Goal: Ask a question

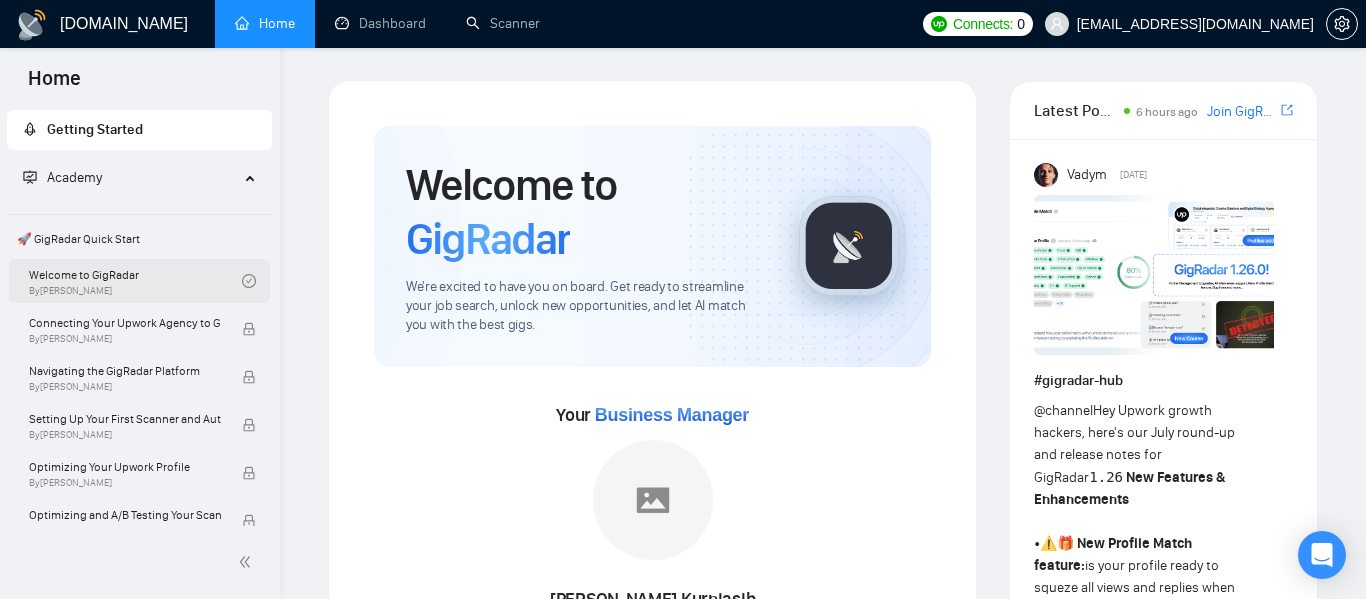
click at [48, 281] on link "Welcome to GigRadar By [PERSON_NAME]" at bounding box center [135, 281] width 213 height 44
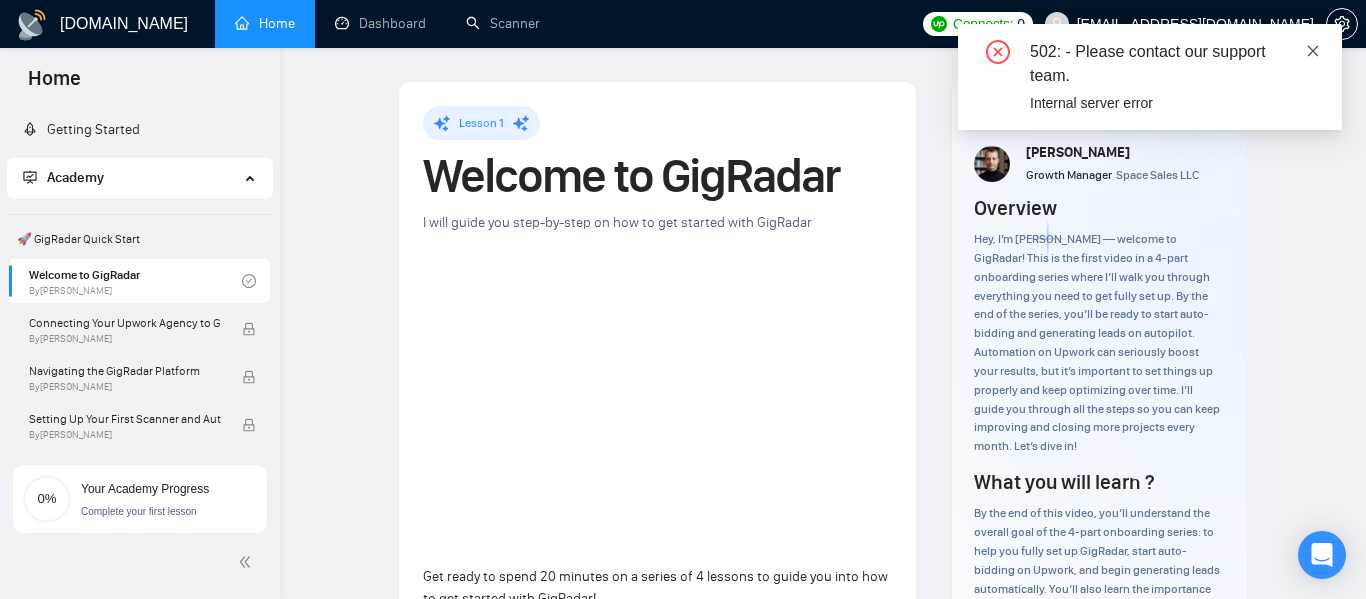
click at [1312, 49] on icon "close" at bounding box center [1313, 50] width 11 height 11
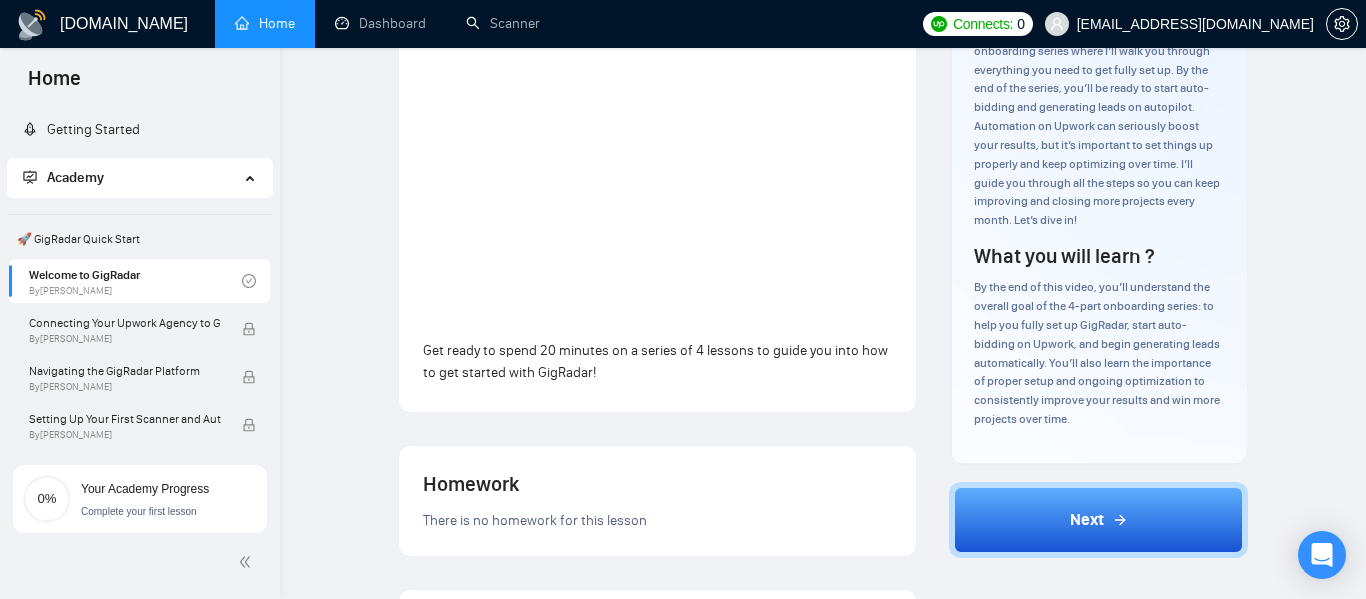
scroll to position [228, 0]
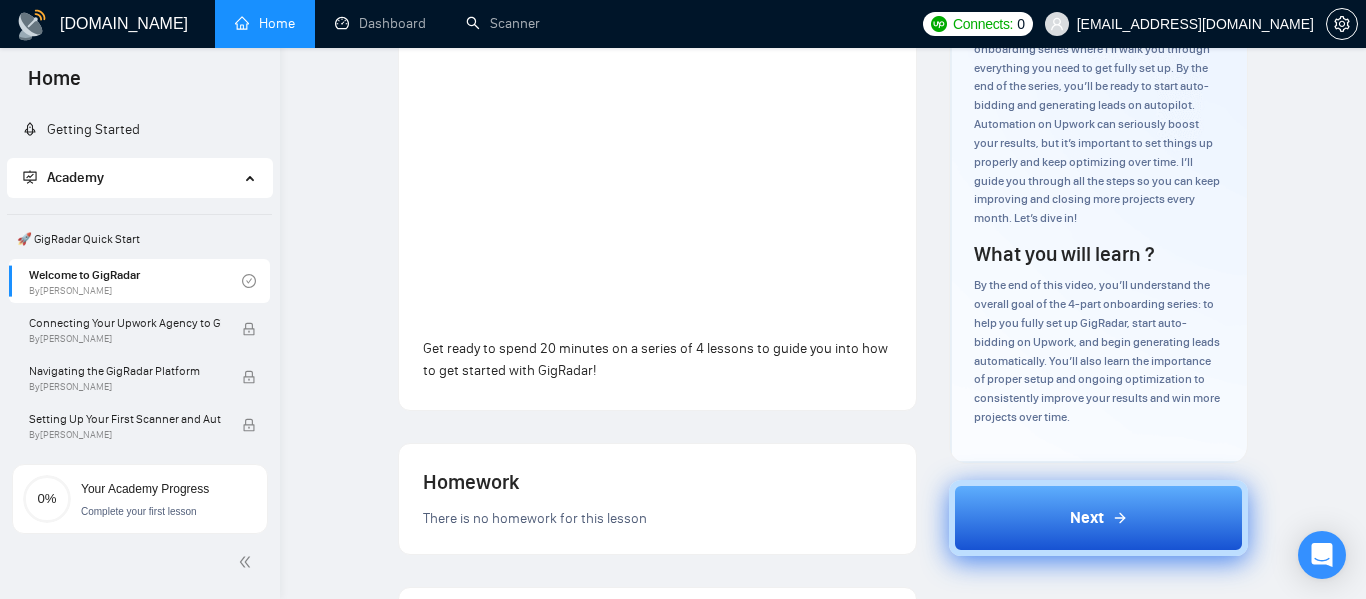
click at [1033, 531] on button "Next" at bounding box center [1098, 518] width 299 height 76
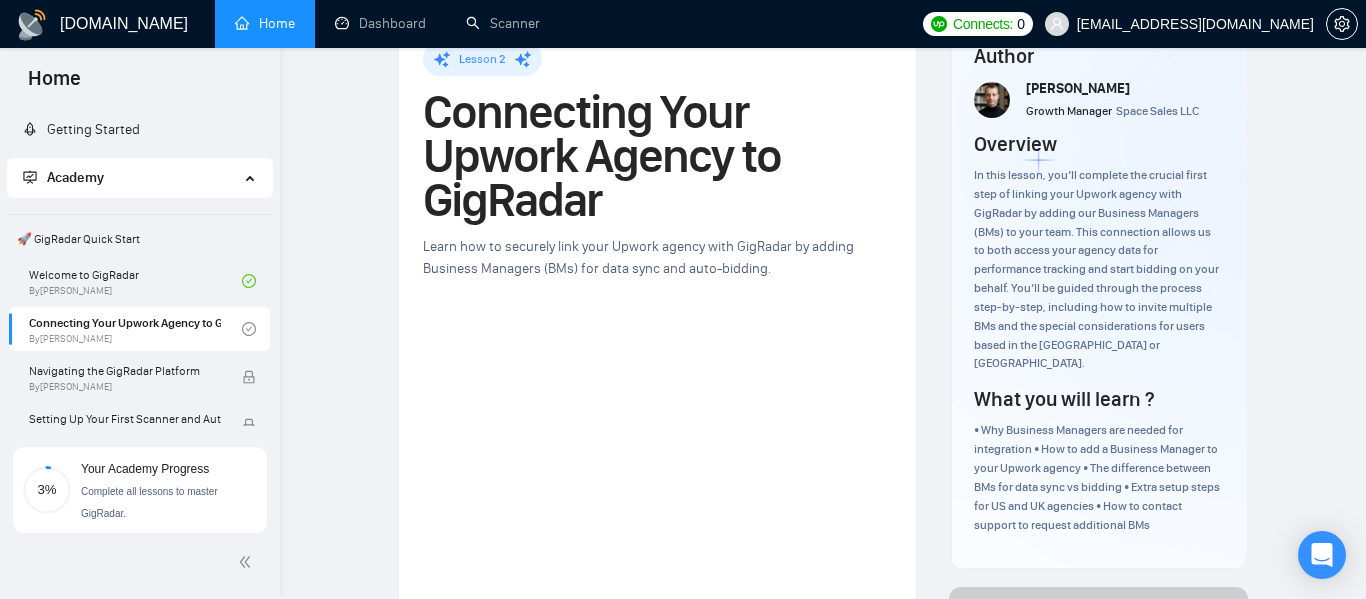
scroll to position [59, 0]
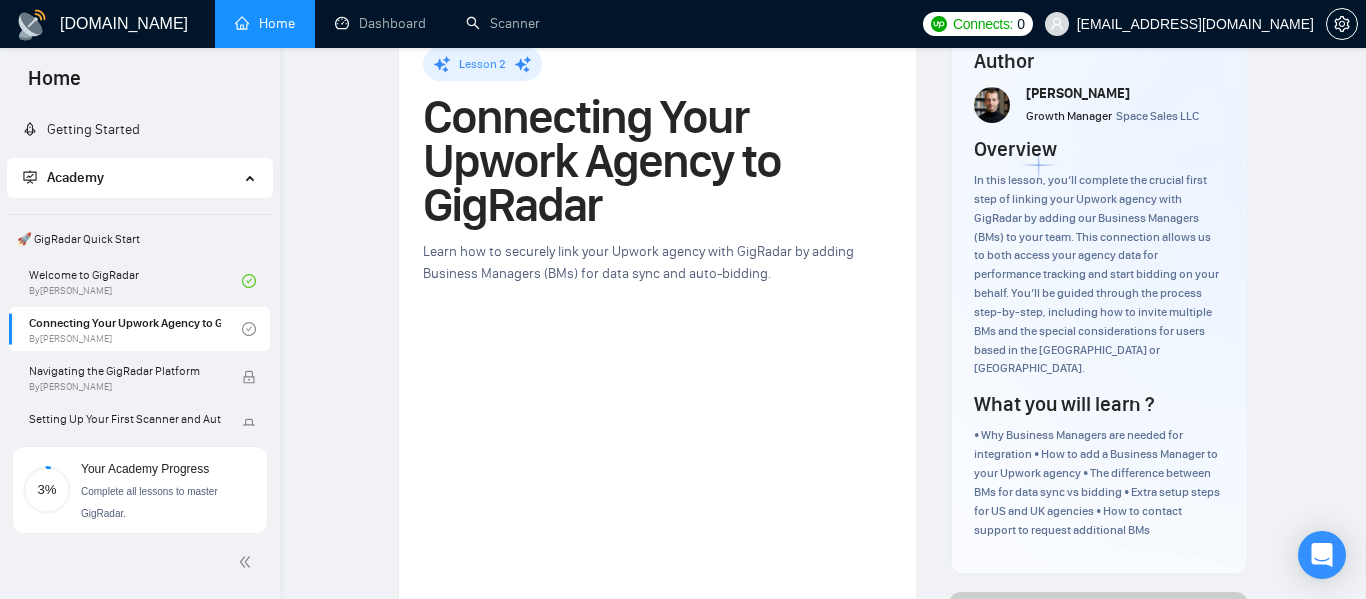
click at [288, 32] on link "Home" at bounding box center [265, 23] width 60 height 17
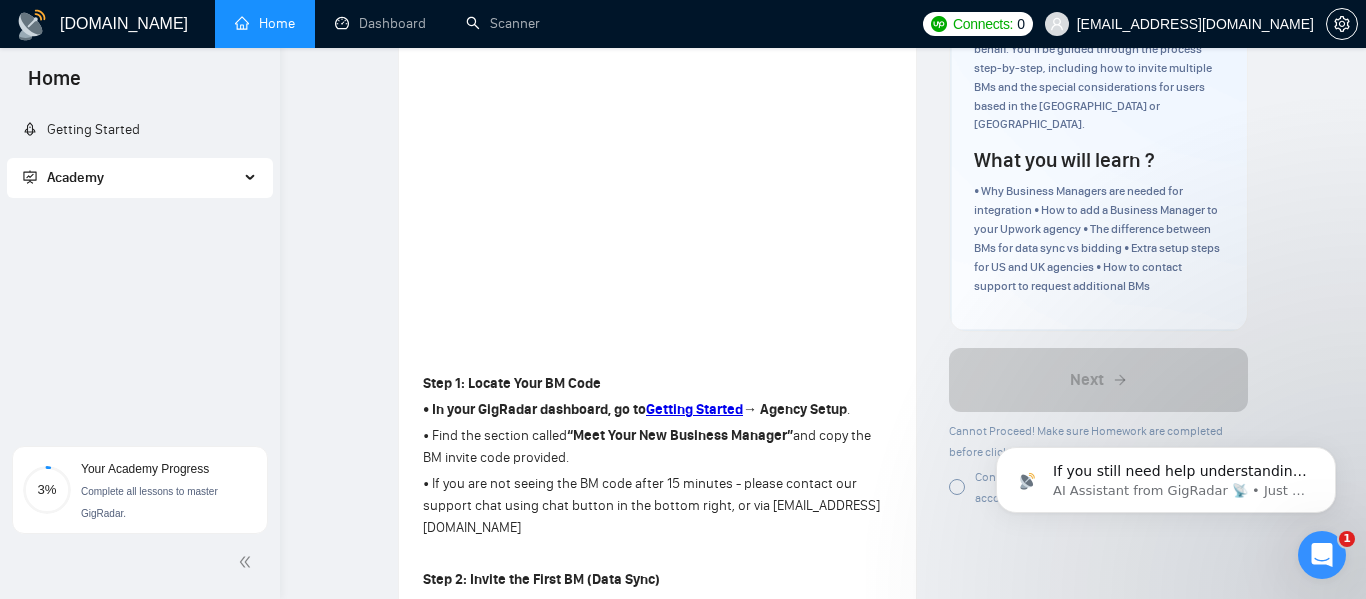
scroll to position [0, 0]
click at [1089, 484] on p "AI Assistant from GigRadar 📡 • Just now" at bounding box center [1182, 491] width 258 height 18
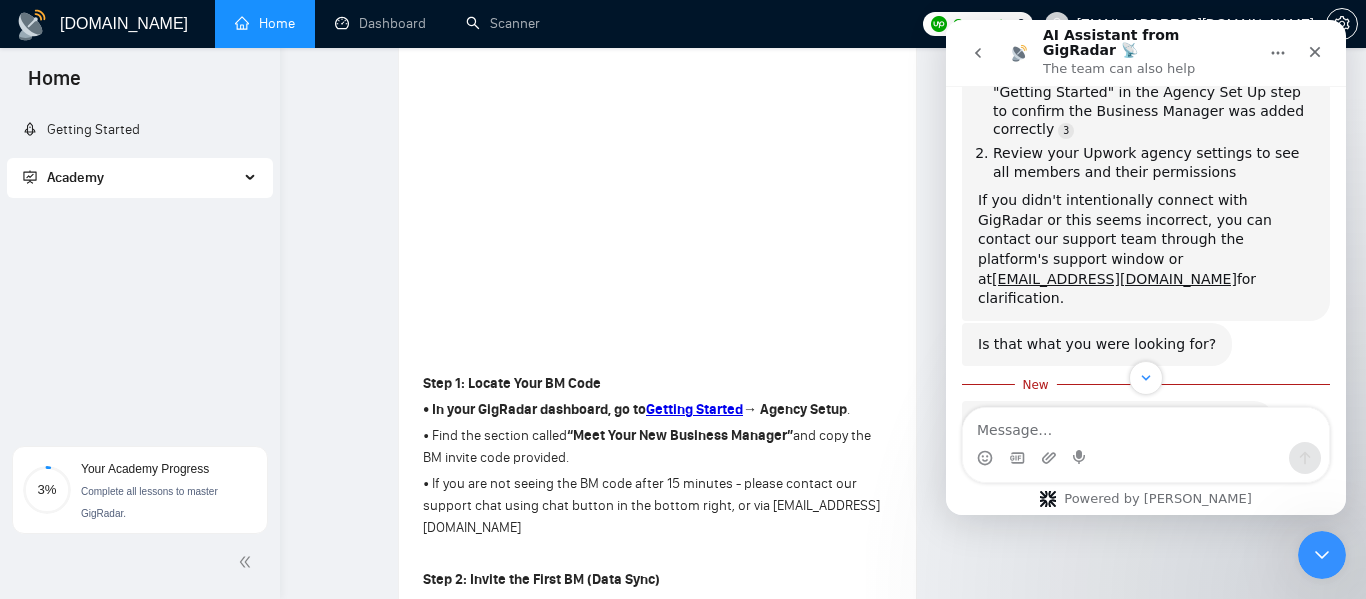
scroll to position [686, 0]
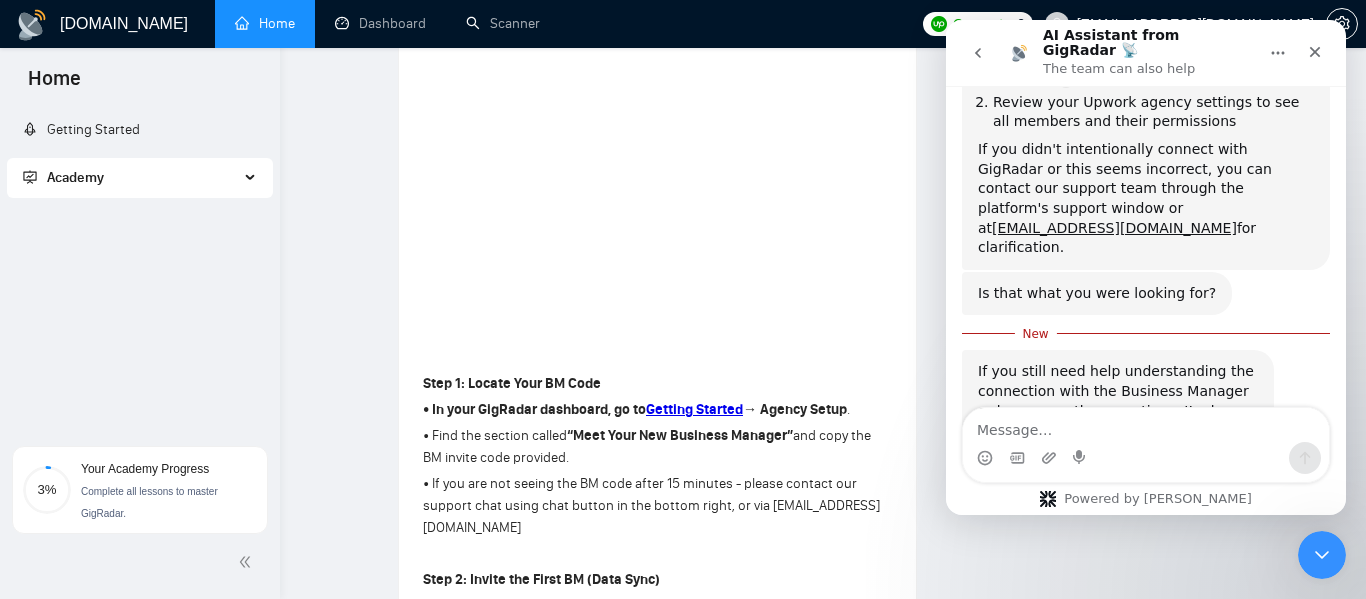
click at [1112, 435] on textarea "Message…" at bounding box center [1146, 425] width 366 height 34
type textarea "well...hold on"
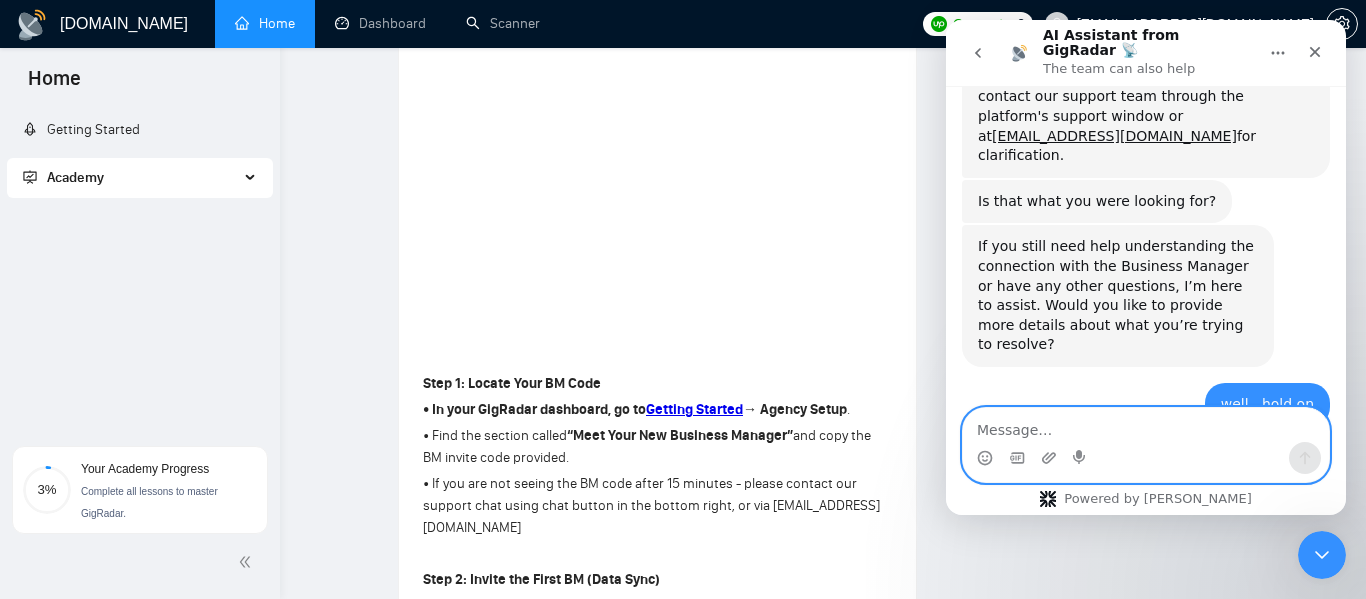
scroll to position [792, 0]
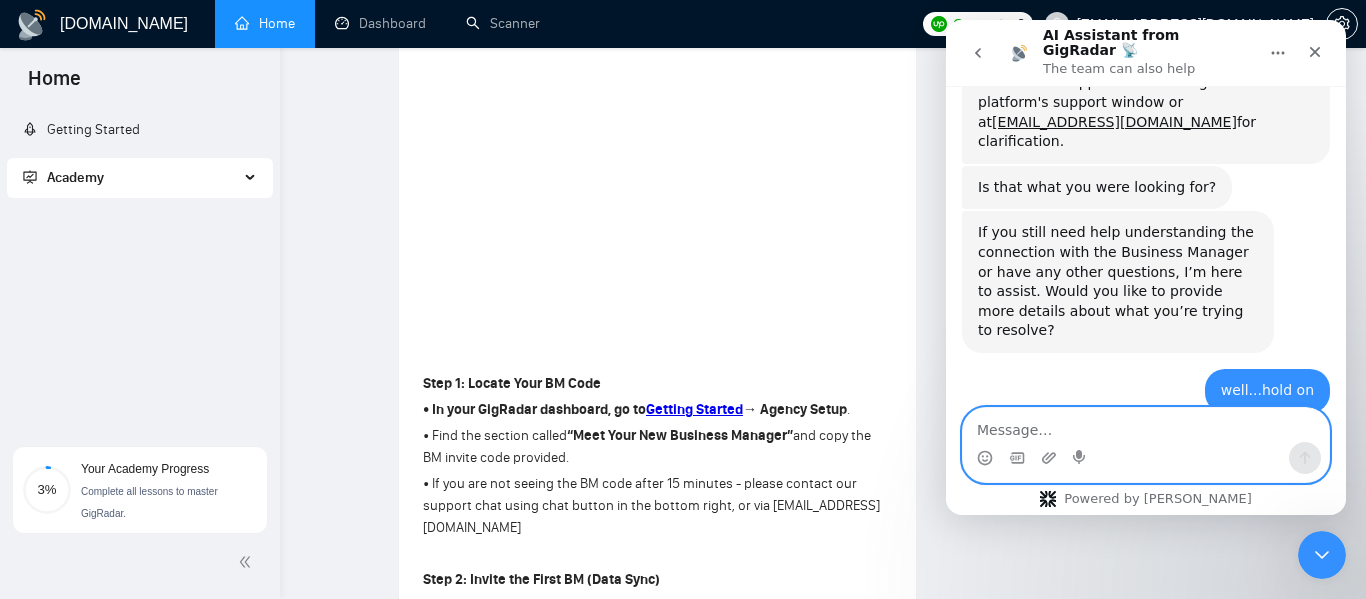
click at [1147, 424] on textarea "Message…" at bounding box center [1146, 425] width 366 height 34
type textarea "well no there is no bm Id in my page"
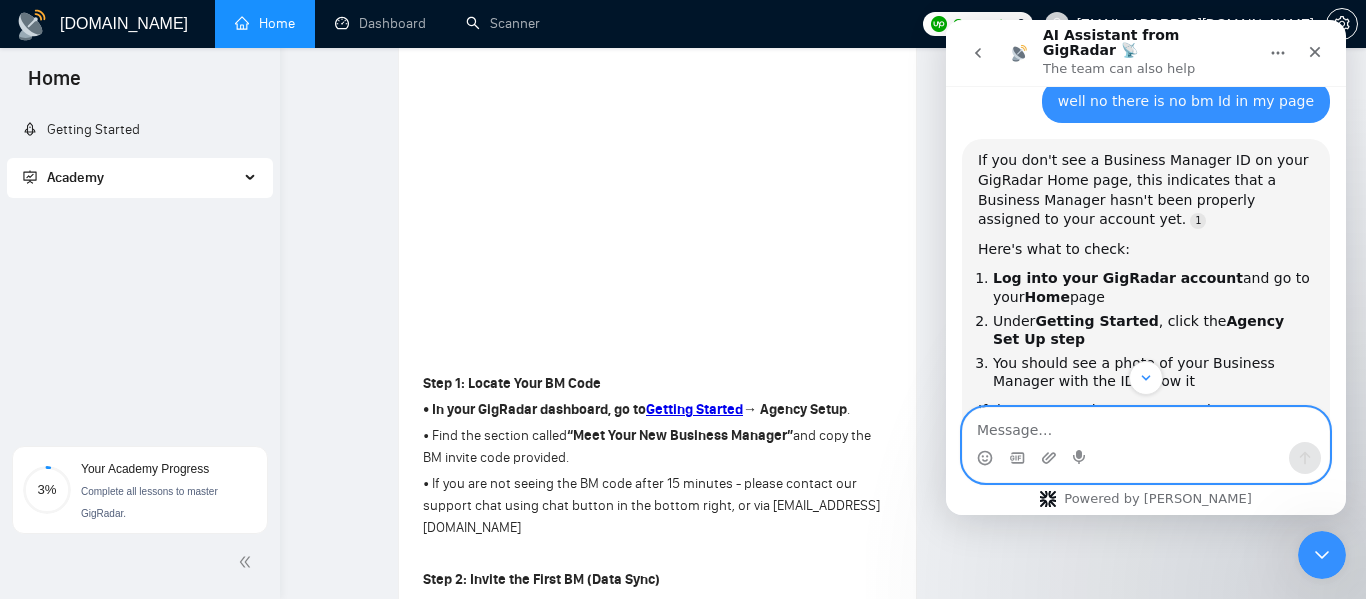
scroll to position [1394, 0]
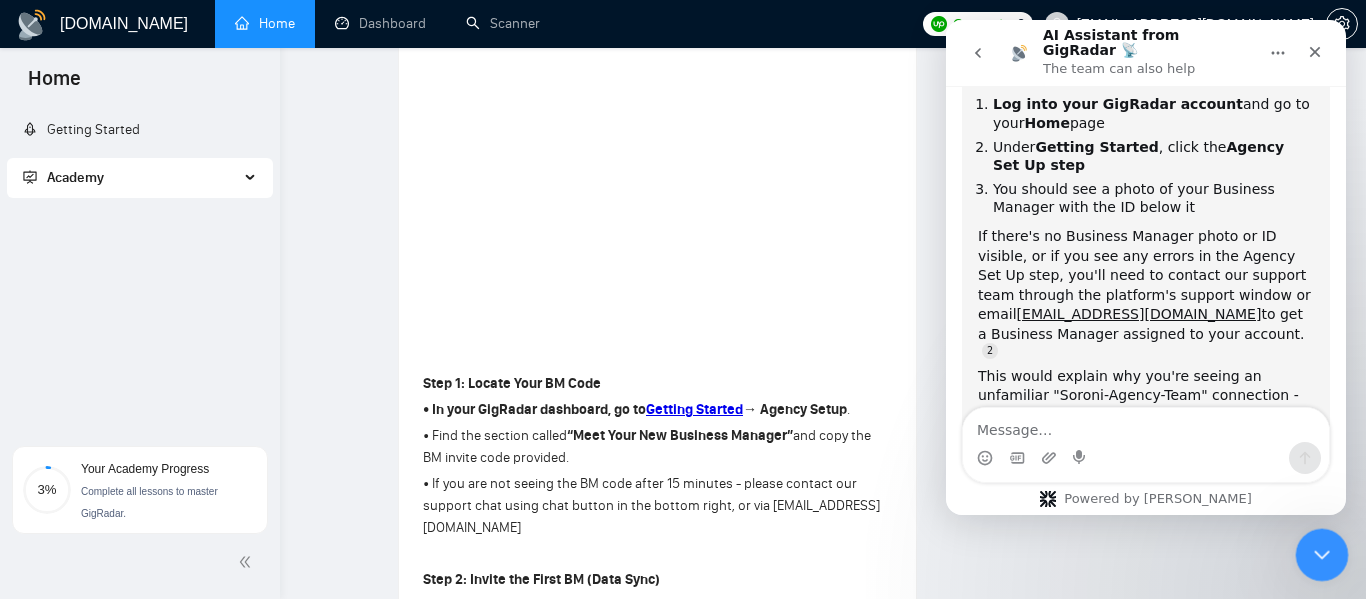
click at [1307, 552] on icon "Close Intercom Messenger" at bounding box center [1319, 552] width 24 height 24
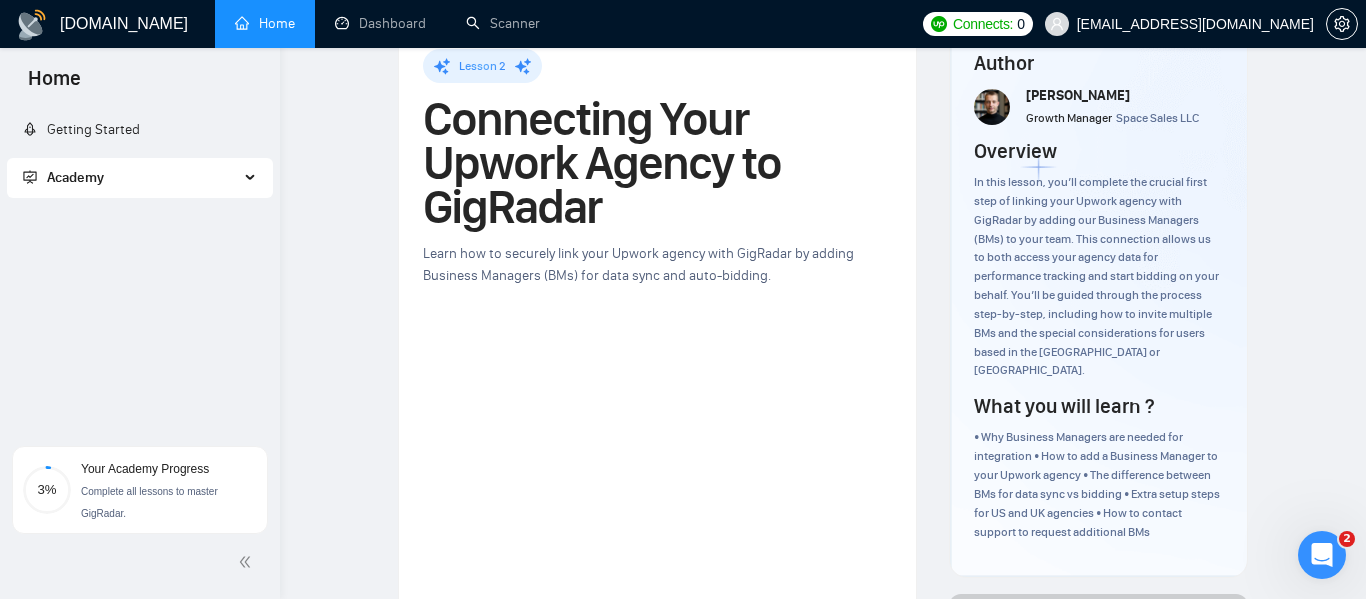
scroll to position [49, 0]
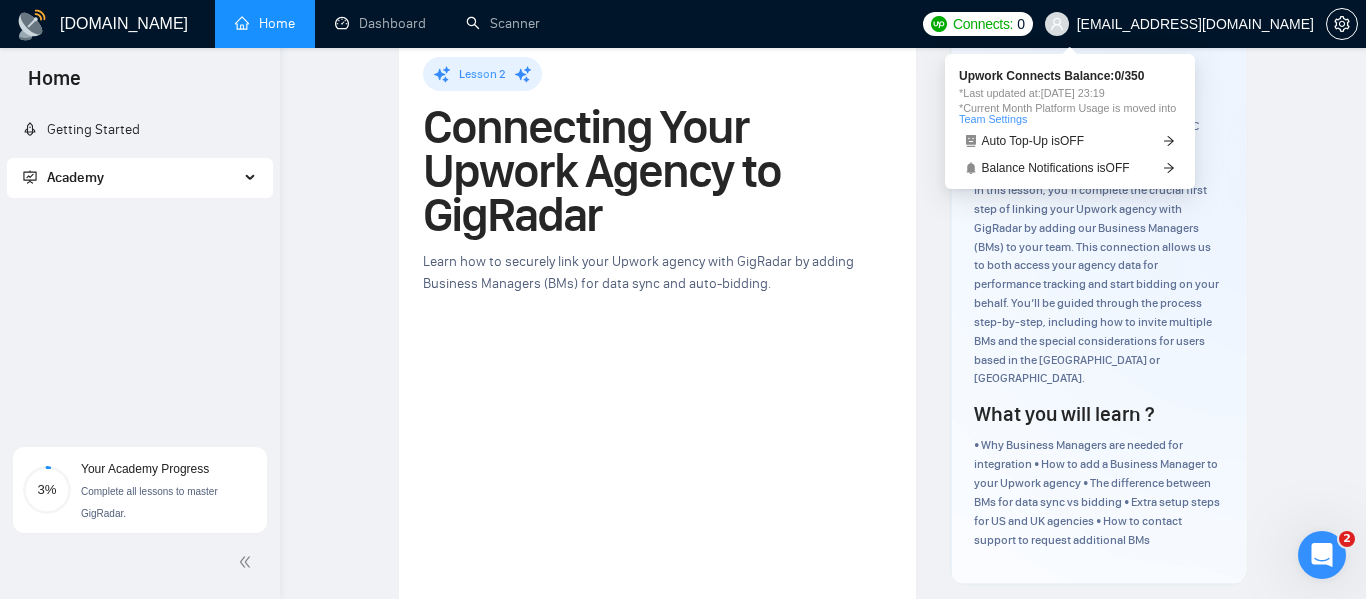
click at [1013, 24] on span "Connects:" at bounding box center [983, 24] width 60 height 22
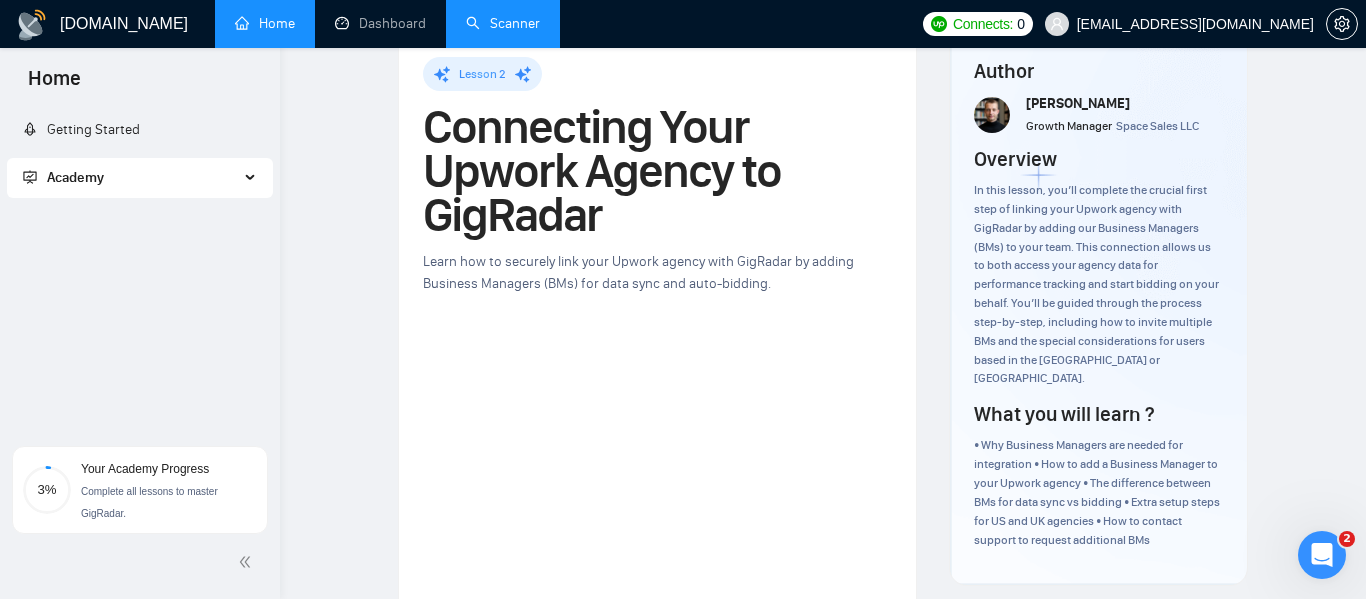
click at [526, 22] on link "Scanner" at bounding box center [503, 23] width 74 height 17
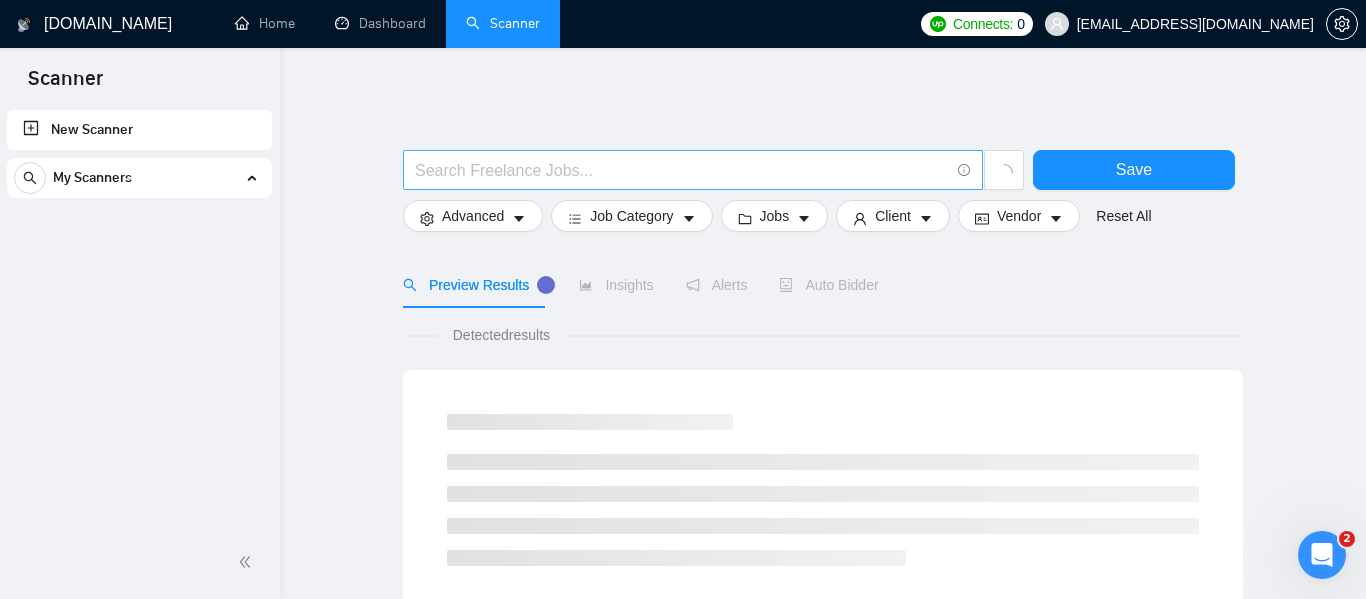
click at [528, 178] on input "text" at bounding box center [682, 170] width 534 height 25
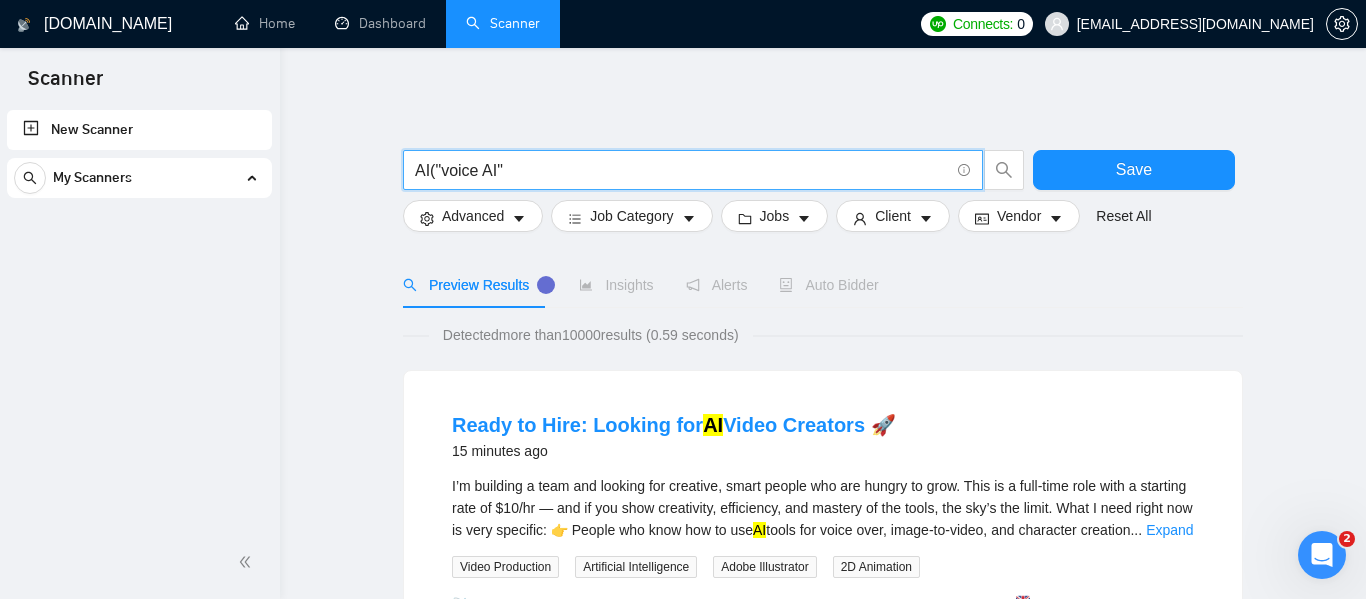
click at [570, 173] on input "AI("voice AI"" at bounding box center [682, 170] width 534 height 25
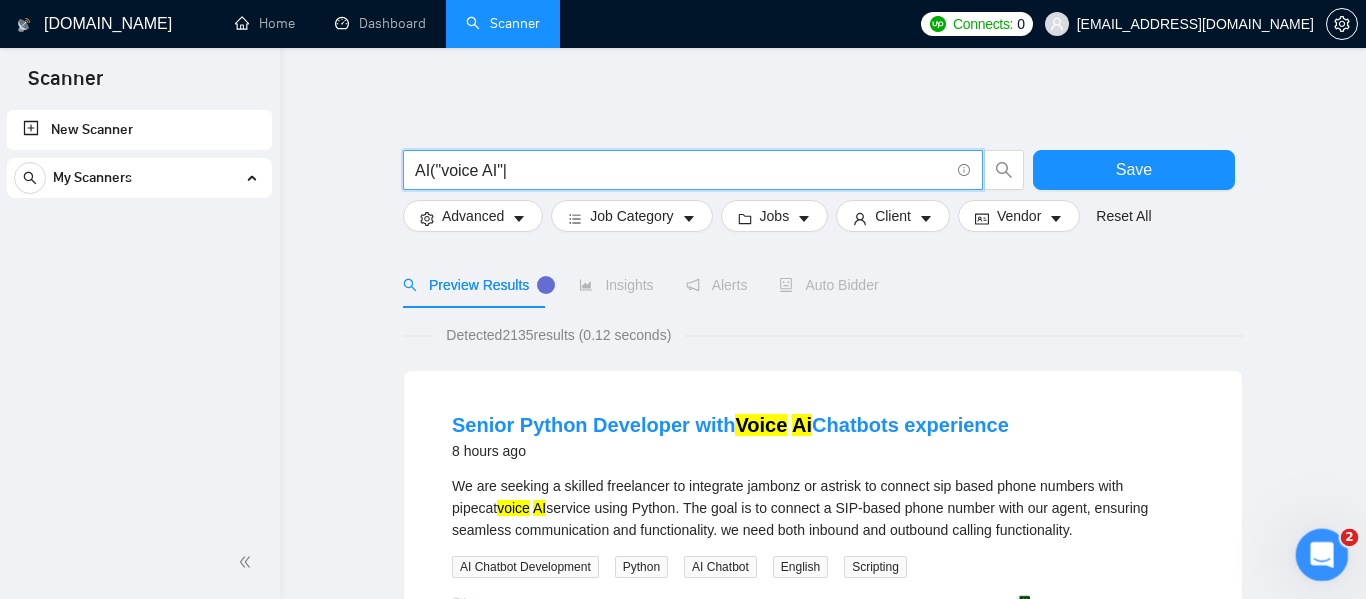
click at [1319, 560] on icon "Open Intercom Messenger" at bounding box center [1319, 552] width 33 height 33
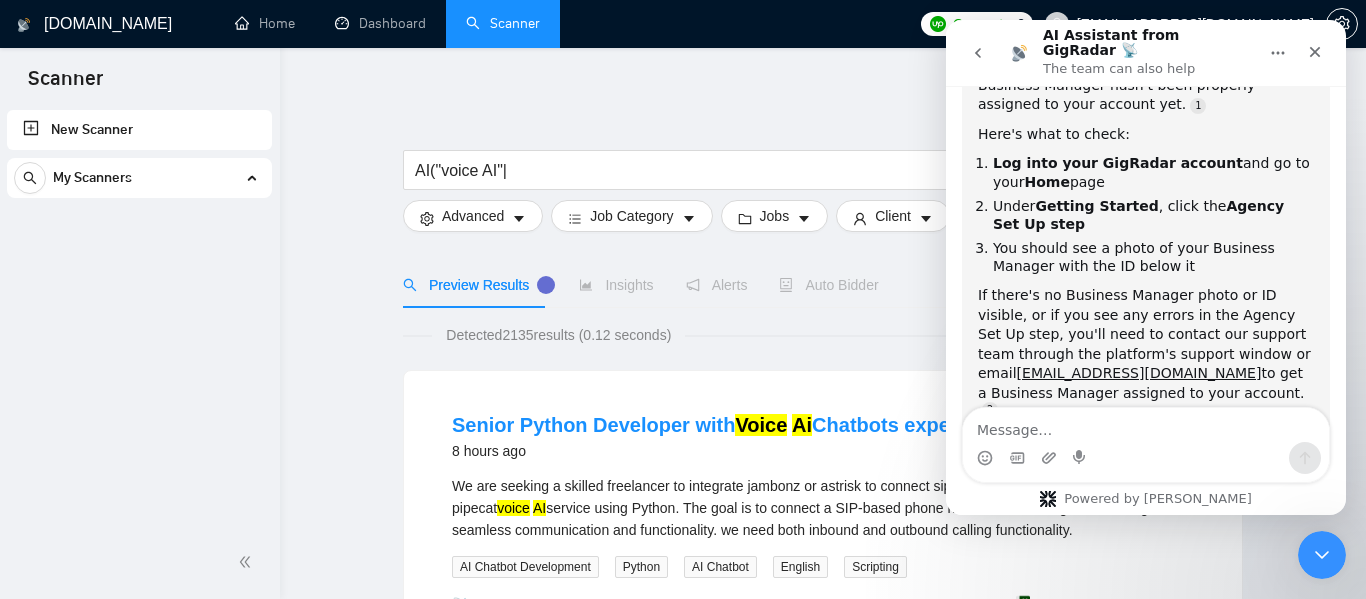
scroll to position [1394, 0]
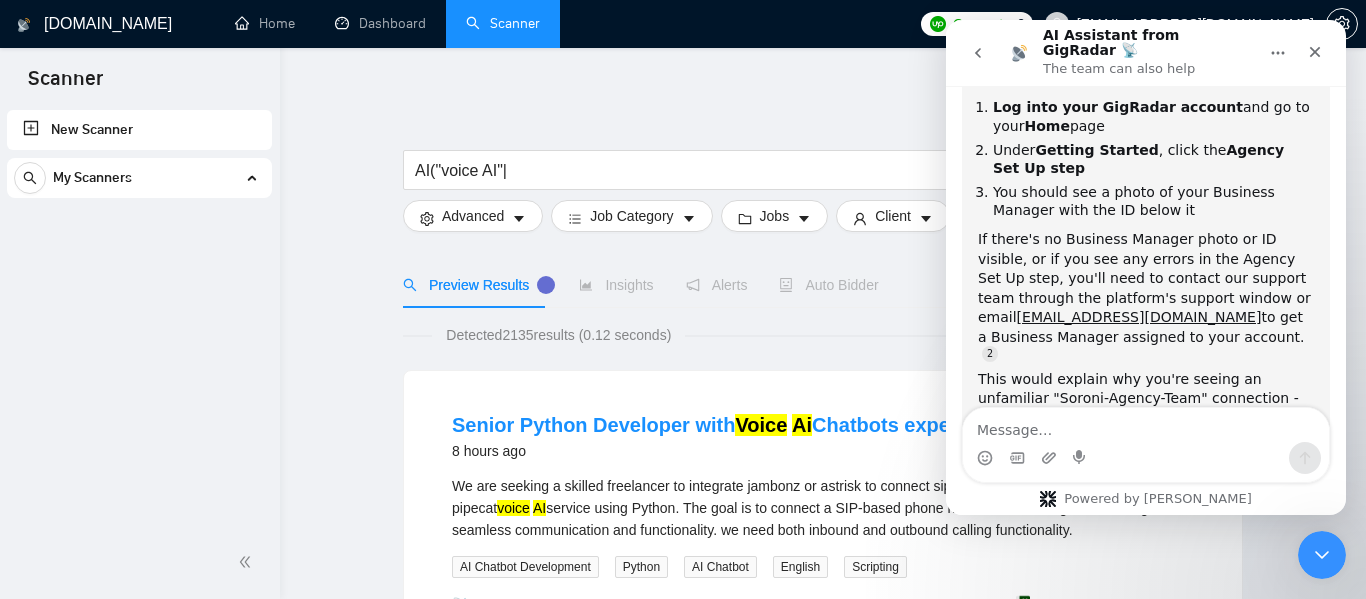
click at [985, 47] on icon "go back" at bounding box center [978, 53] width 16 height 16
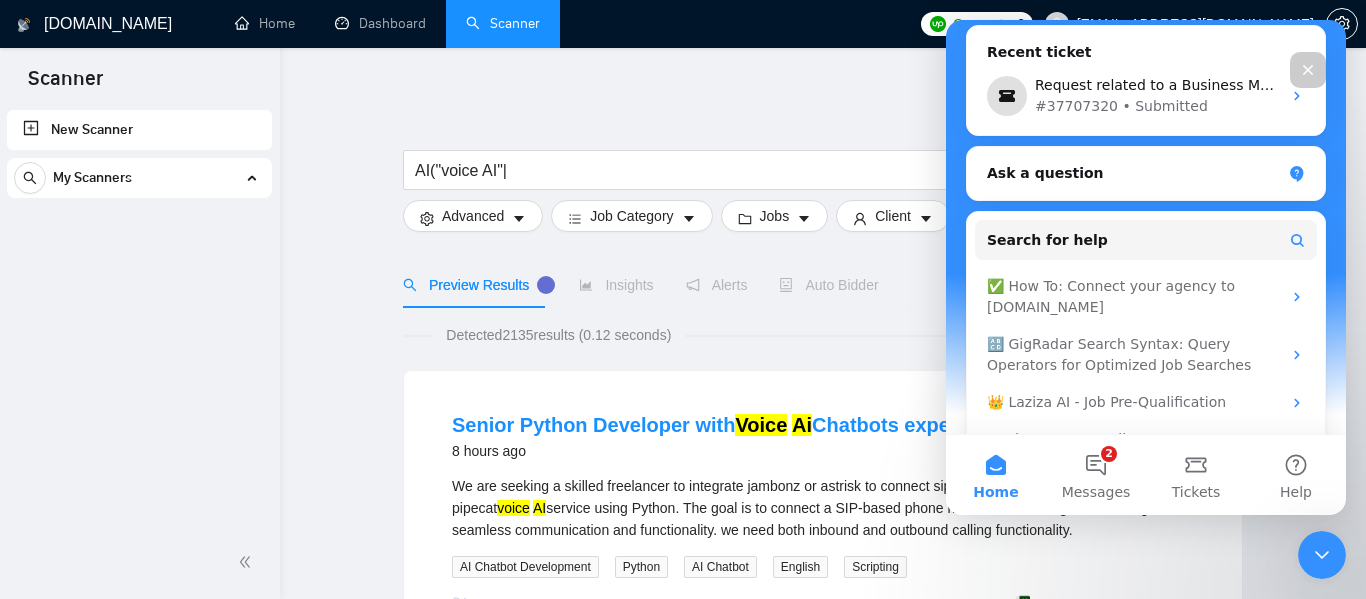
scroll to position [422, 0]
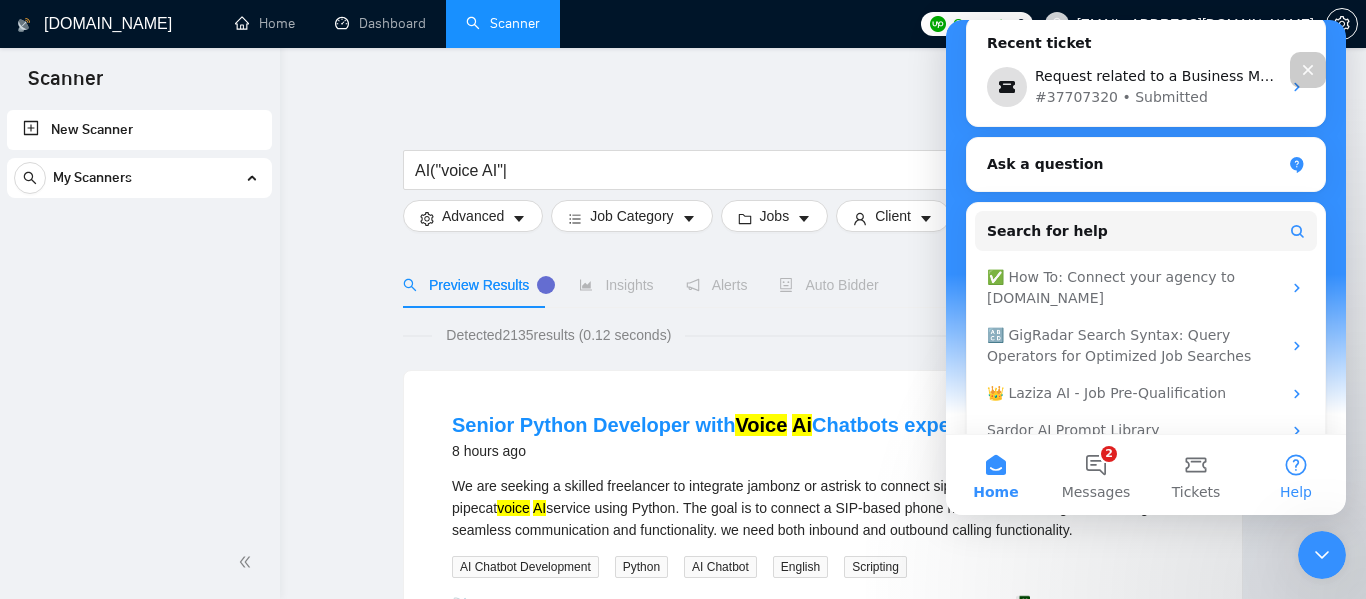
click at [1294, 473] on button "Help" at bounding box center [1296, 475] width 100 height 80
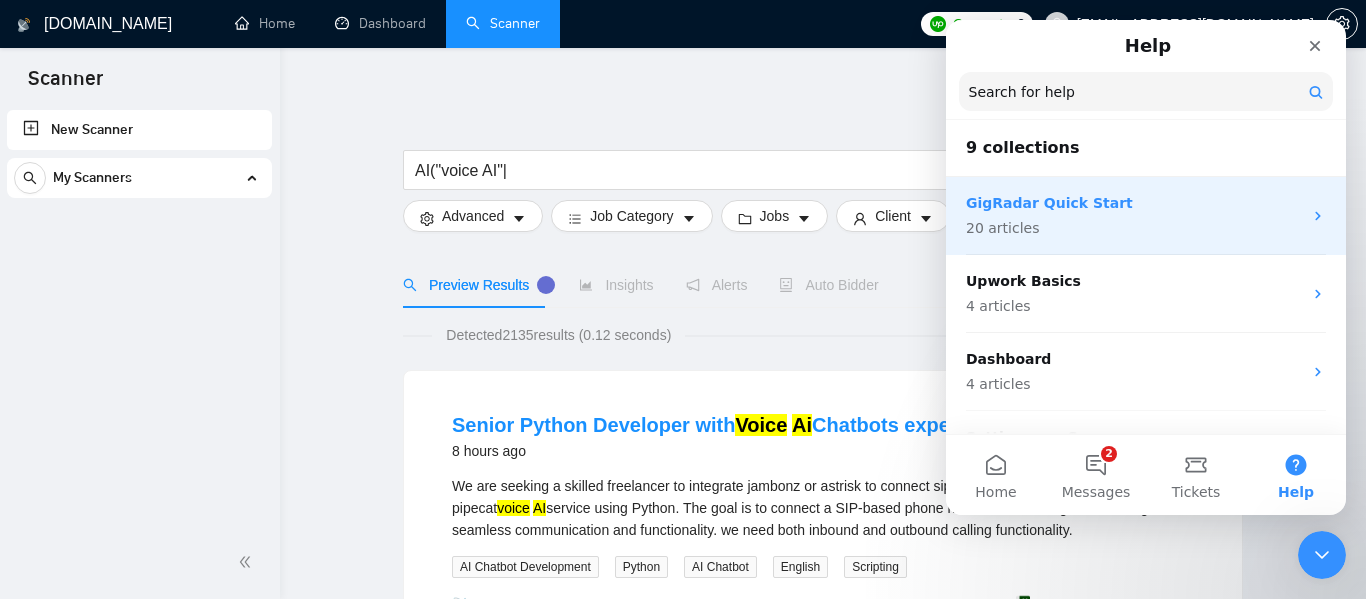
click at [1080, 206] on p "GigRadar Quick Start" at bounding box center [1134, 203] width 336 height 21
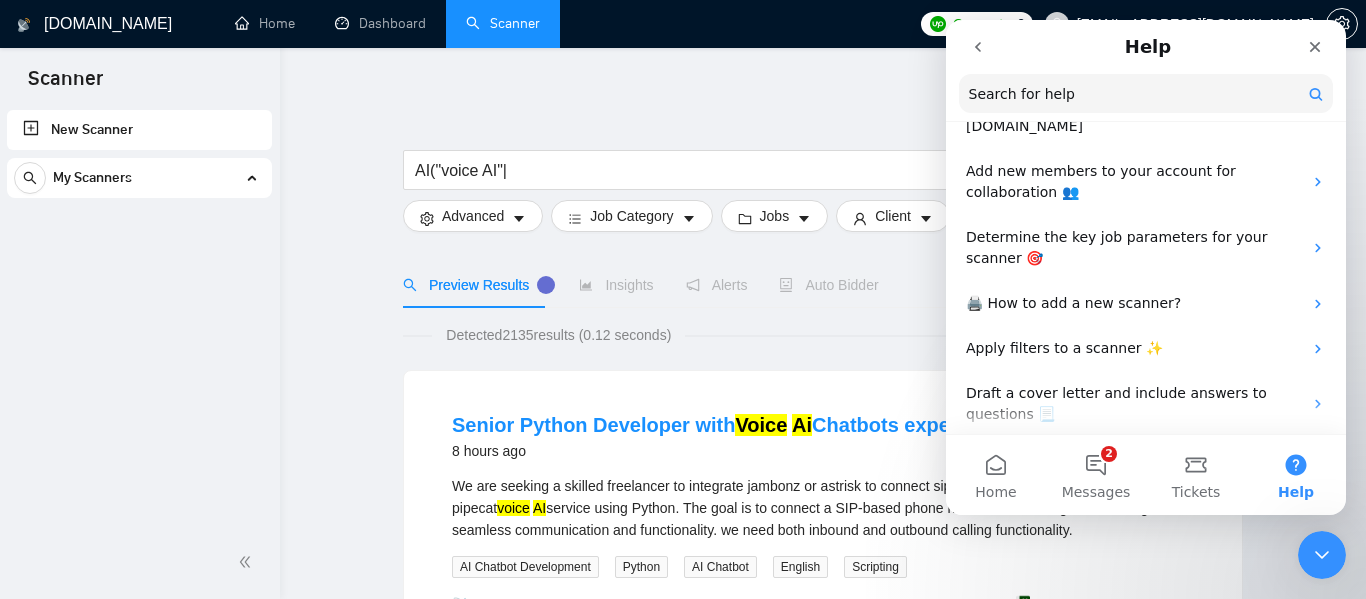
scroll to position [294, 0]
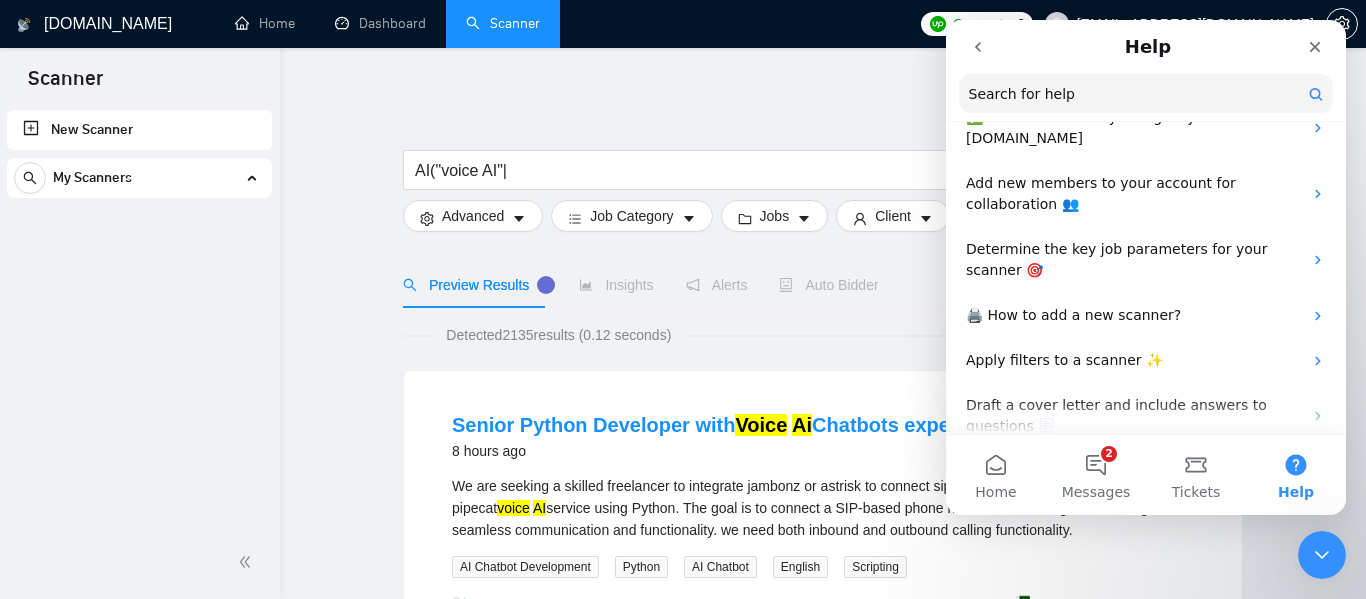
click at [972, 48] on icon "go back" at bounding box center [978, 47] width 16 height 16
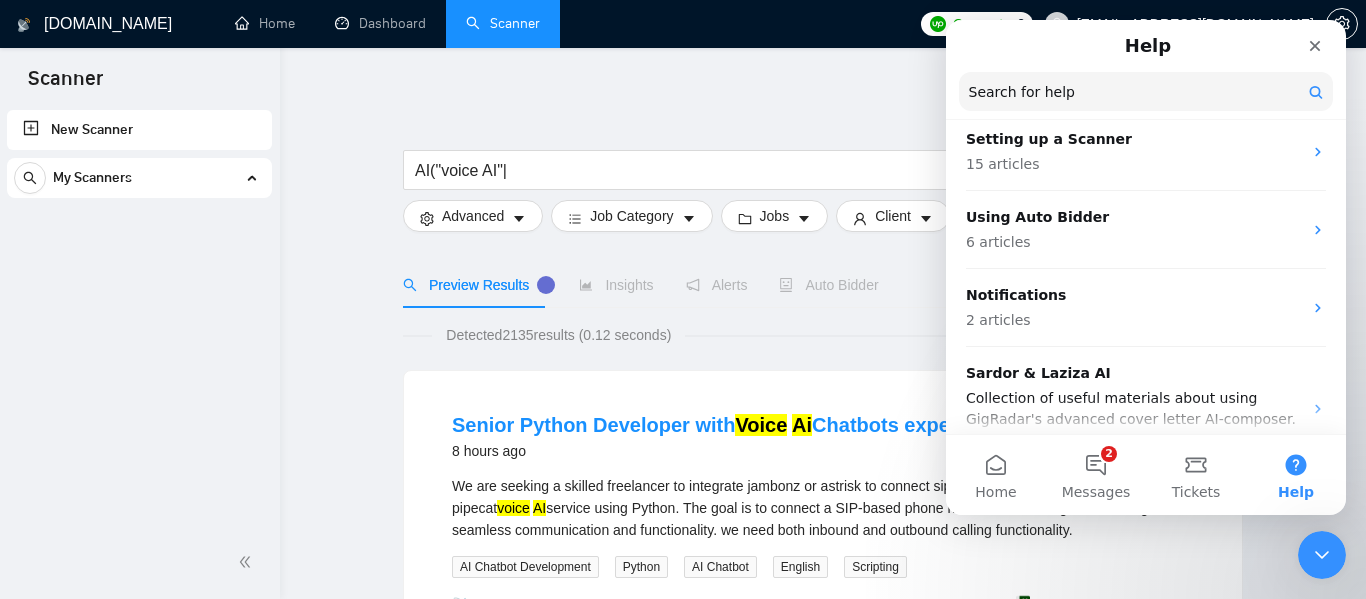
scroll to position [284, 0]
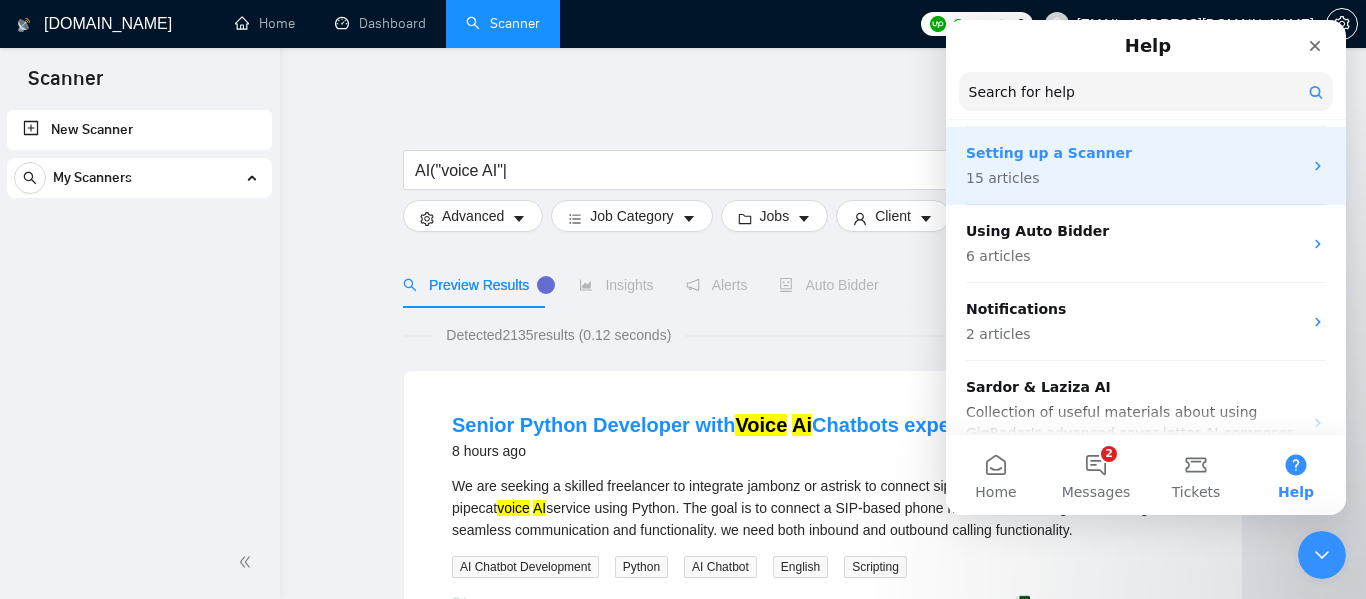
click at [1175, 179] on p "15 articles" at bounding box center [1134, 178] width 336 height 21
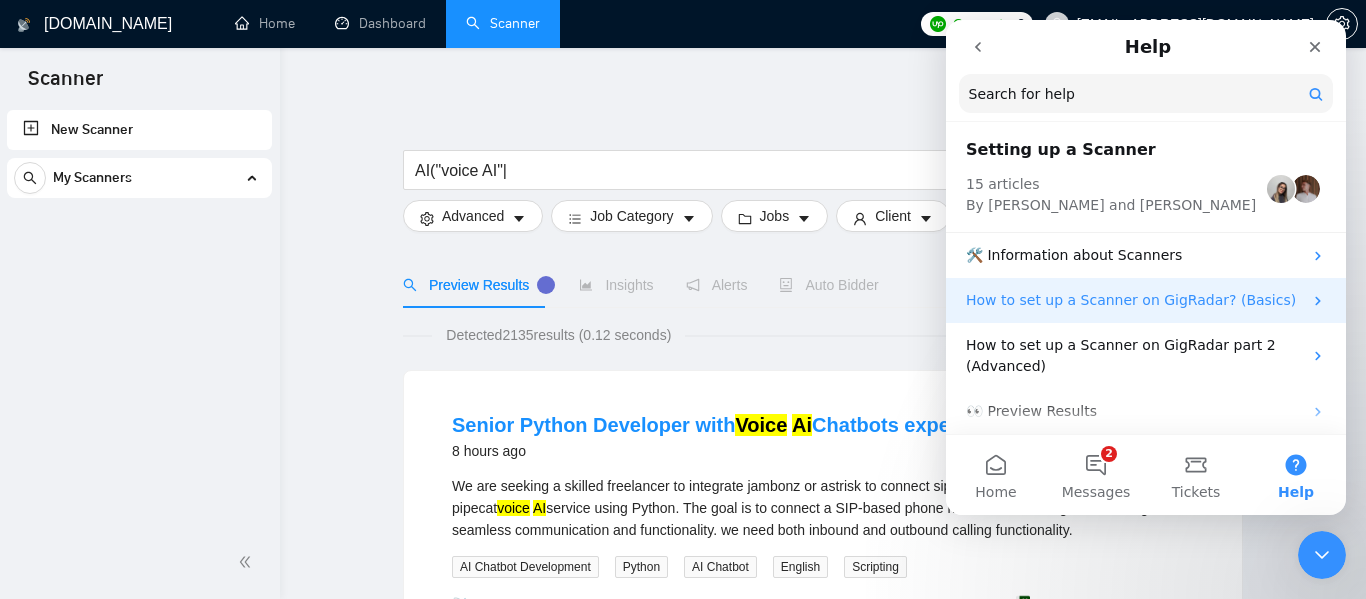
scroll to position [43, 0]
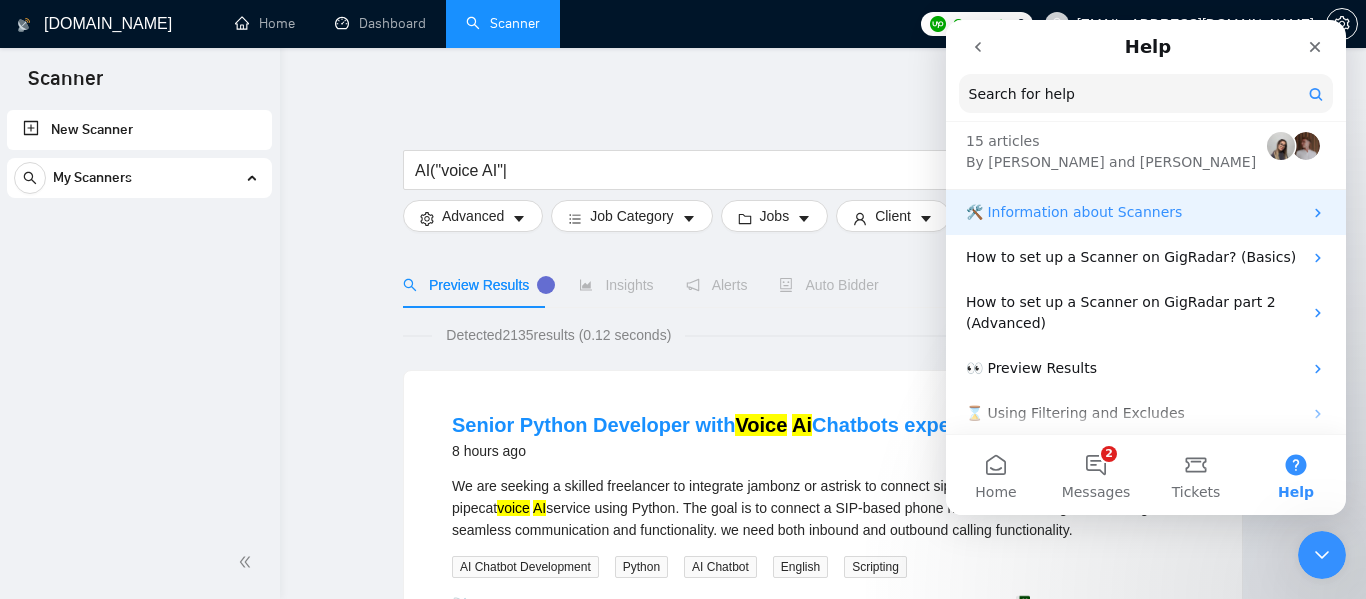
click at [1088, 214] on p "🛠️ Information about Scanners" at bounding box center [1134, 212] width 336 height 21
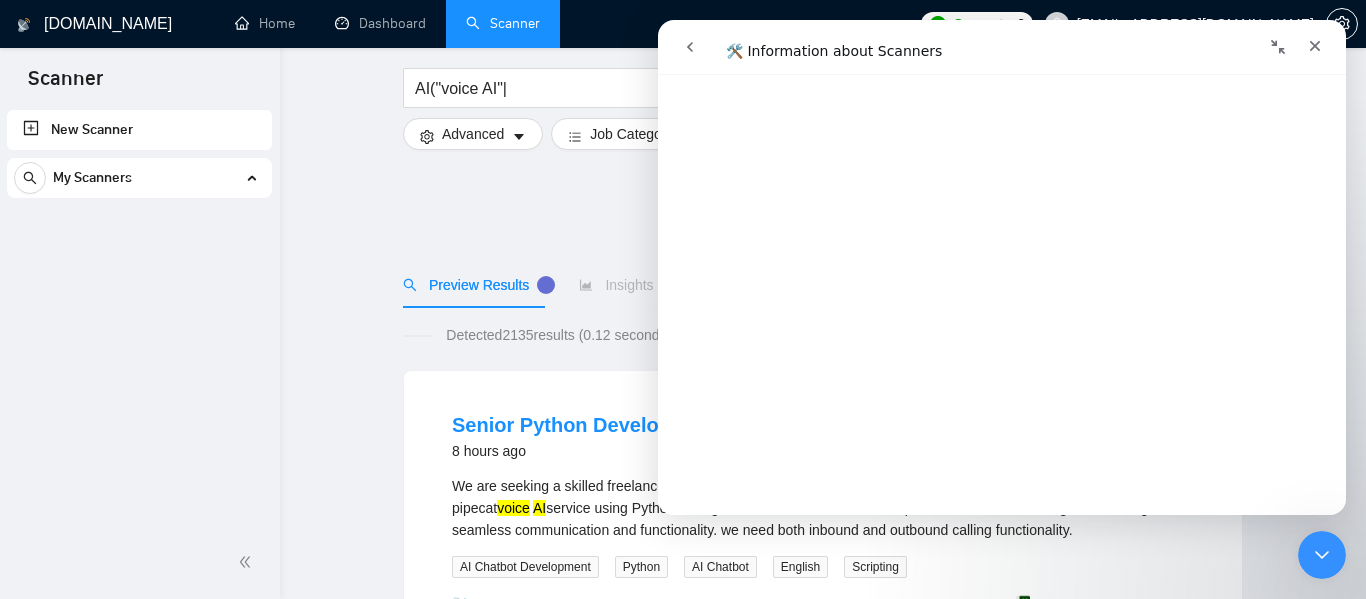
scroll to position [566, 0]
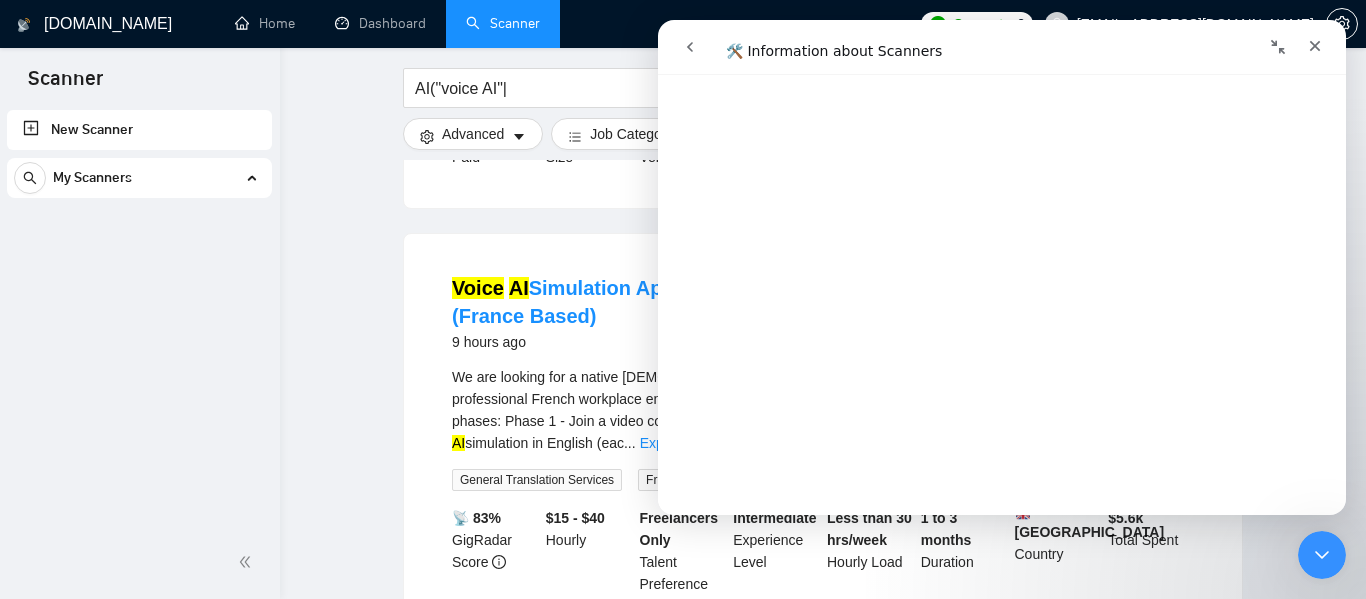
click at [688, 43] on icon "go back" at bounding box center [690, 47] width 16 height 16
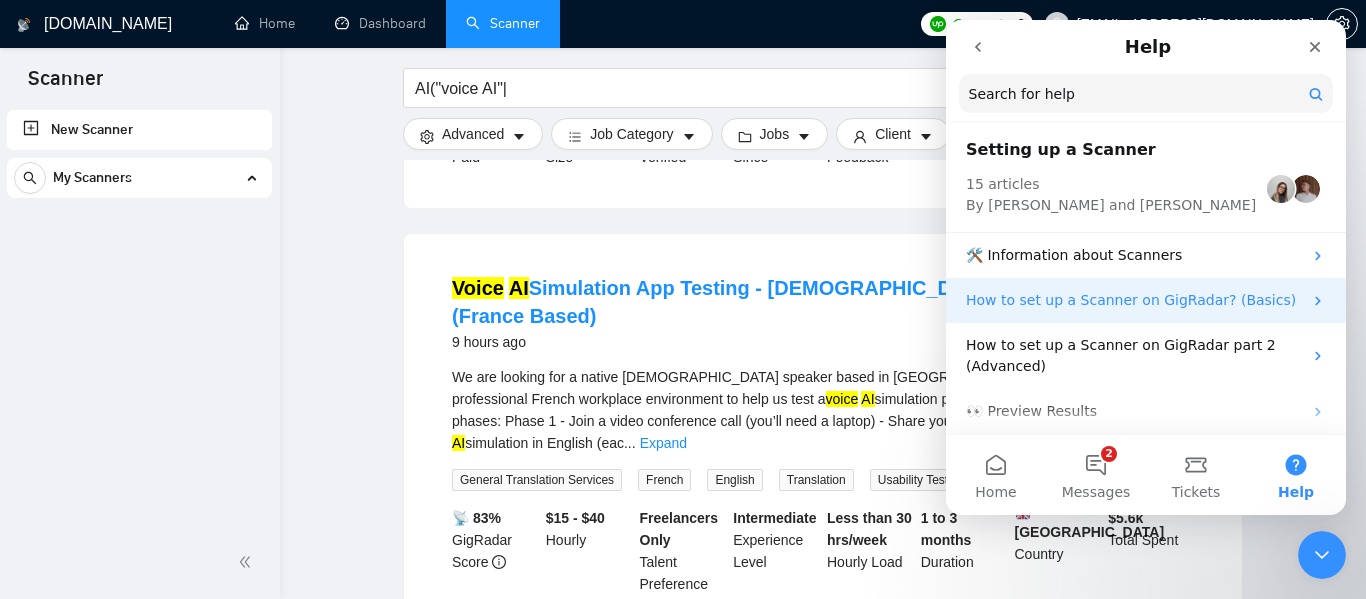
click at [1053, 301] on p "How to set up a Scanner on GigRadar? (Basics)" at bounding box center [1134, 300] width 336 height 21
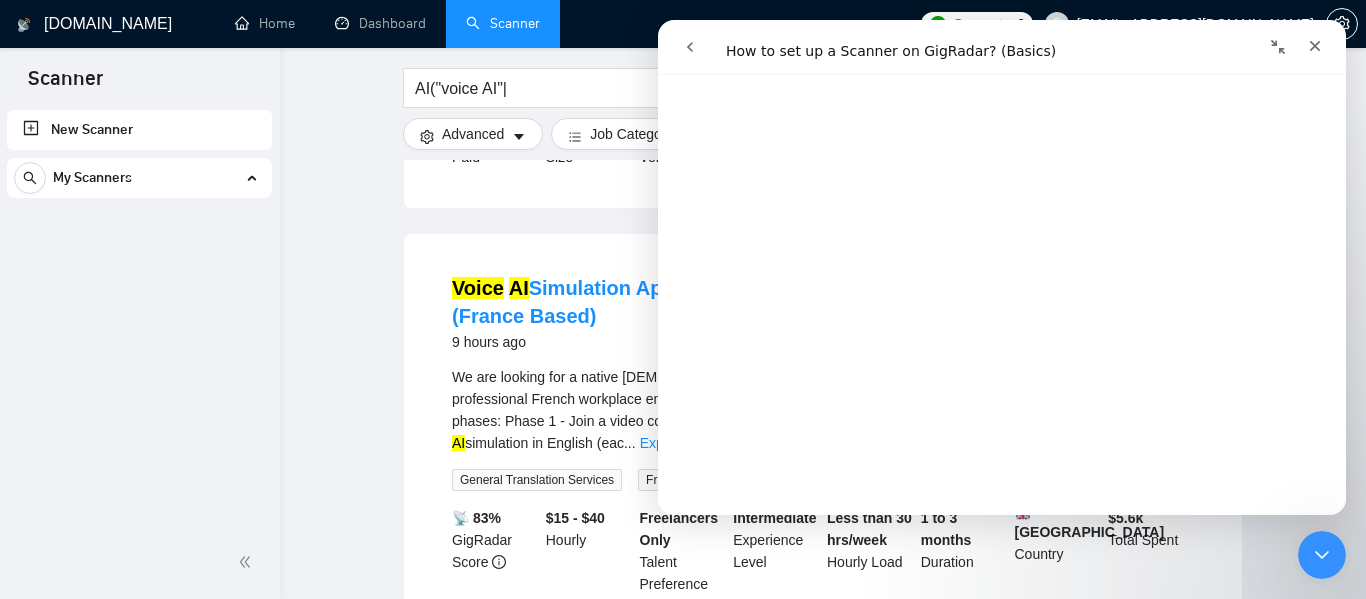
scroll to position [2131, 0]
click at [1319, 43] on icon "Close" at bounding box center [1315, 46] width 16 height 16
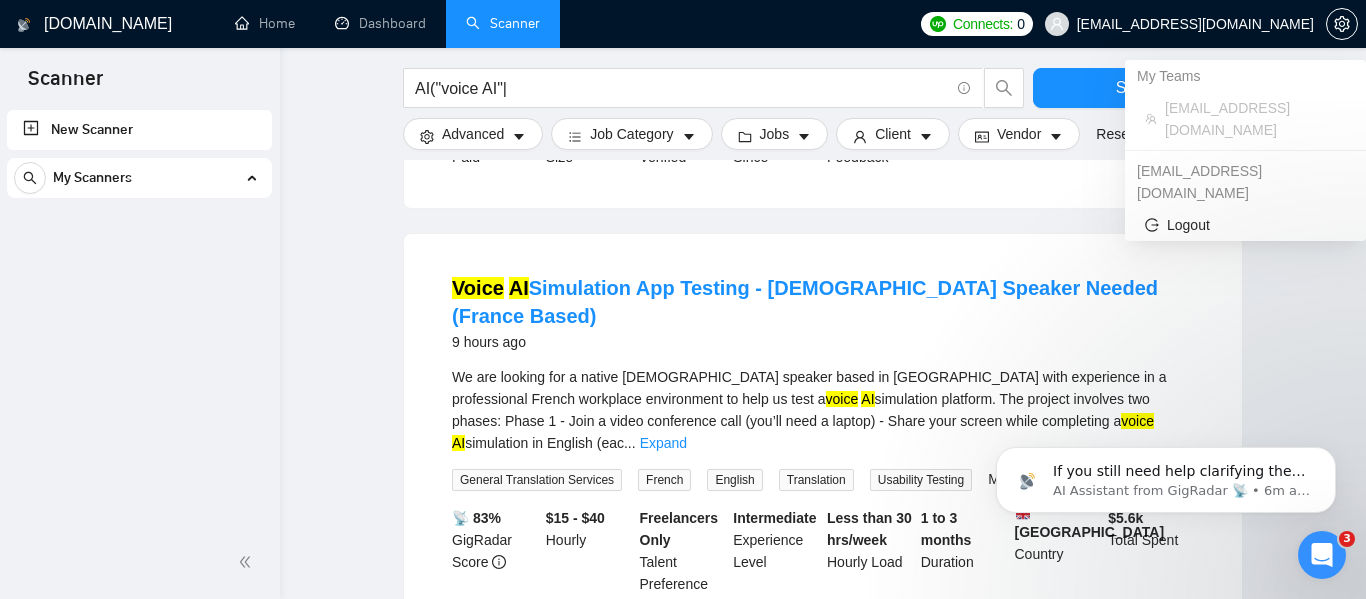
scroll to position [0, 0]
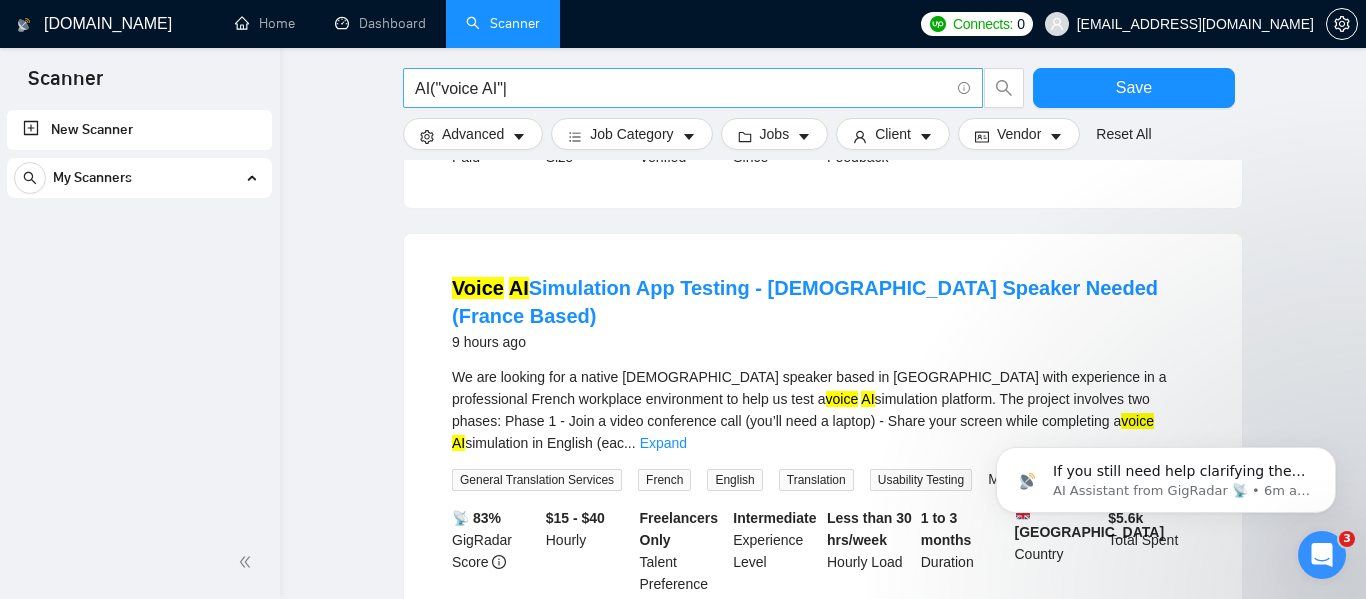
click at [545, 82] on input "AI("voice AI"|" at bounding box center [682, 88] width 534 height 25
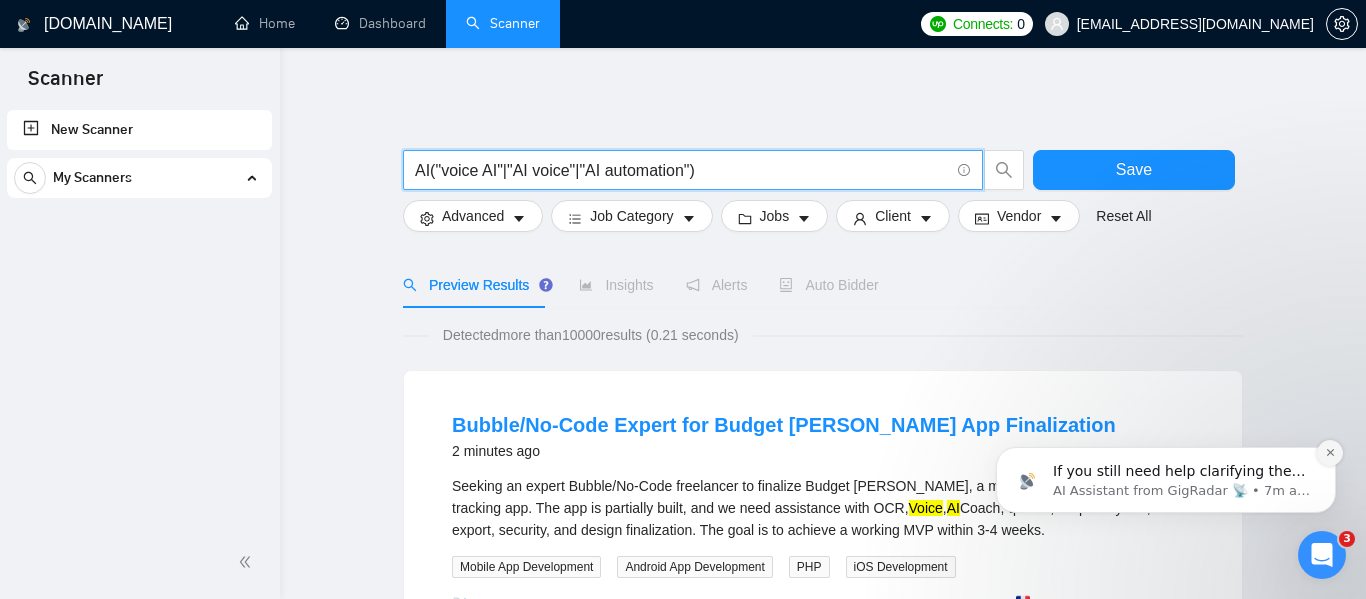
click at [1327, 456] on icon "Dismiss notification" at bounding box center [1330, 452] width 11 height 11
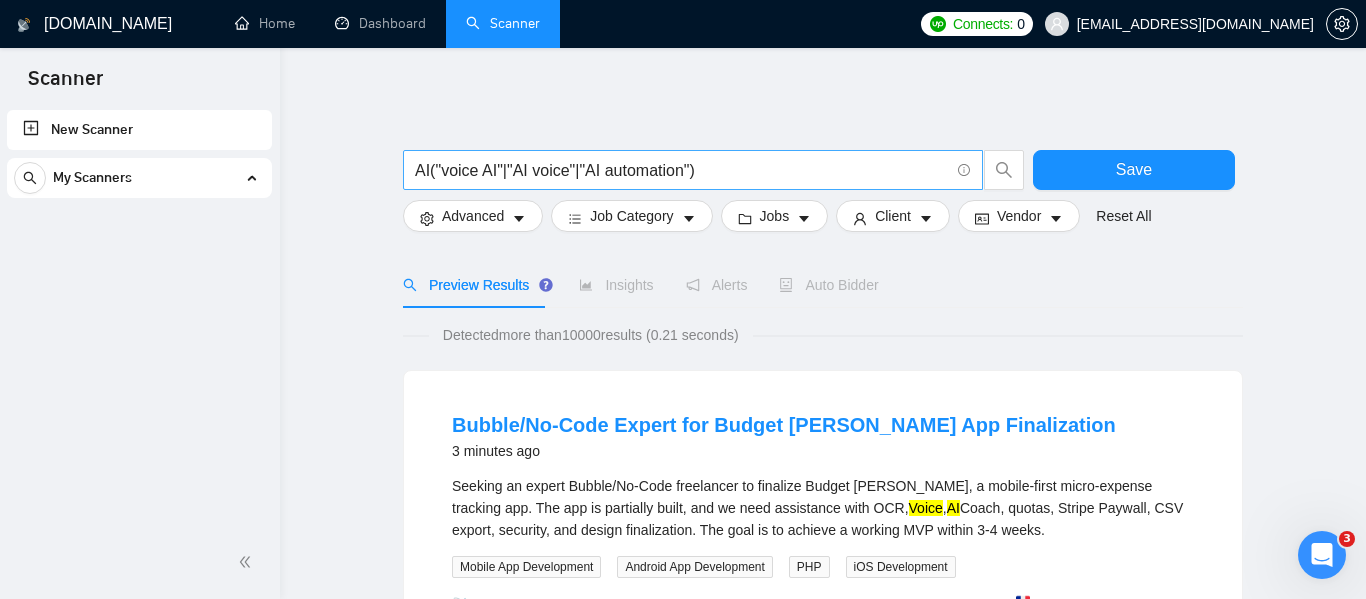
click at [713, 168] on input "AI("voice AI"|"AI voice"|"AI automation")" at bounding box center [682, 170] width 534 height 25
click at [1320, 547] on icon "Open Intercom Messenger" at bounding box center [1319, 552] width 14 height 16
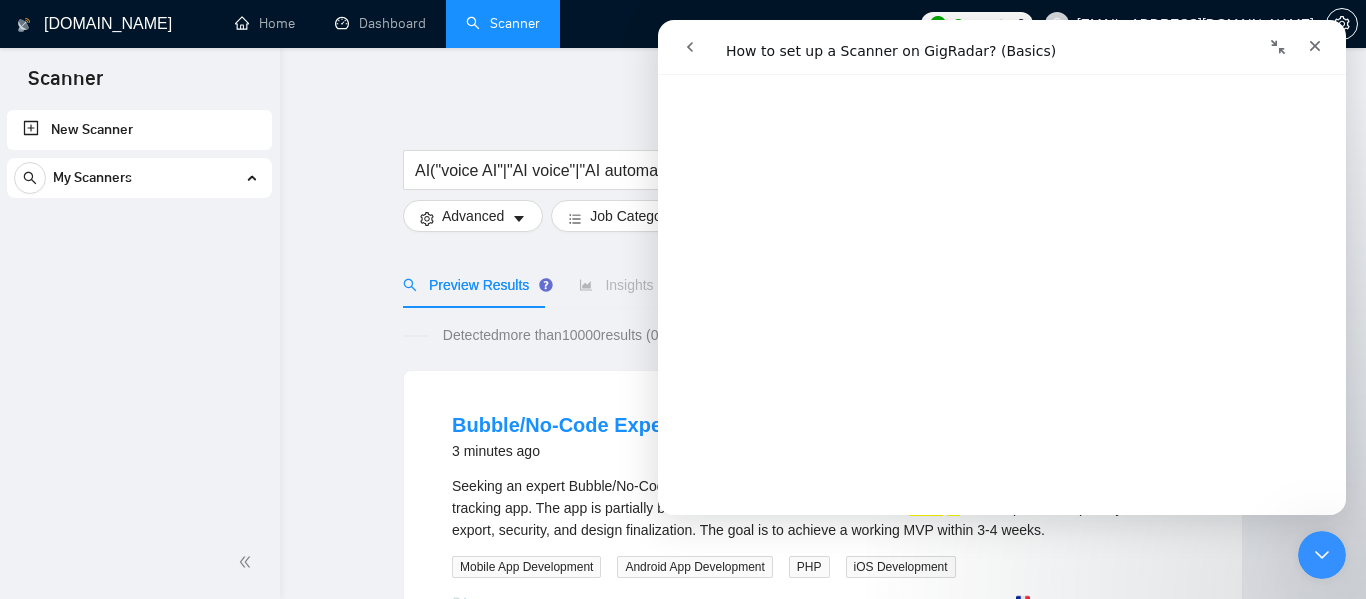
scroll to position [1876, 0]
click at [686, 51] on icon "go back" at bounding box center [690, 47] width 16 height 16
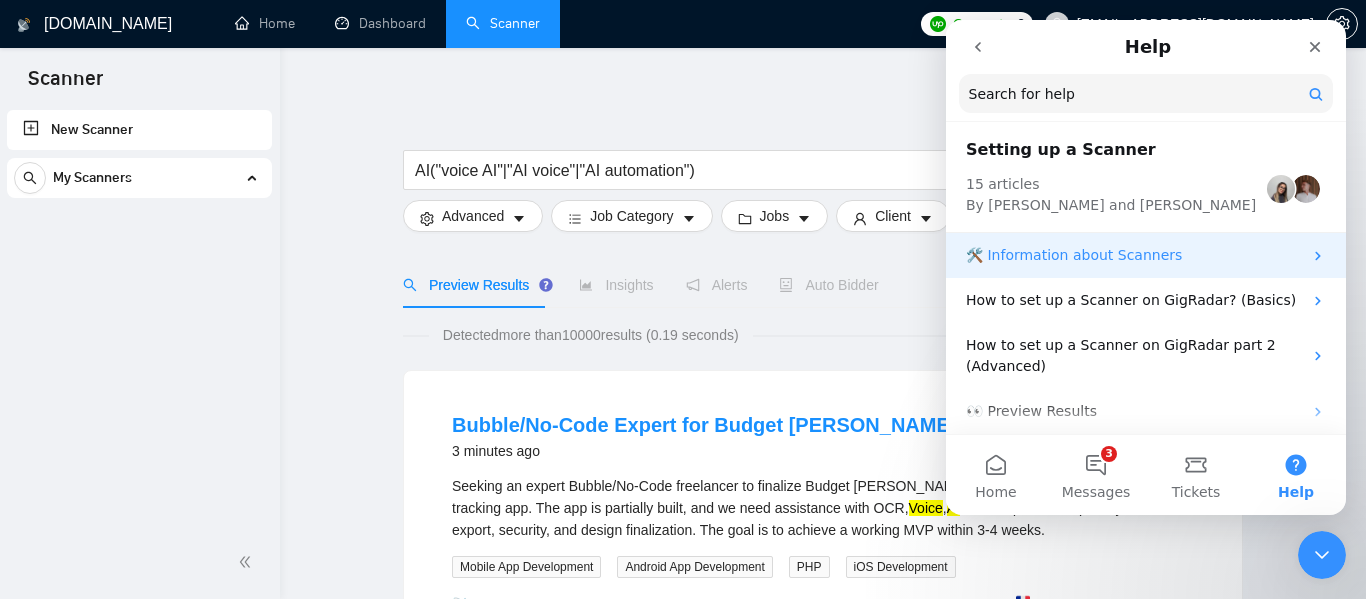
click at [1028, 251] on p "🛠️ Information about Scanners" at bounding box center [1134, 255] width 336 height 21
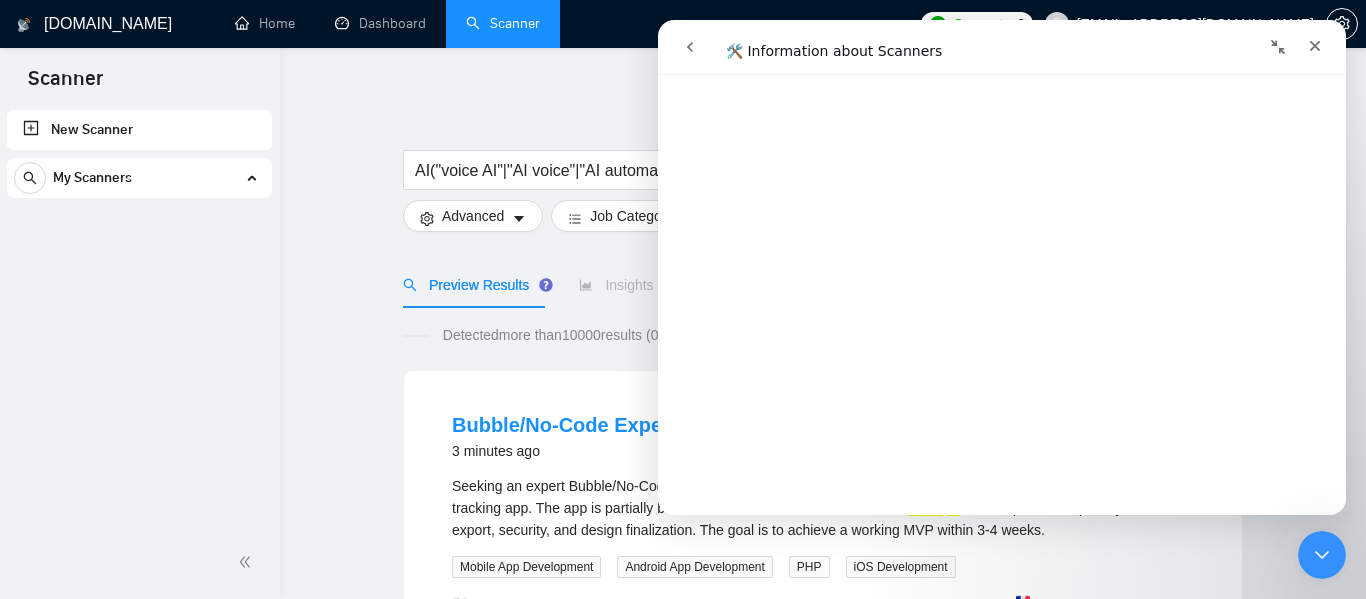
scroll to position [2234, 0]
click at [698, 45] on button "go back" at bounding box center [690, 47] width 38 height 38
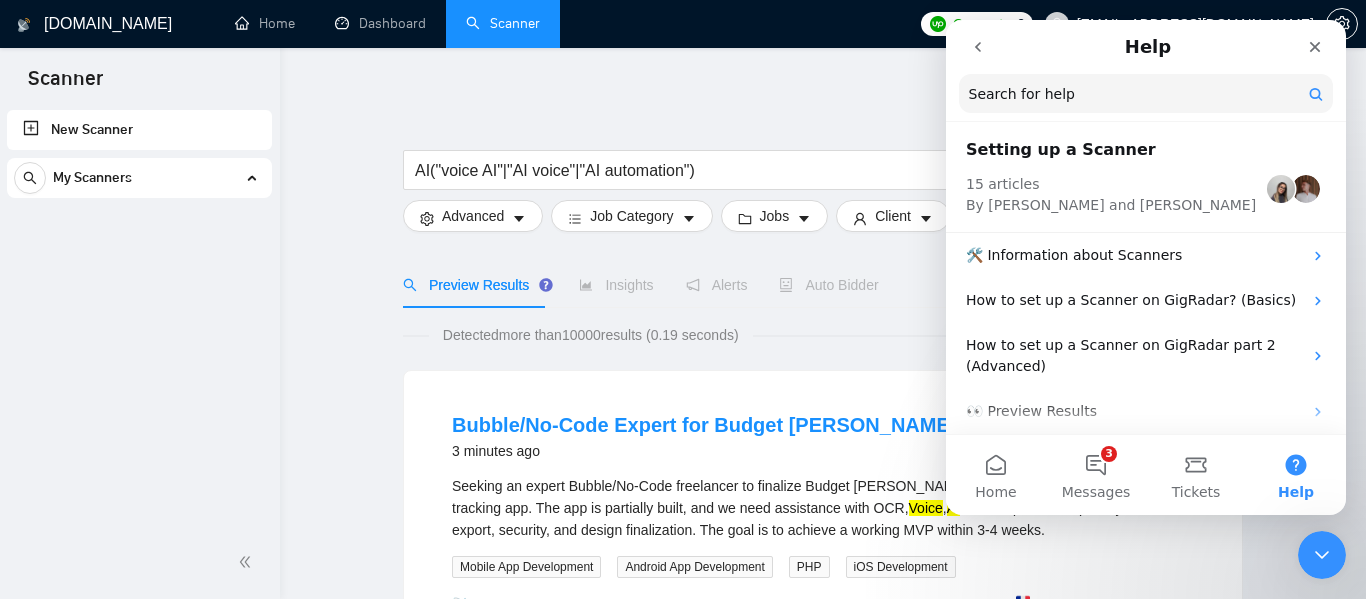
click at [976, 44] on icon "go back" at bounding box center [978, 47] width 16 height 16
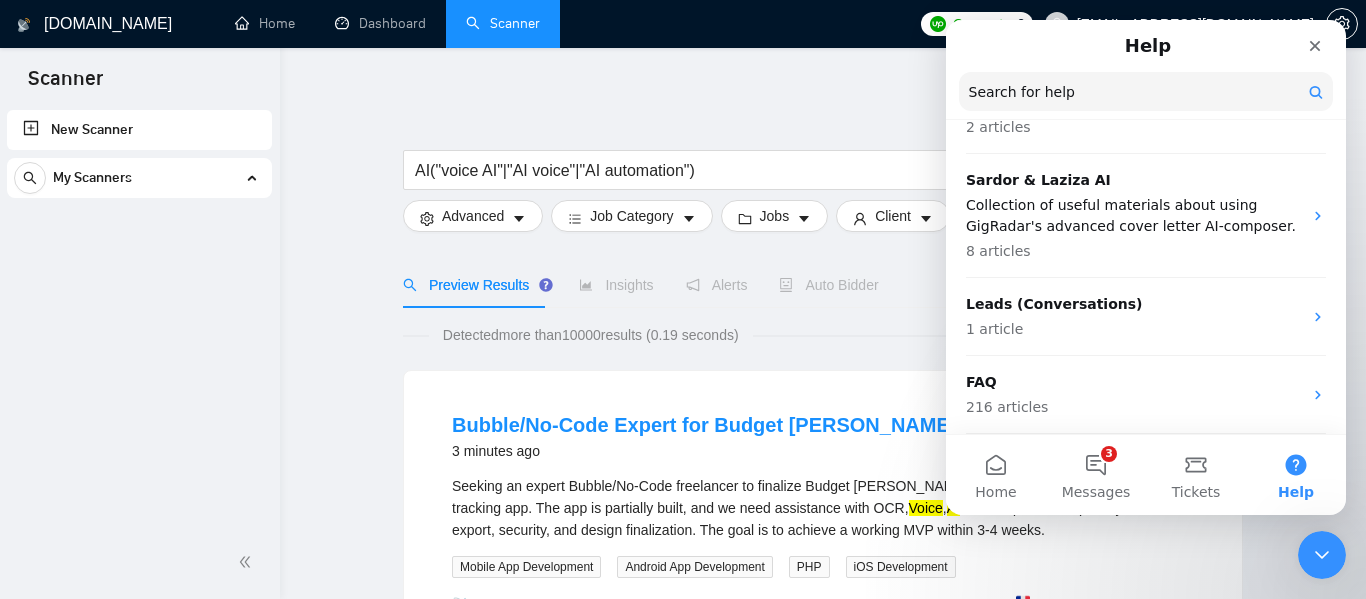
scroll to position [0, 0]
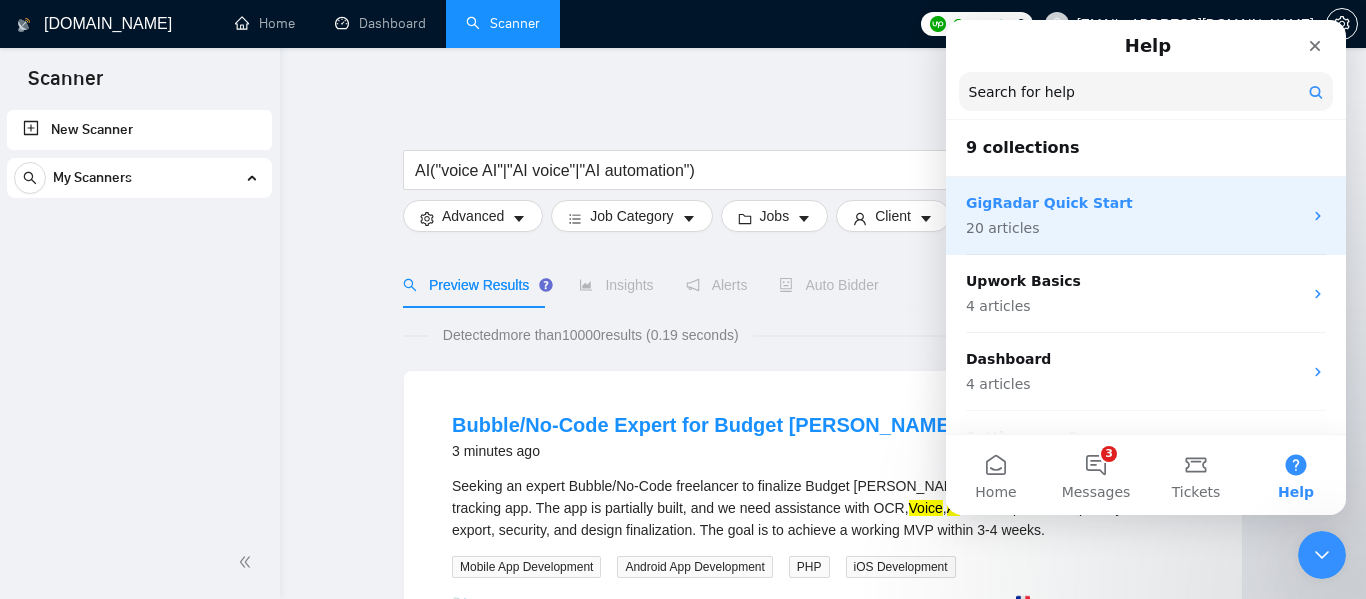
click at [1086, 201] on p "GigRadar Quick Start" at bounding box center [1134, 203] width 336 height 21
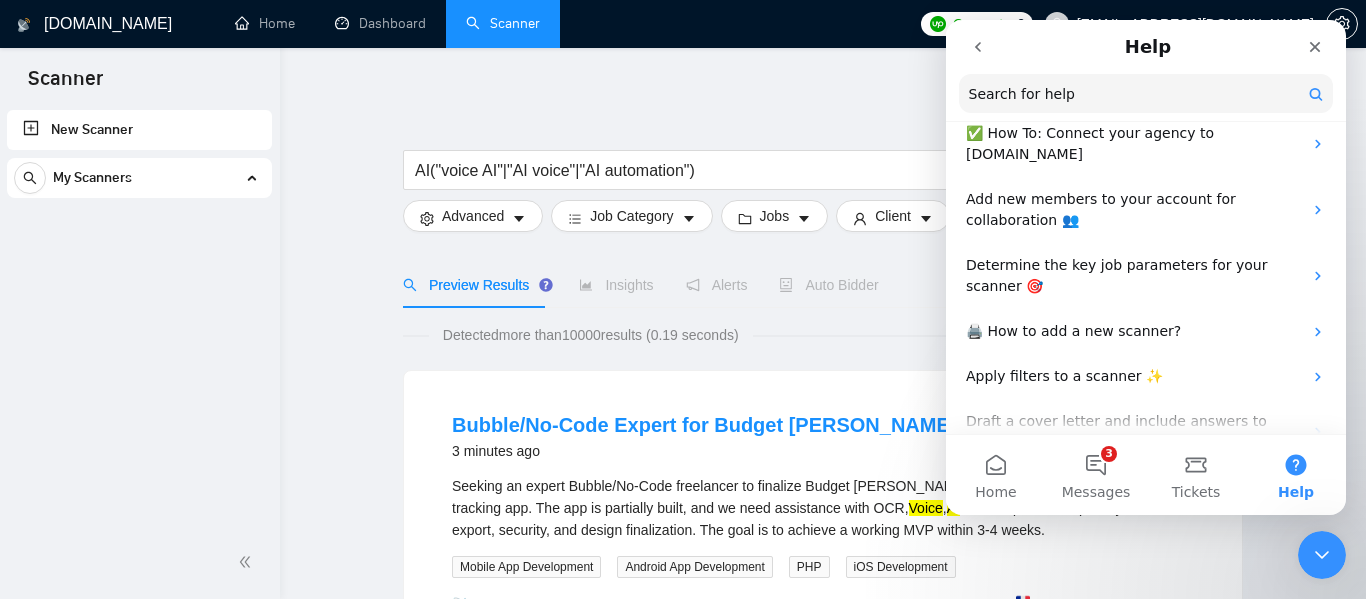
scroll to position [276, 0]
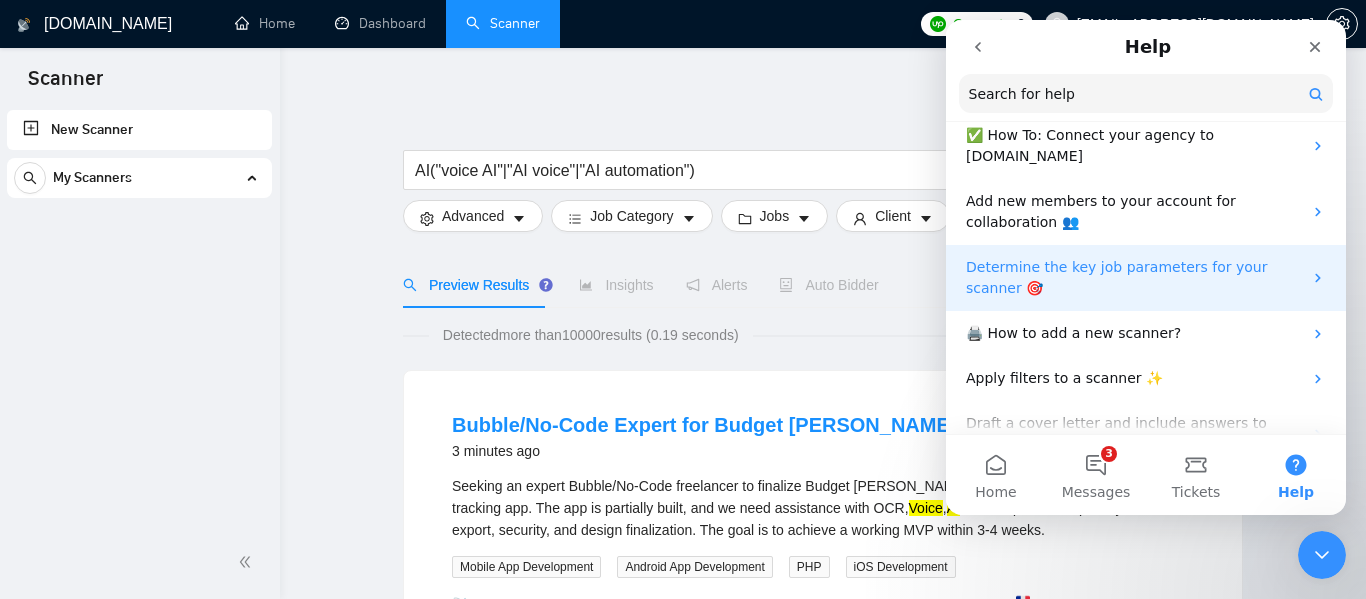
click at [1034, 245] on div "Determine the key job parameters for your scanner 🎯" at bounding box center [1146, 278] width 400 height 66
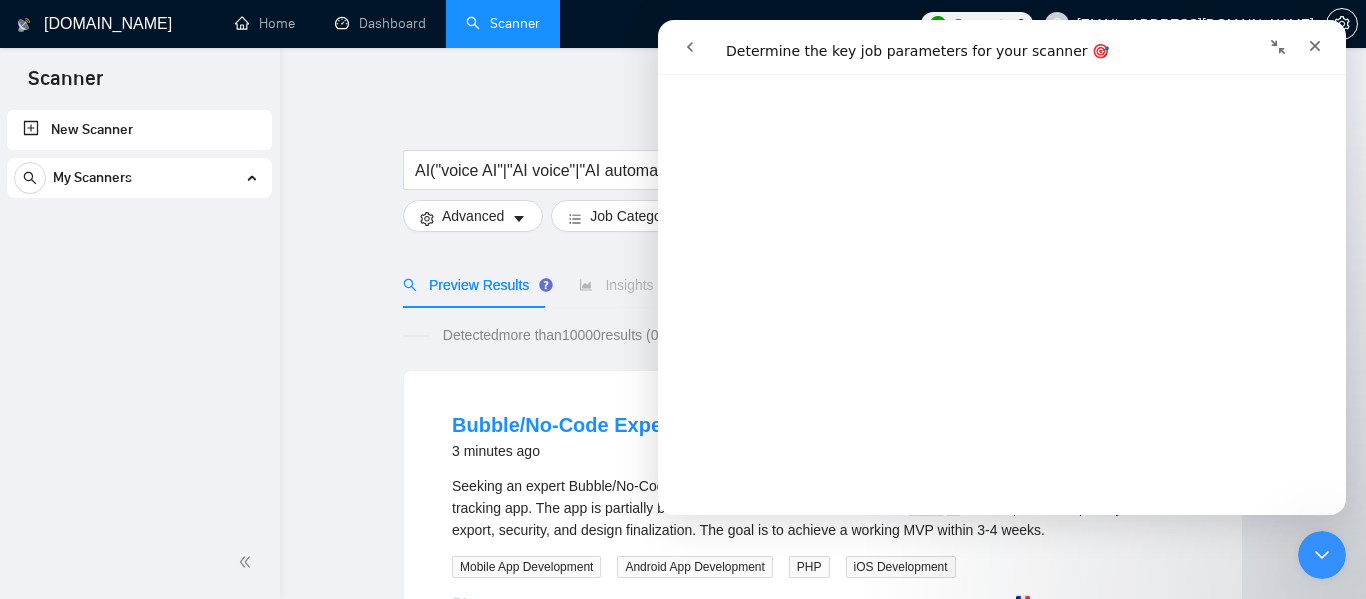
scroll to position [931, 0]
click at [686, 43] on icon "go back" at bounding box center [690, 47] width 16 height 16
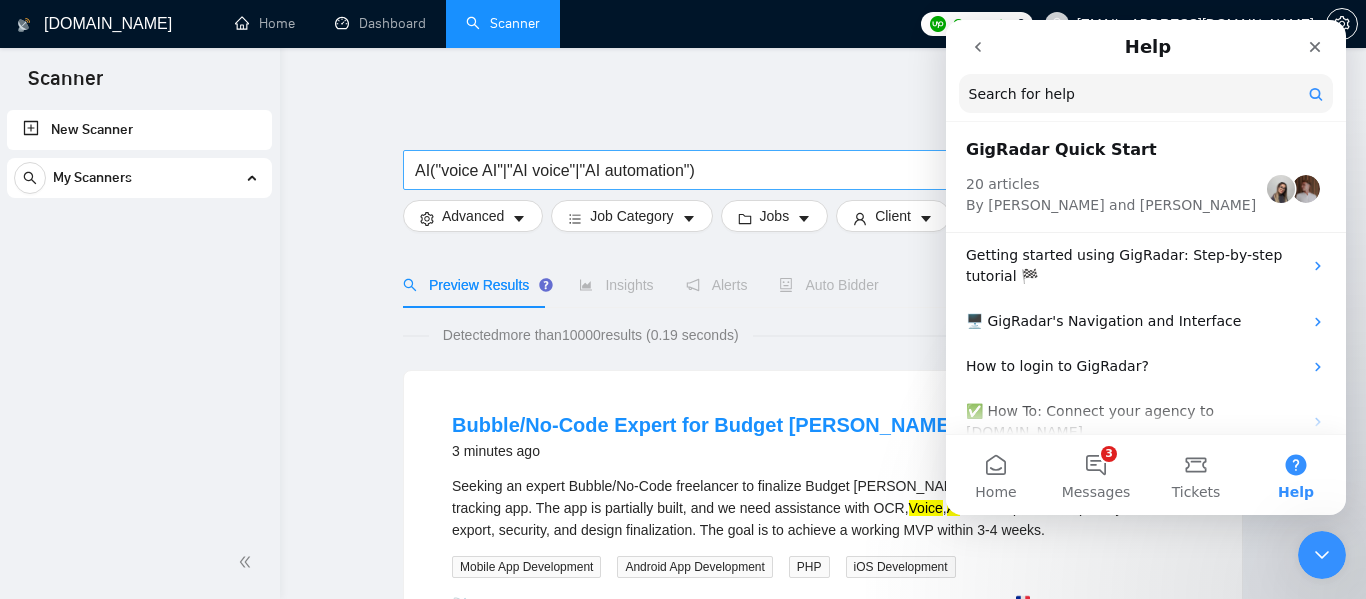
click at [784, 180] on input "AI("voice AI"|"AI voice"|"AI automation")" at bounding box center [682, 170] width 534 height 25
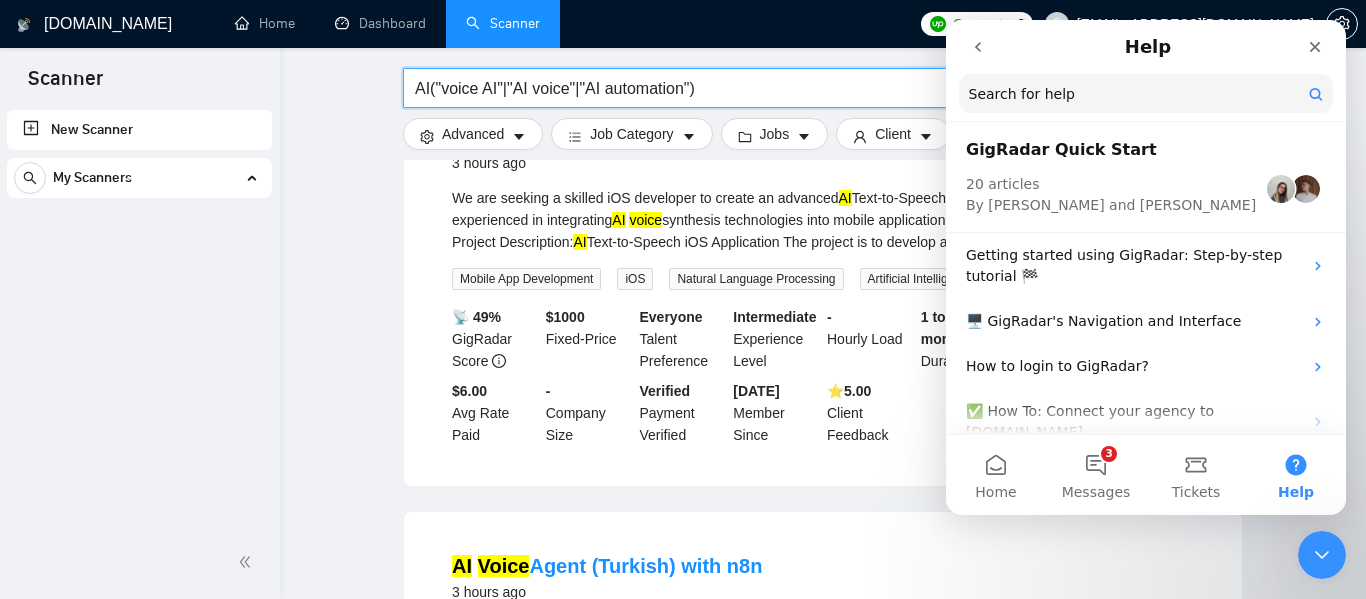
scroll to position [1624, 0]
click at [430, 86] on input "AI("voice AI"|"AI voice"|"AI automation")" at bounding box center [682, 88] width 534 height 25
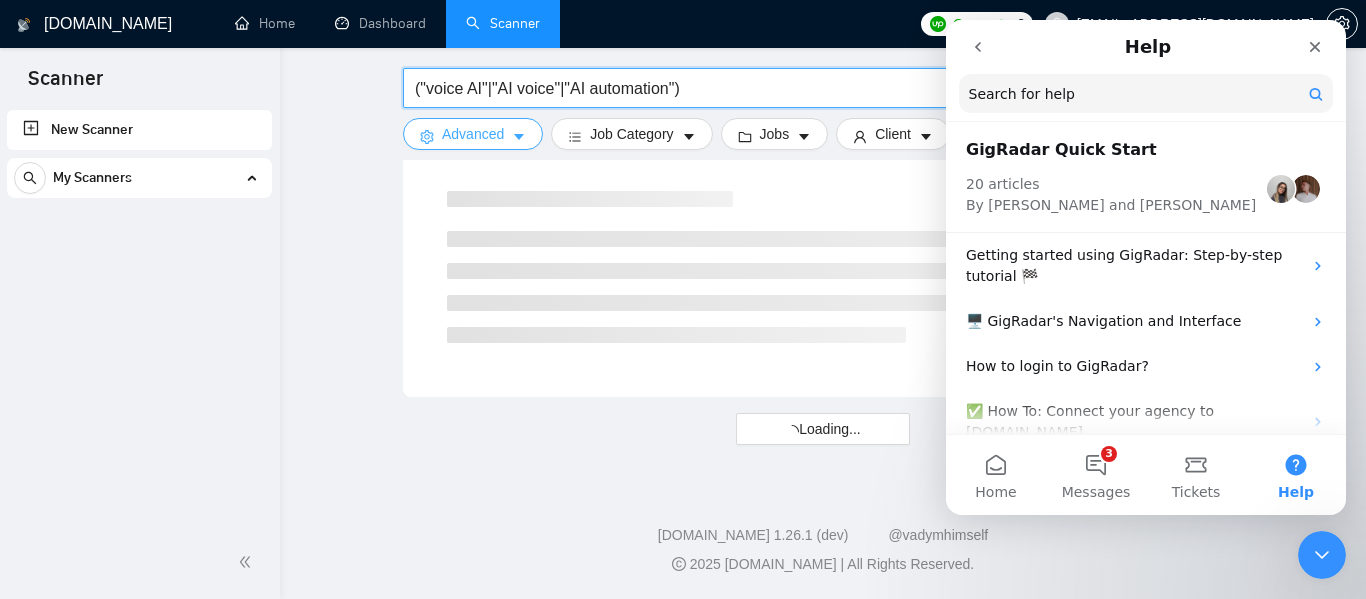
scroll to position [1319, 0]
type input "("voice AI"|"AI voice"|"AI automation")"
click at [1317, 566] on div "Close Intercom Messenger" at bounding box center [1319, 552] width 48 height 48
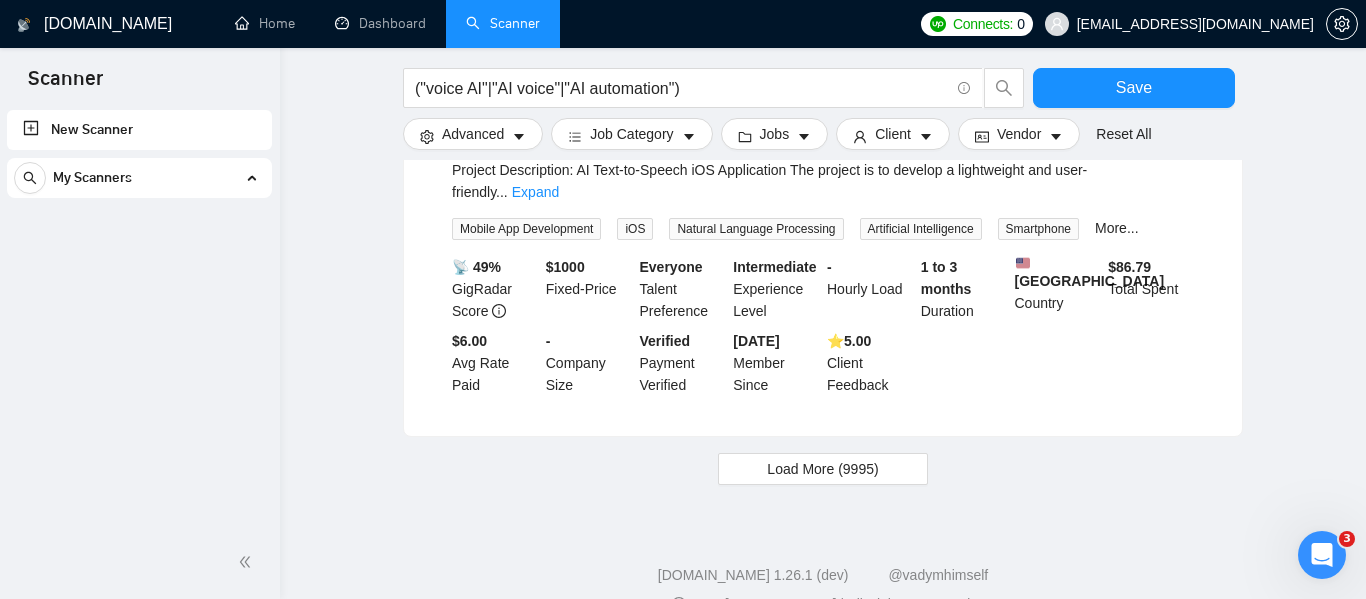
scroll to position [2136, 0]
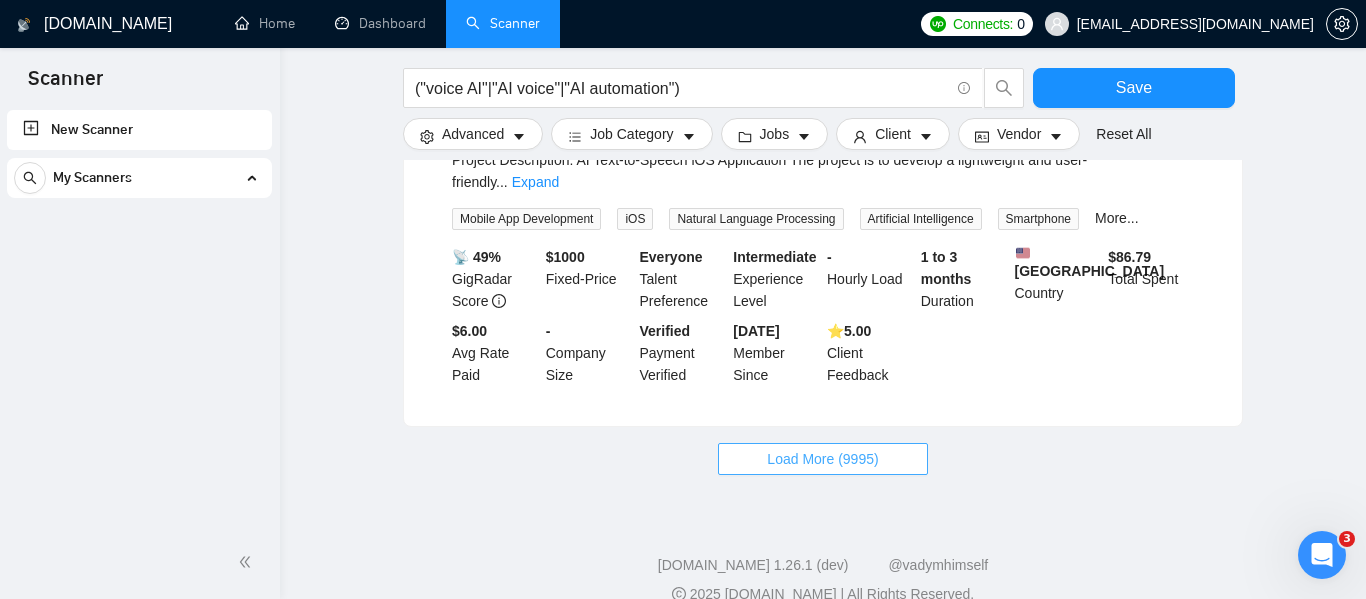
click at [864, 448] on span "Load More (9995)" at bounding box center [822, 459] width 111 height 22
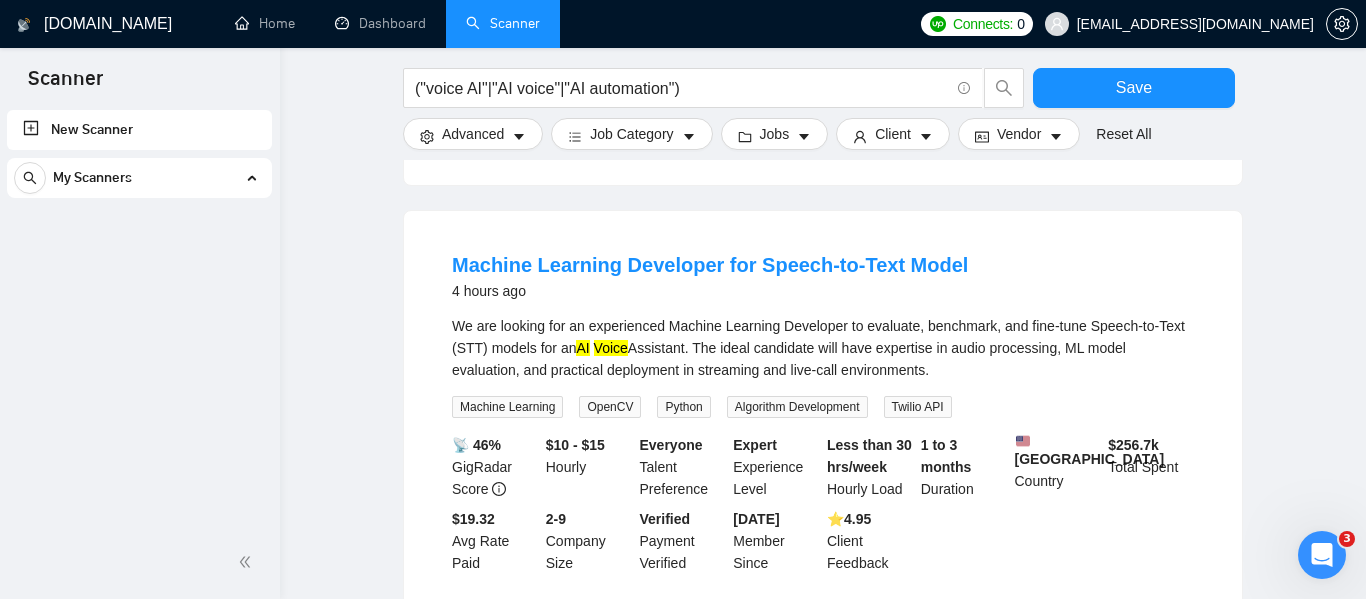
scroll to position [4309, 0]
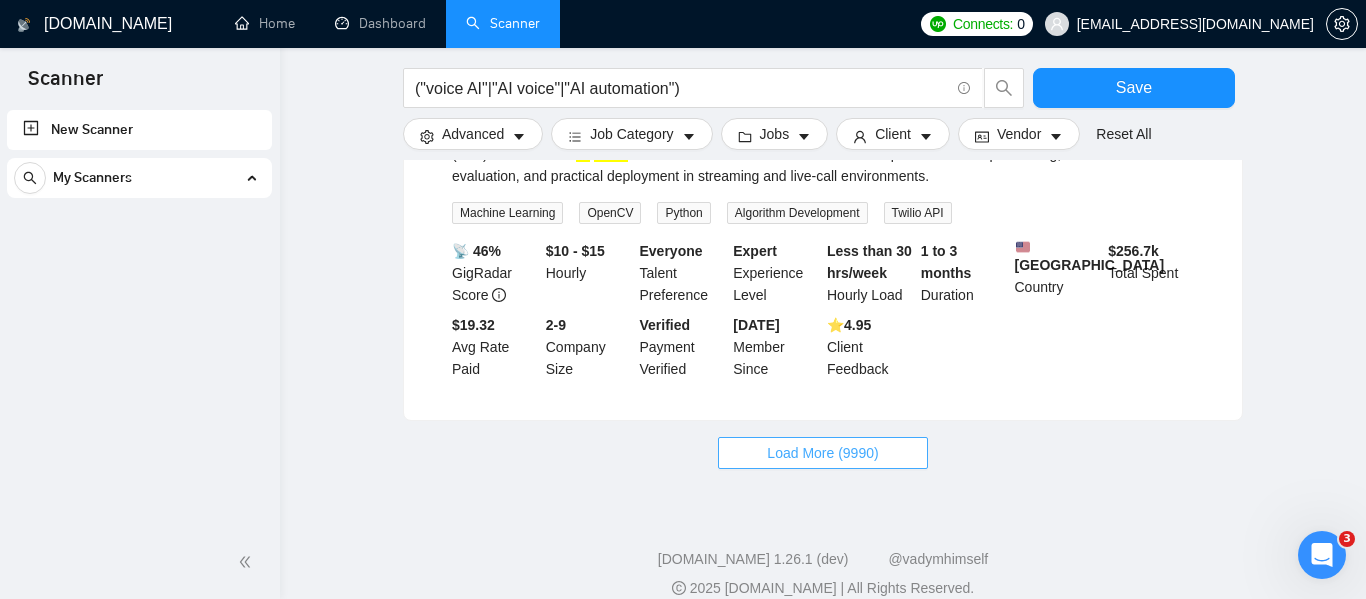
click at [854, 442] on span "Load More (9990)" at bounding box center [822, 453] width 111 height 22
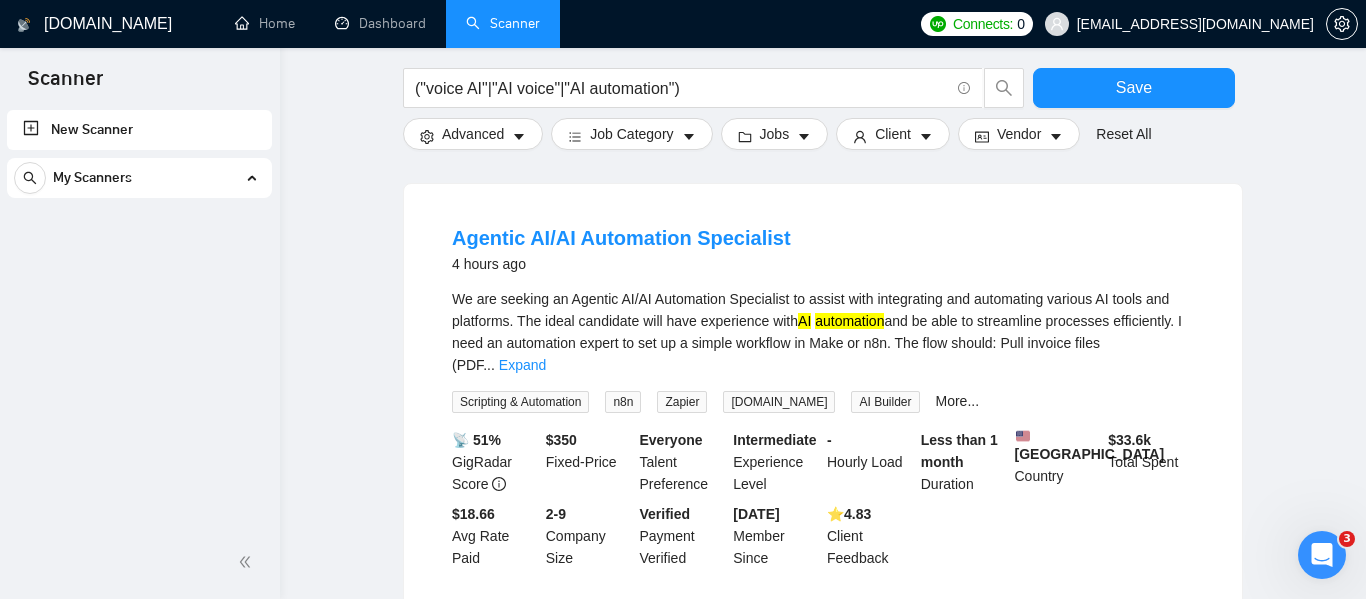
scroll to position [4573, 0]
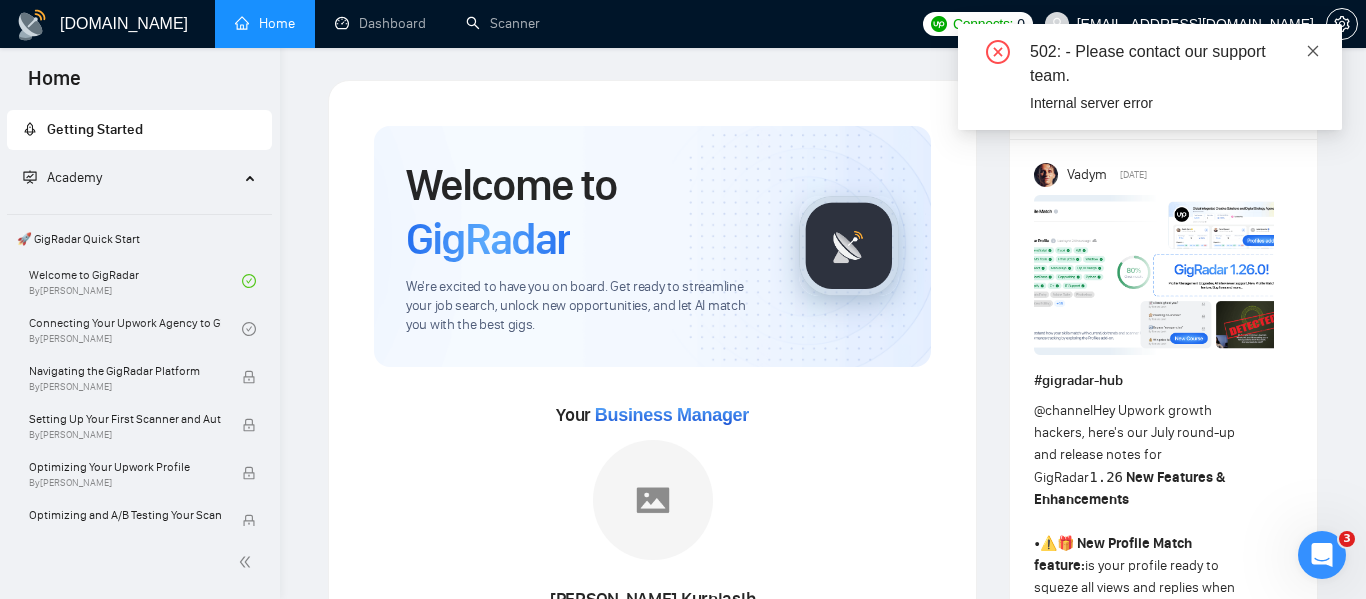
click at [1311, 49] on icon "close" at bounding box center [1313, 50] width 11 height 11
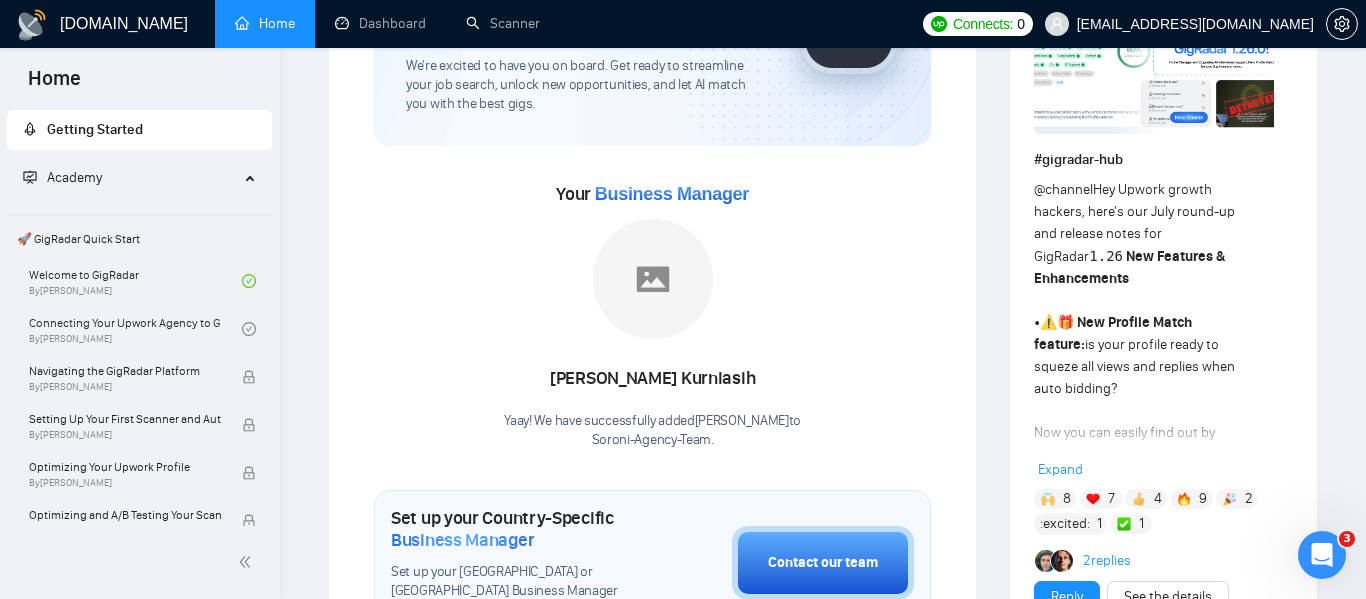
scroll to position [266, 0]
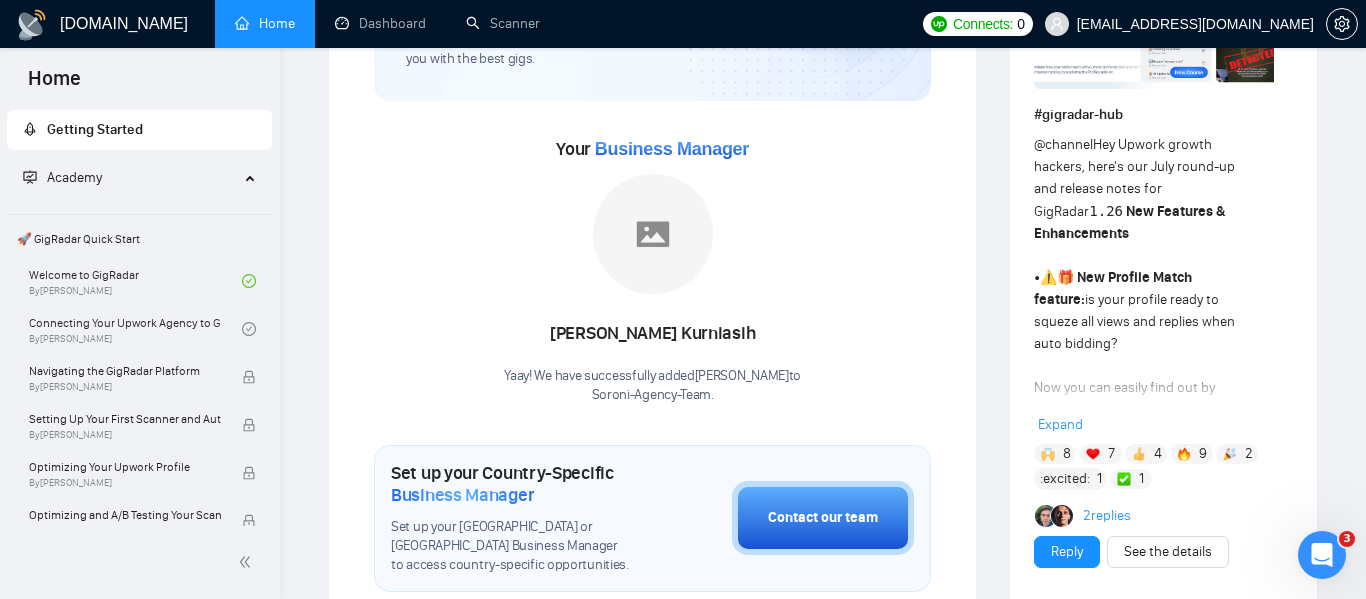
click at [241, 173] on div "Academy" at bounding box center [140, 178] width 266 height 40
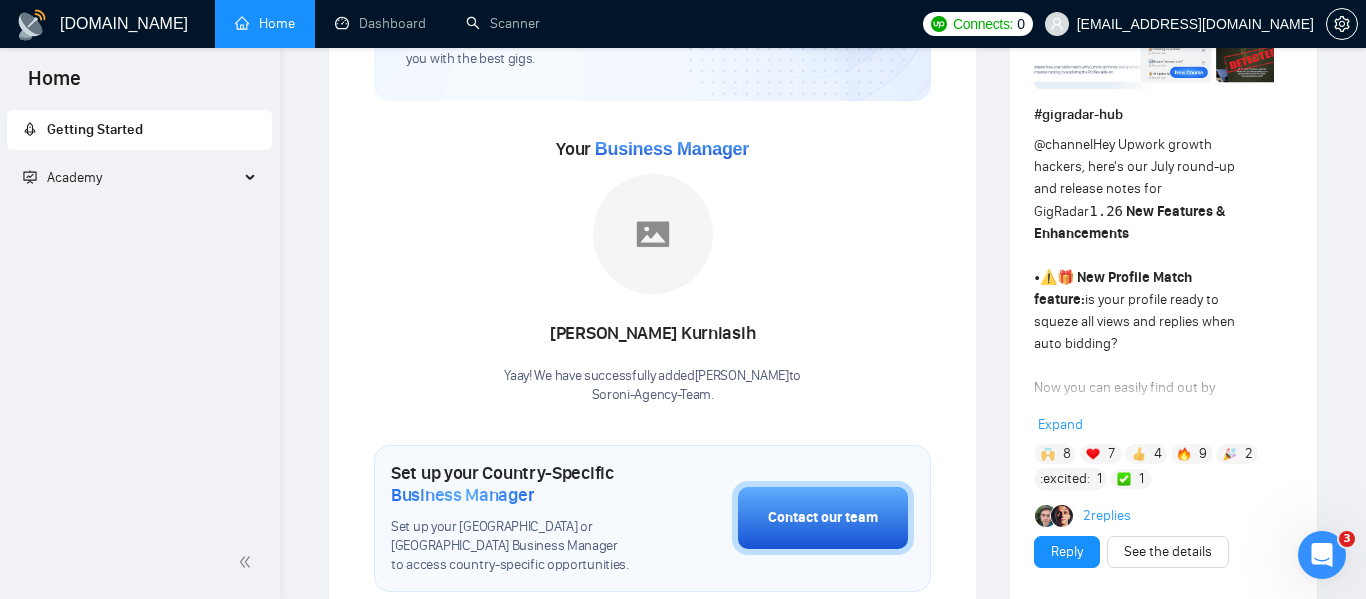
click at [164, 131] on span "Getting Started" at bounding box center [139, 130] width 233 height 40
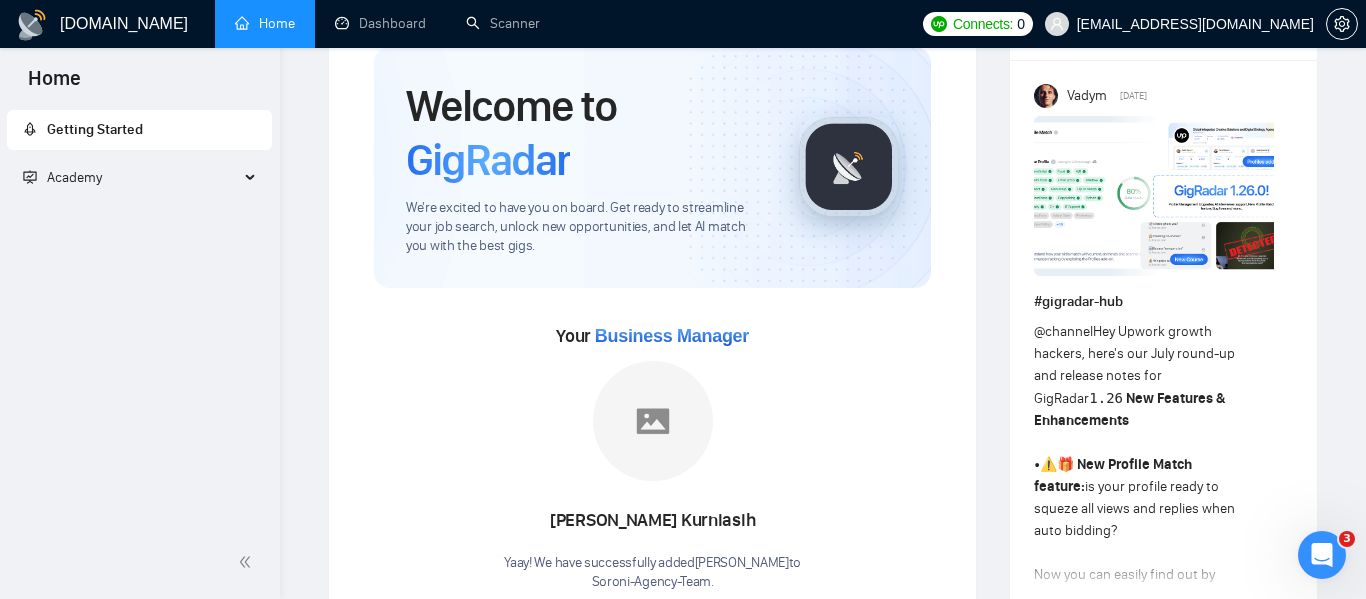
scroll to position [82, 0]
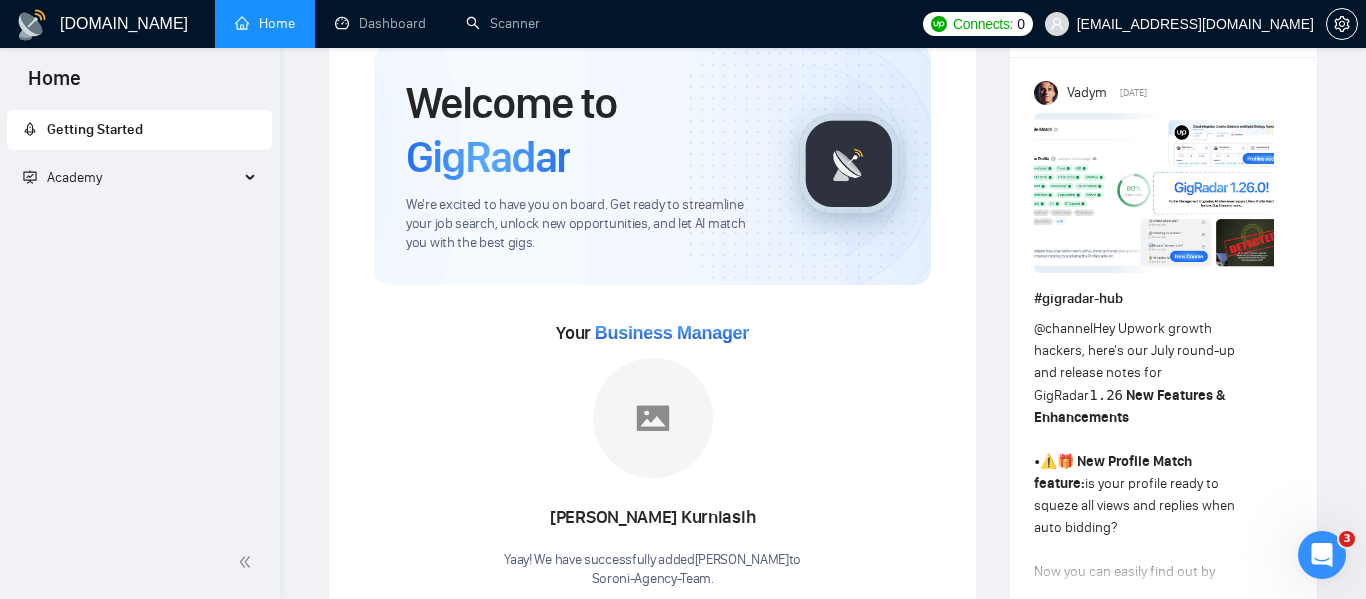
click at [647, 330] on span "Business Manager" at bounding box center [672, 333] width 154 height 20
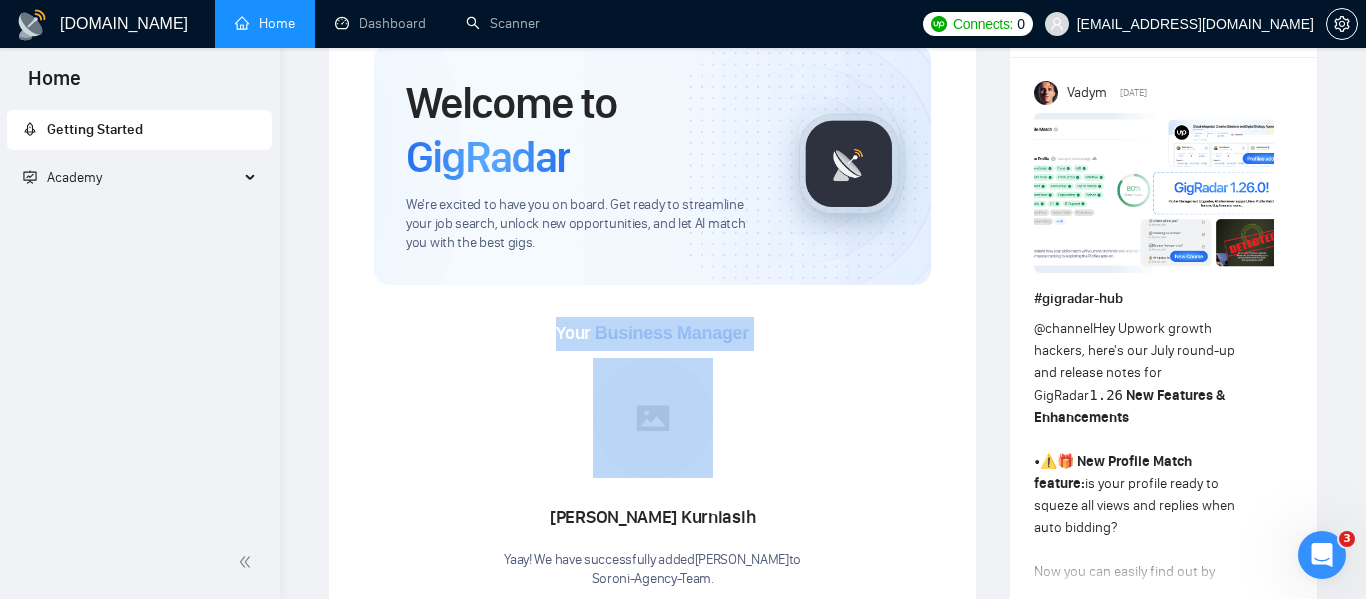
click at [746, 365] on div "Devina Kurniasih Yaay! We have successfully added Devina Kurniasih to Soroni-Ag…" at bounding box center [652, 473] width 297 height 230
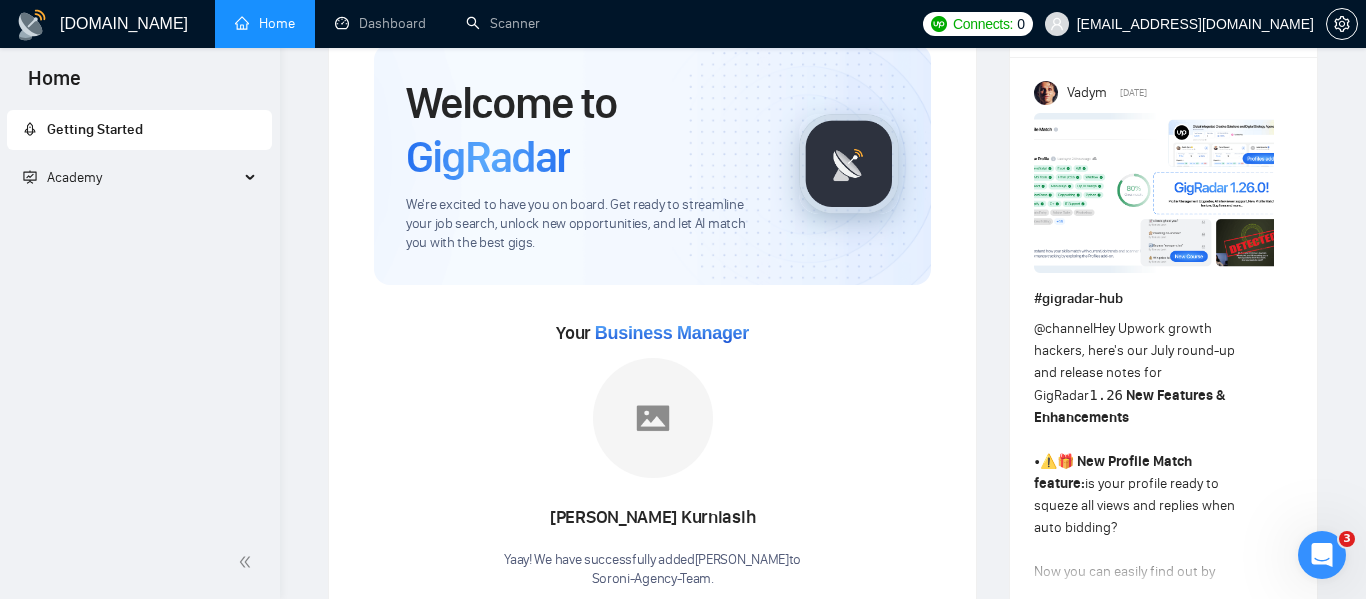
click at [620, 446] on img at bounding box center [653, 418] width 120 height 120
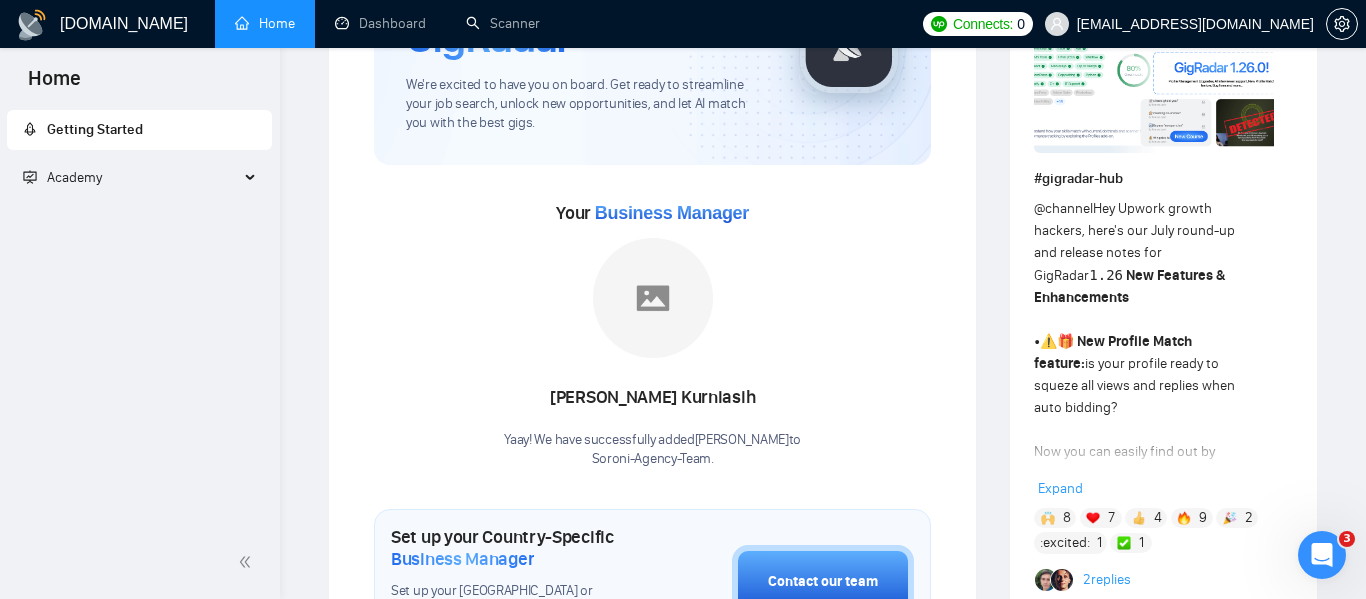
scroll to position [207, 0]
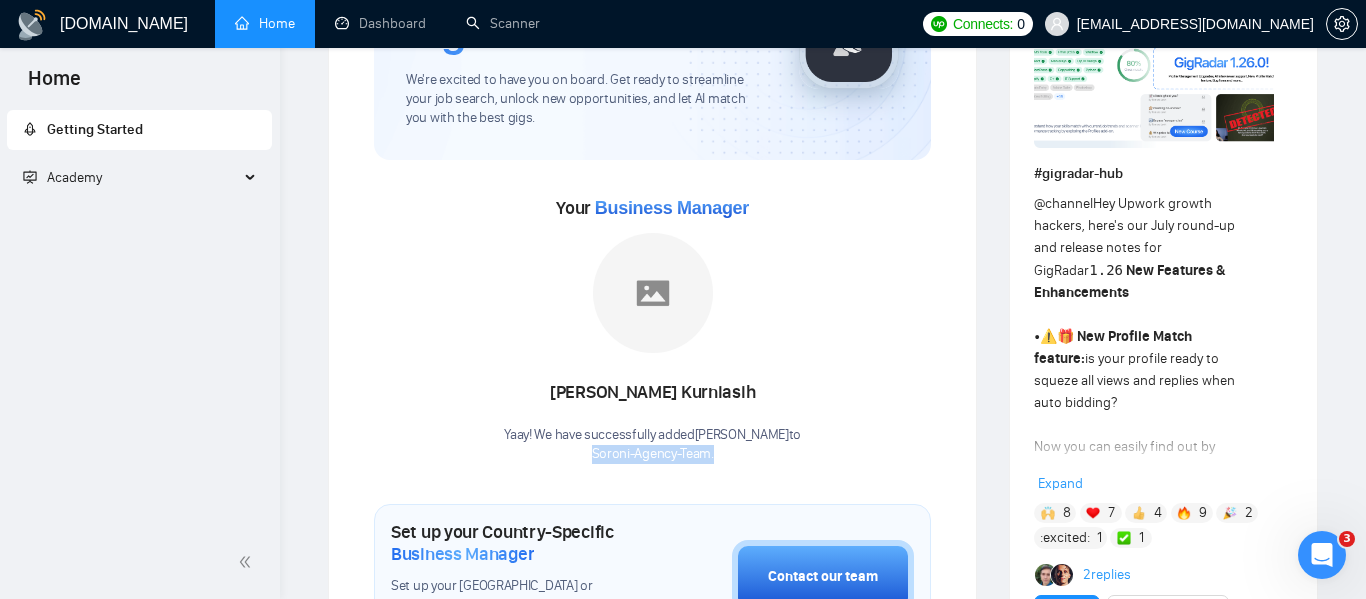
drag, startPoint x: 593, startPoint y: 453, endPoint x: 731, endPoint y: 451, distance: 138.0
click at [731, 451] on p "Soroni-Agency-Team ." at bounding box center [652, 454] width 297 height 19
copy p "Soroni-Agency-Team ."
click at [1316, 549] on icon "Open Intercom Messenger" at bounding box center [1319, 552] width 33 height 33
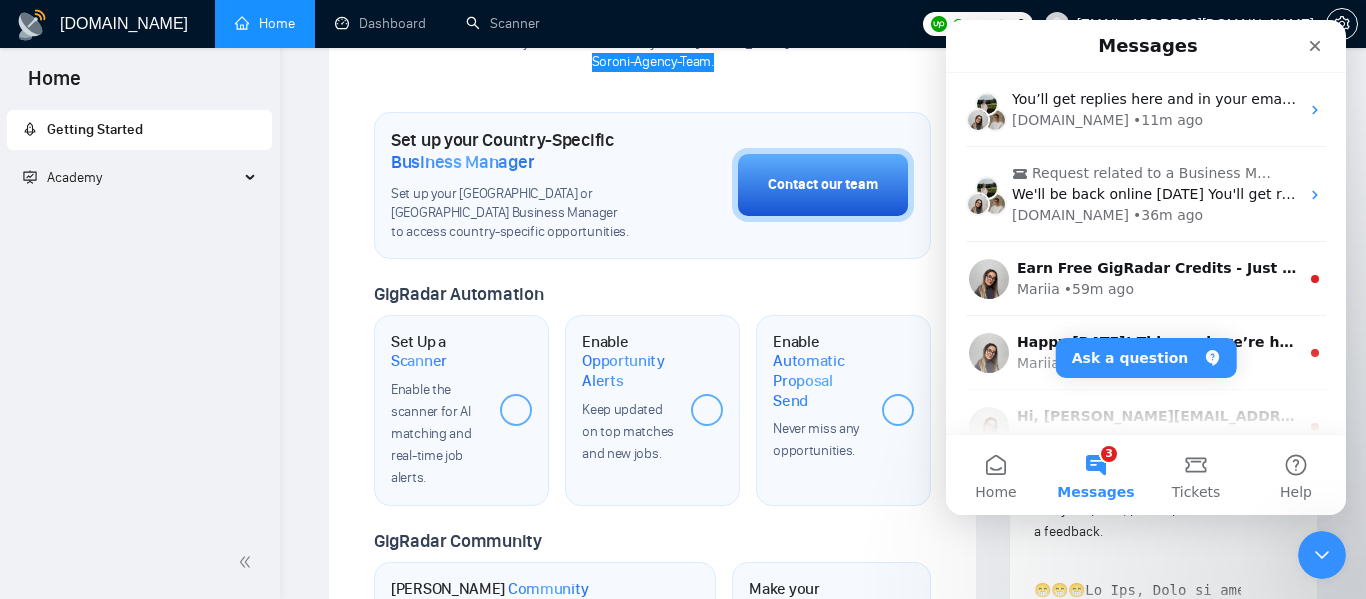
scroll to position [604, 0]
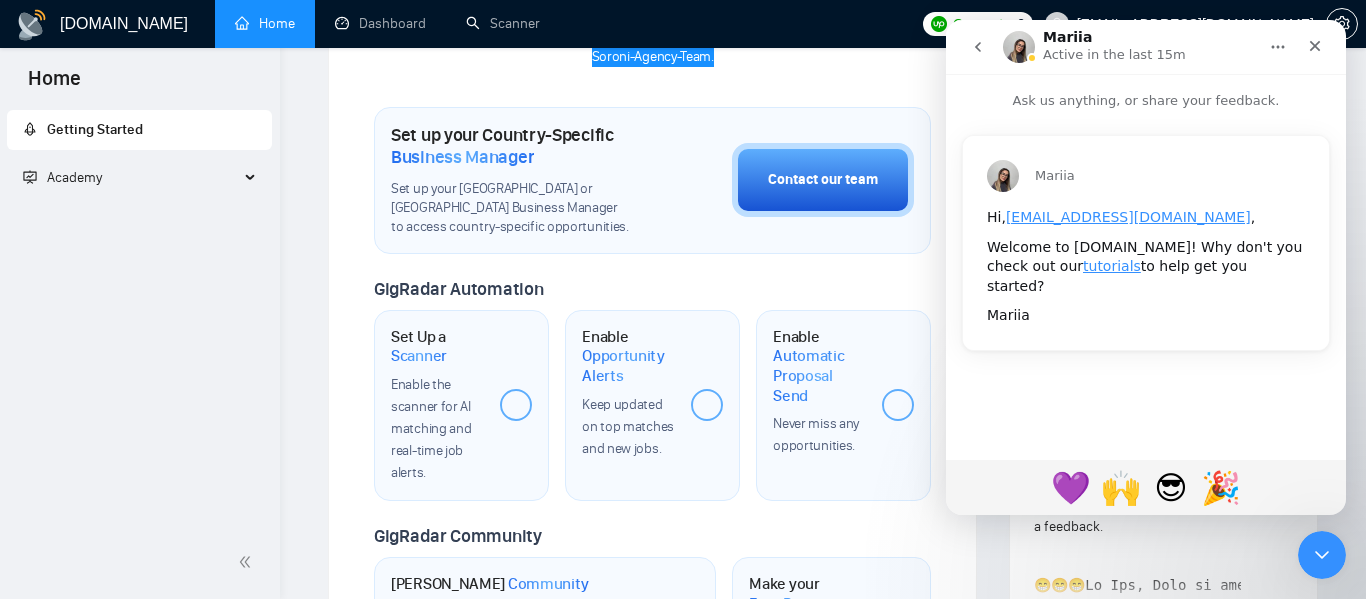
click at [973, 51] on icon "go back" at bounding box center [978, 47] width 16 height 16
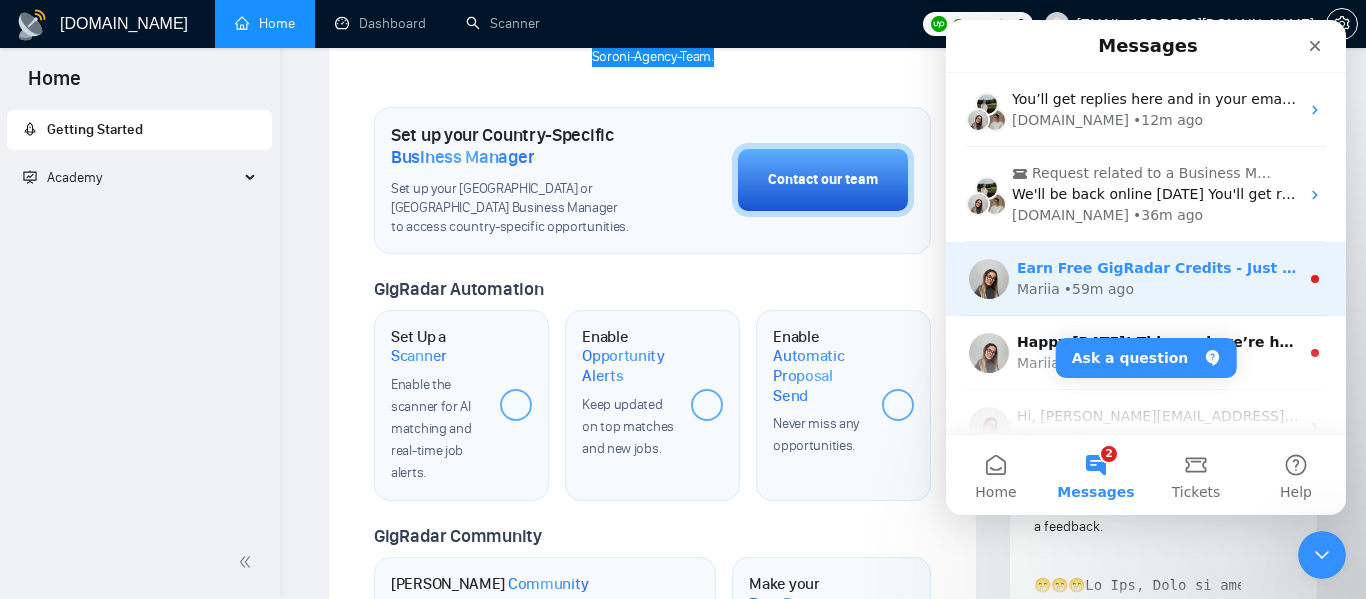
scroll to position [110, 0]
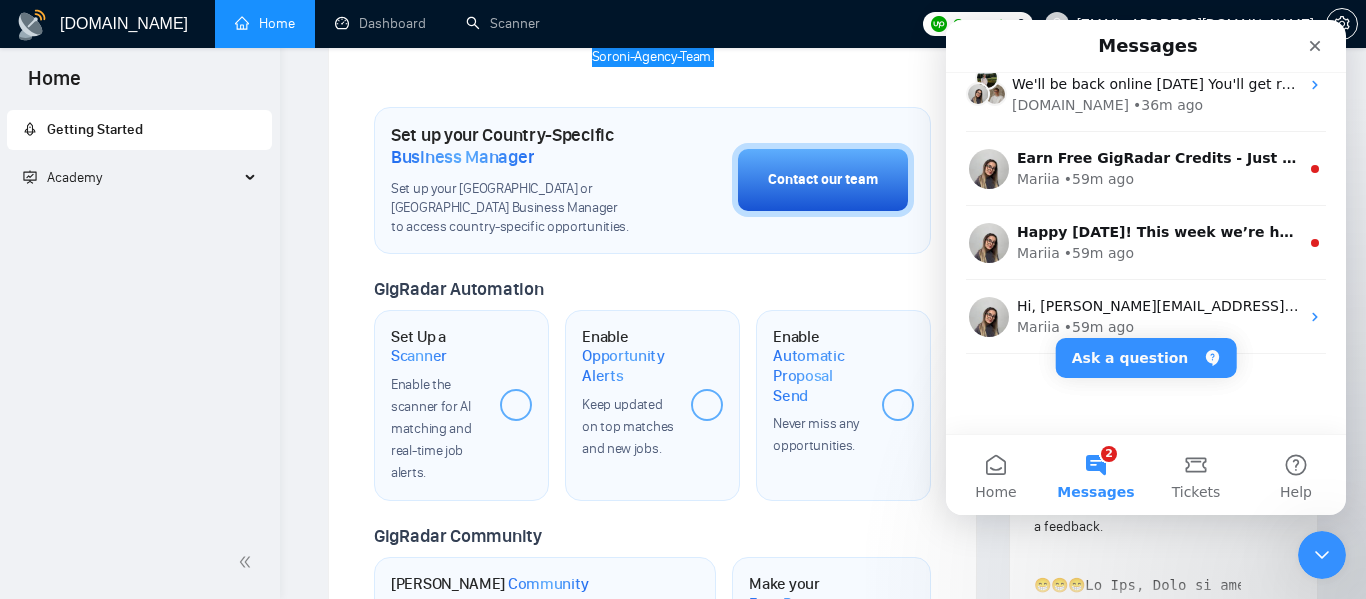
click at [1094, 471] on button "2 Messages" at bounding box center [1096, 475] width 100 height 80
click at [1115, 353] on button "Ask a question" at bounding box center [1146, 358] width 181 height 40
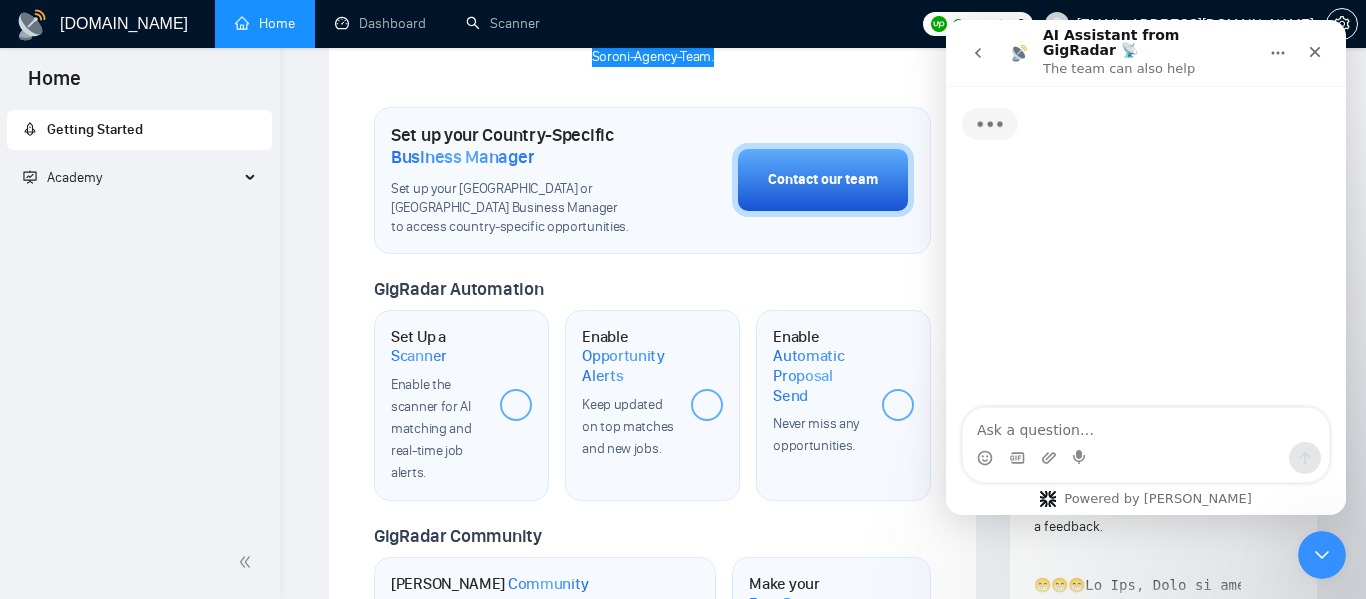
scroll to position [29, 0]
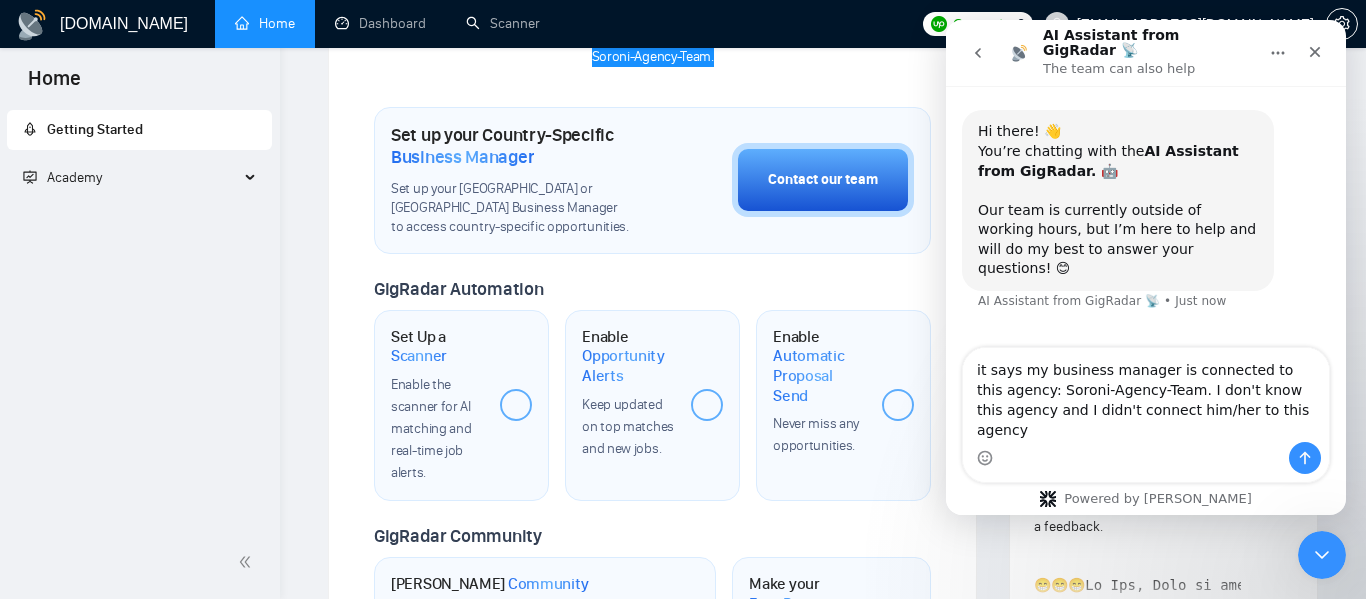
type textarea "it says my business manager is connected to this agency: Soroni-Agency-Team. I …"
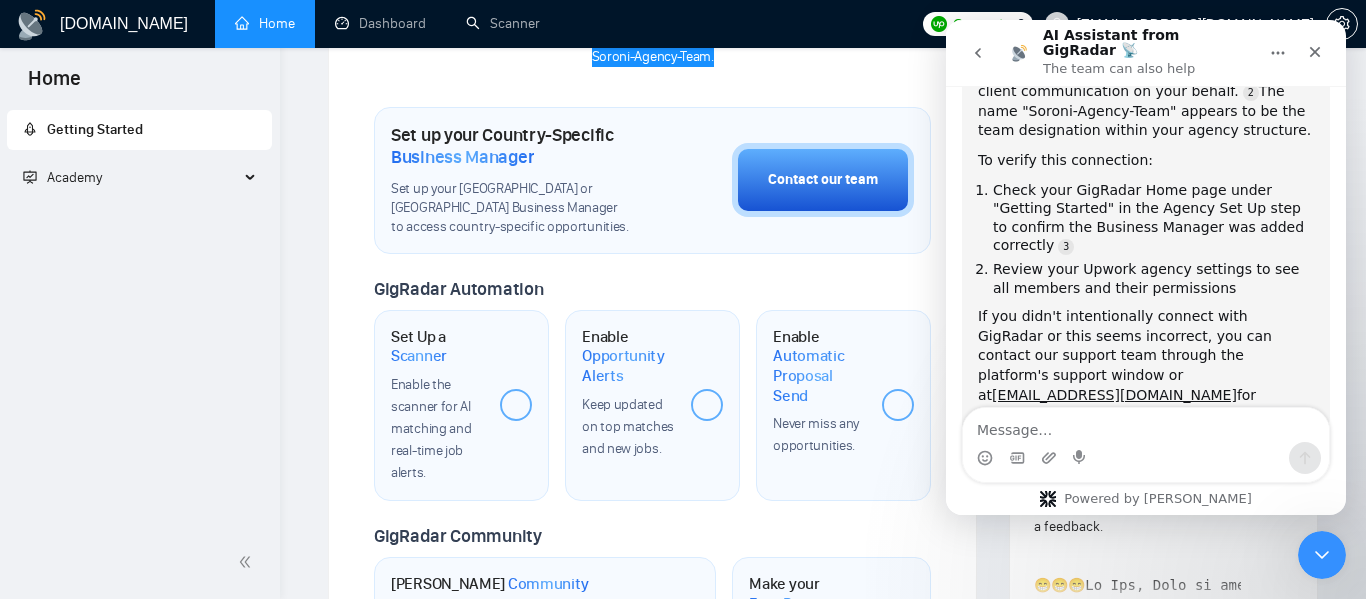
scroll to position [562, 0]
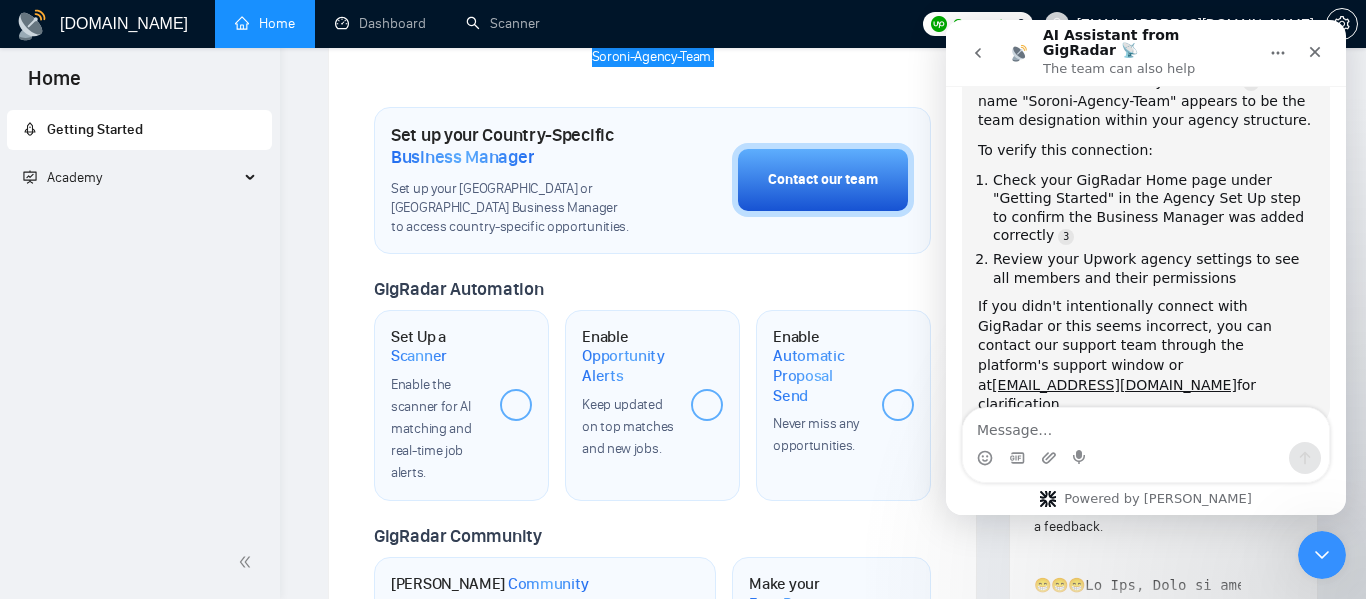
click at [973, 45] on icon "go back" at bounding box center [978, 53] width 16 height 16
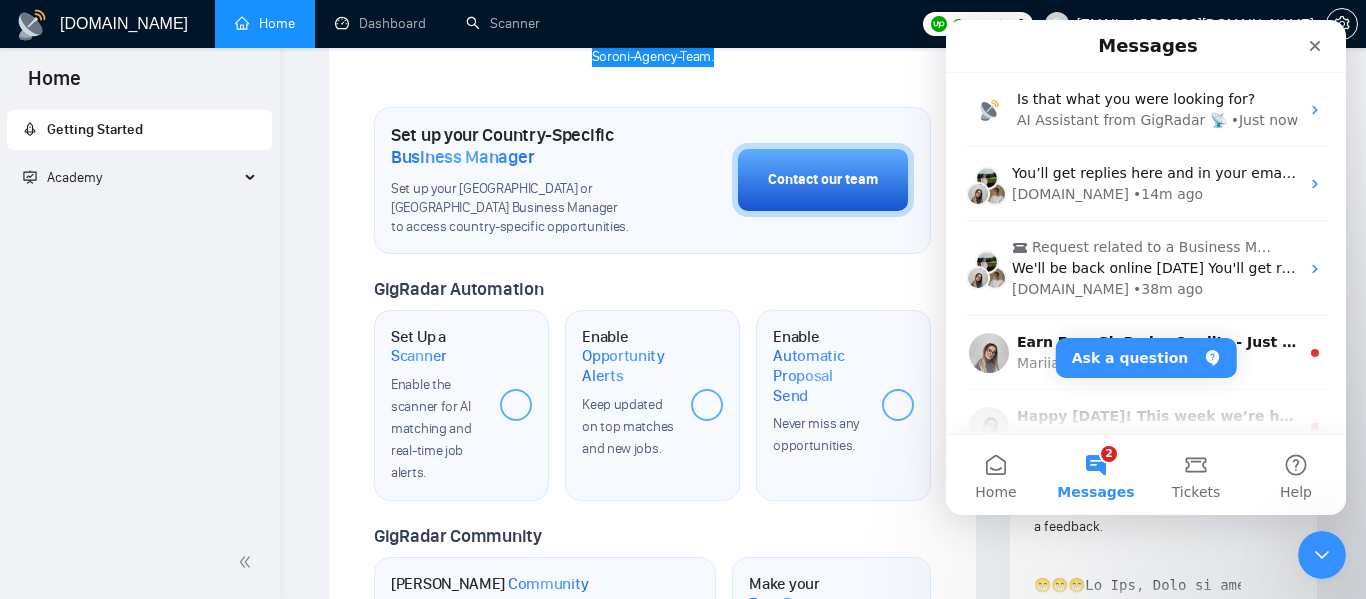
scroll to position [287, 0]
click at [1322, 48] on icon "Close" at bounding box center [1315, 46] width 16 height 16
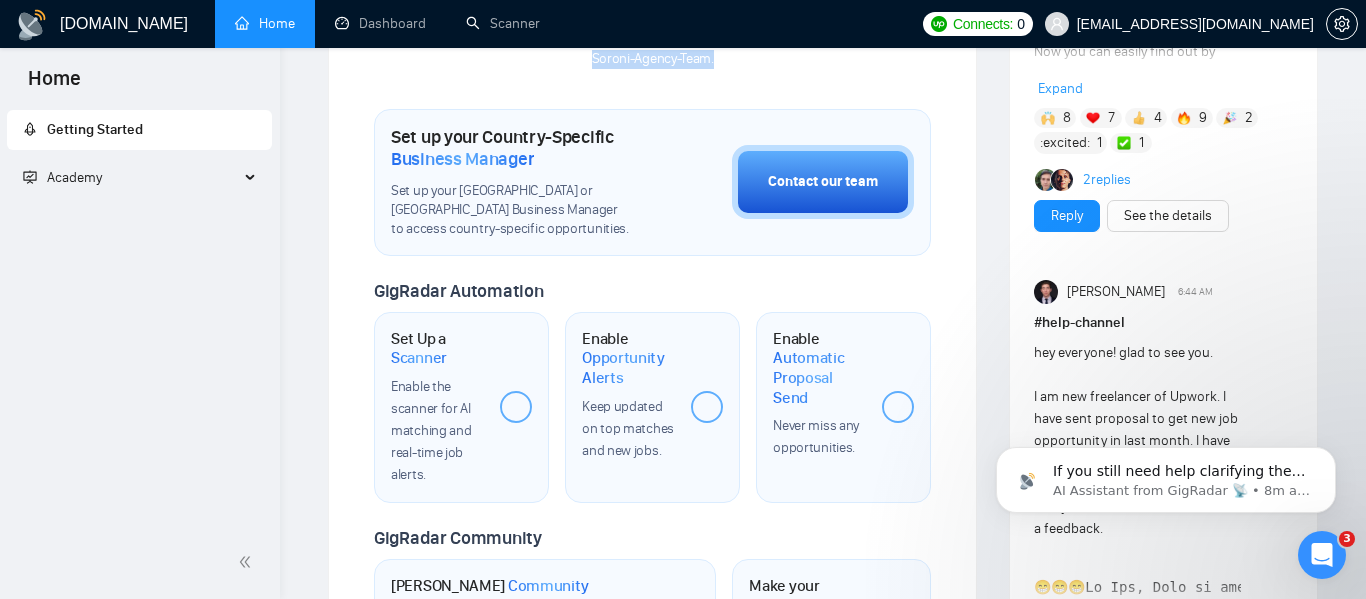
scroll to position [601, 0]
click at [160, 171] on span "Academy" at bounding box center [131, 178] width 216 height 40
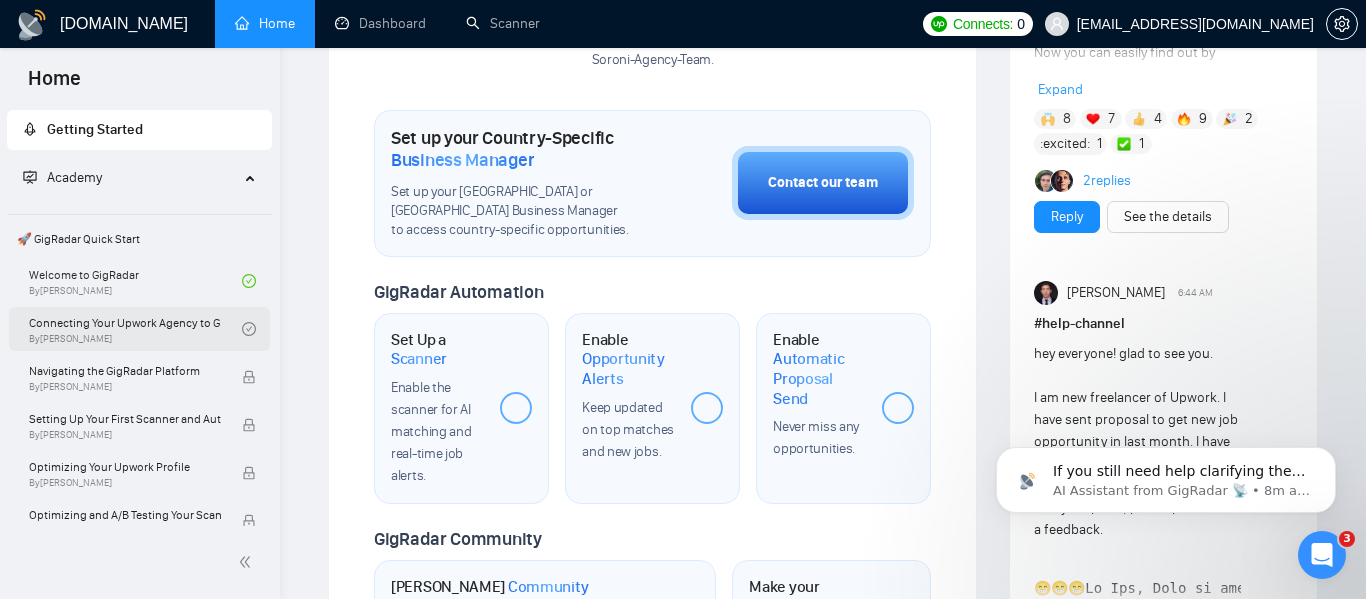
click at [138, 321] on link "Connecting Your Upwork Agency to GigRadar By Vlad Timinsky" at bounding box center [135, 329] width 213 height 44
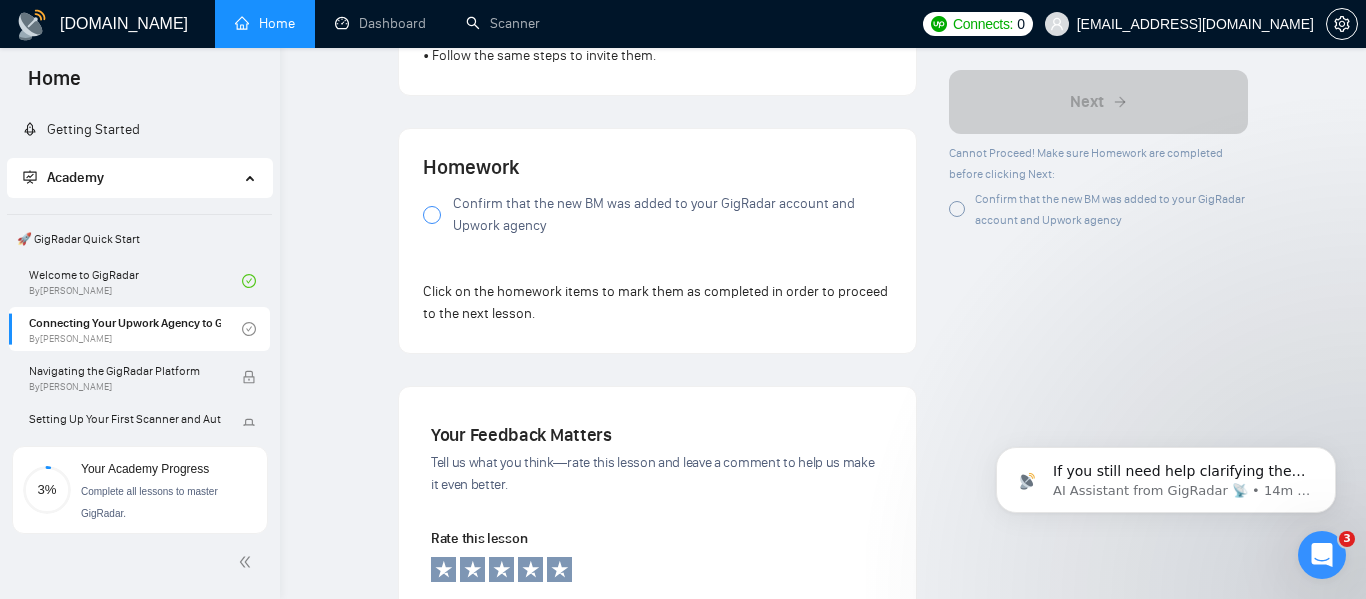
scroll to position [1515, 0]
click at [430, 204] on div at bounding box center [432, 213] width 18 height 18
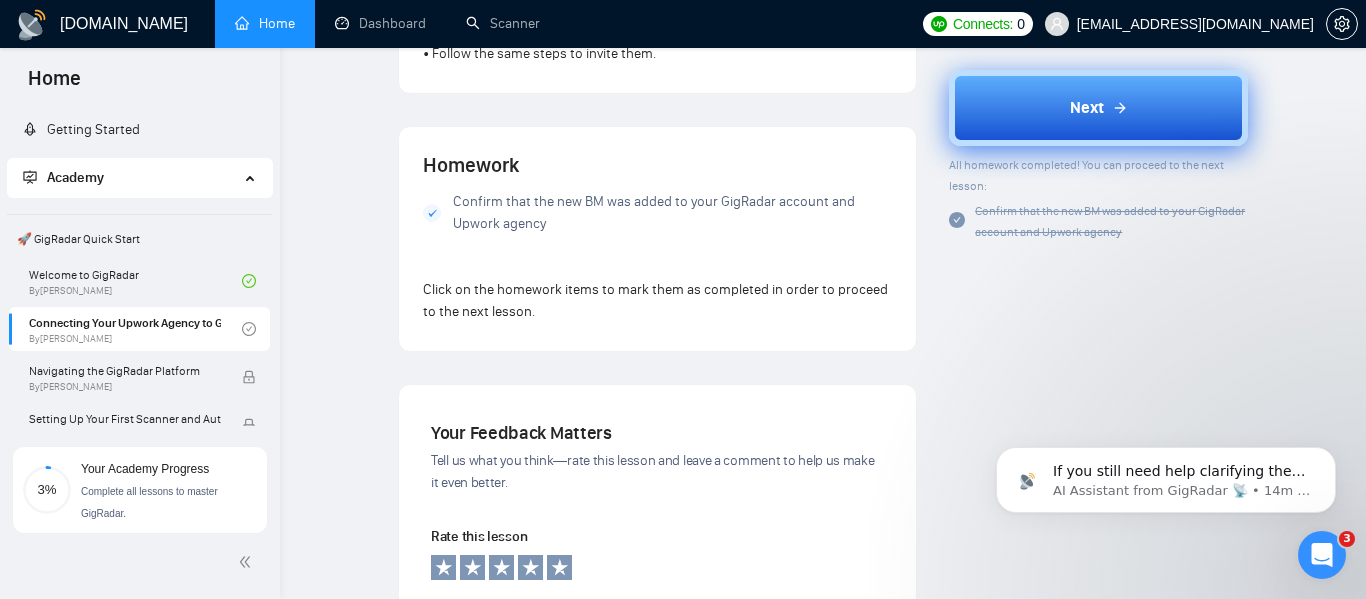
click at [1108, 102] on div "Next" at bounding box center [1099, 108] width 58 height 24
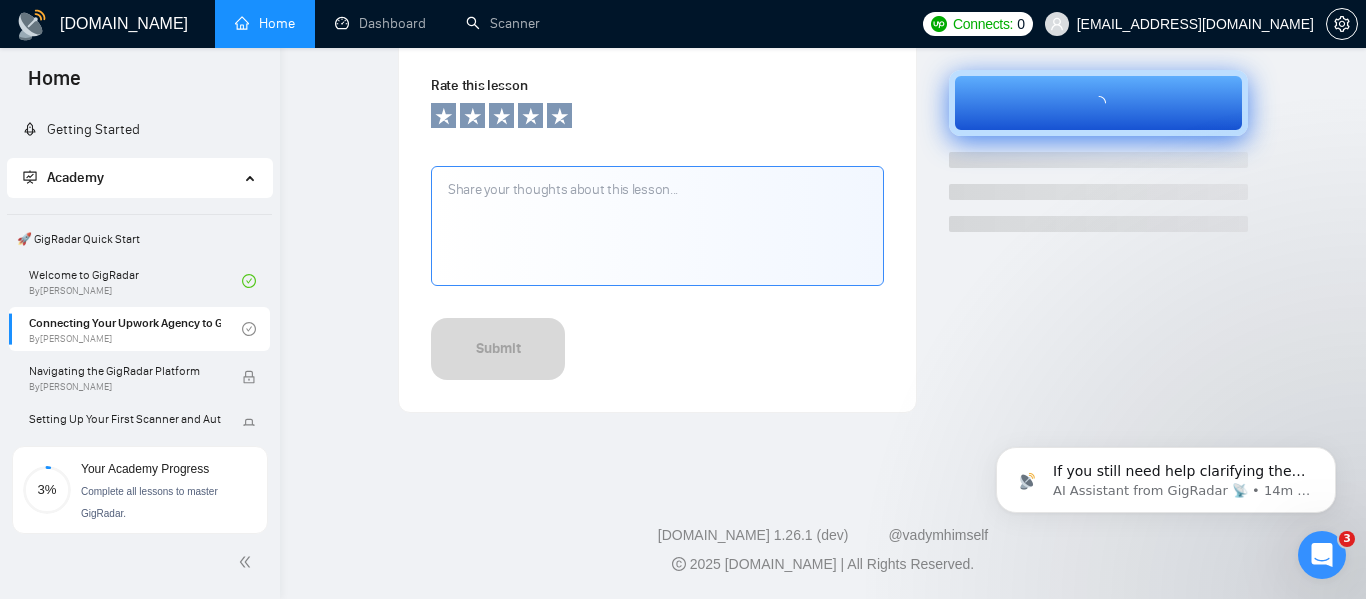
scroll to position [785, 0]
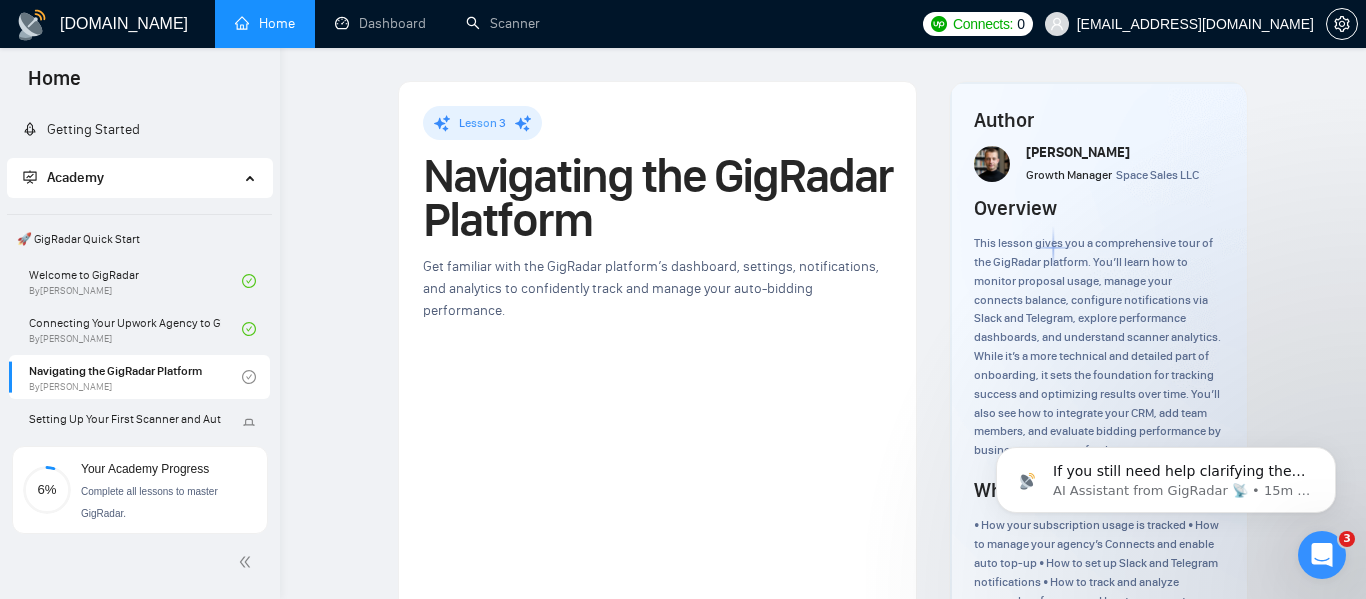
scroll to position [154, 0]
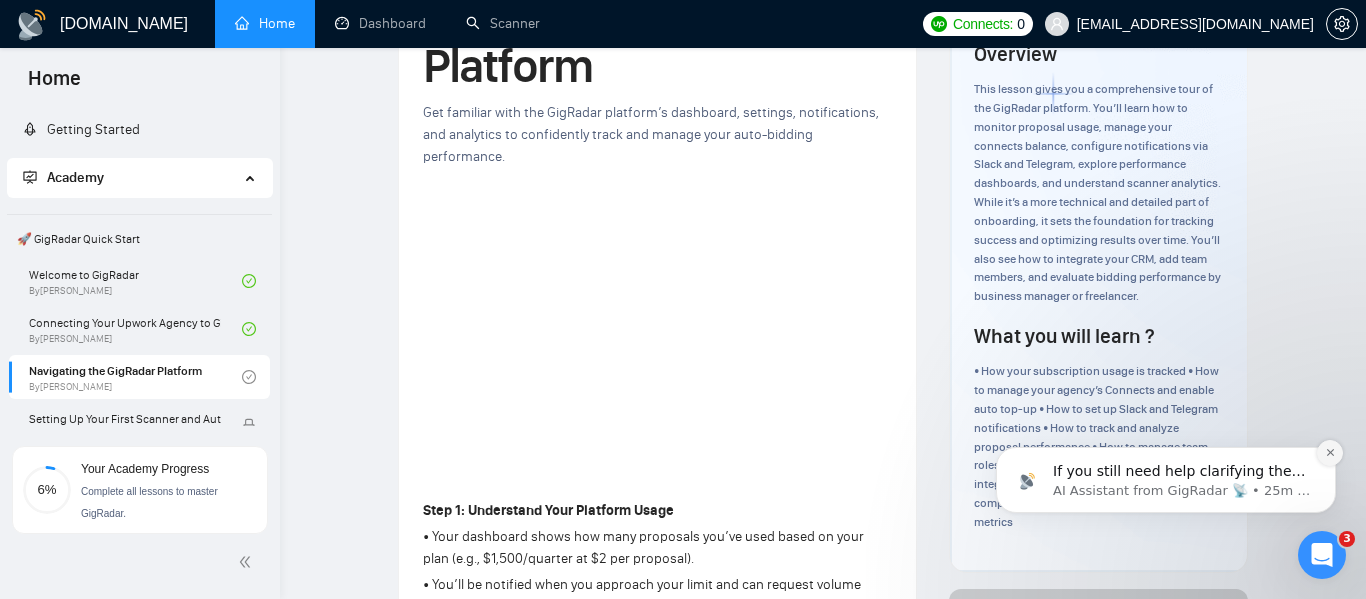
click at [1331, 453] on icon "Dismiss notification" at bounding box center [1329, 452] width 7 height 7
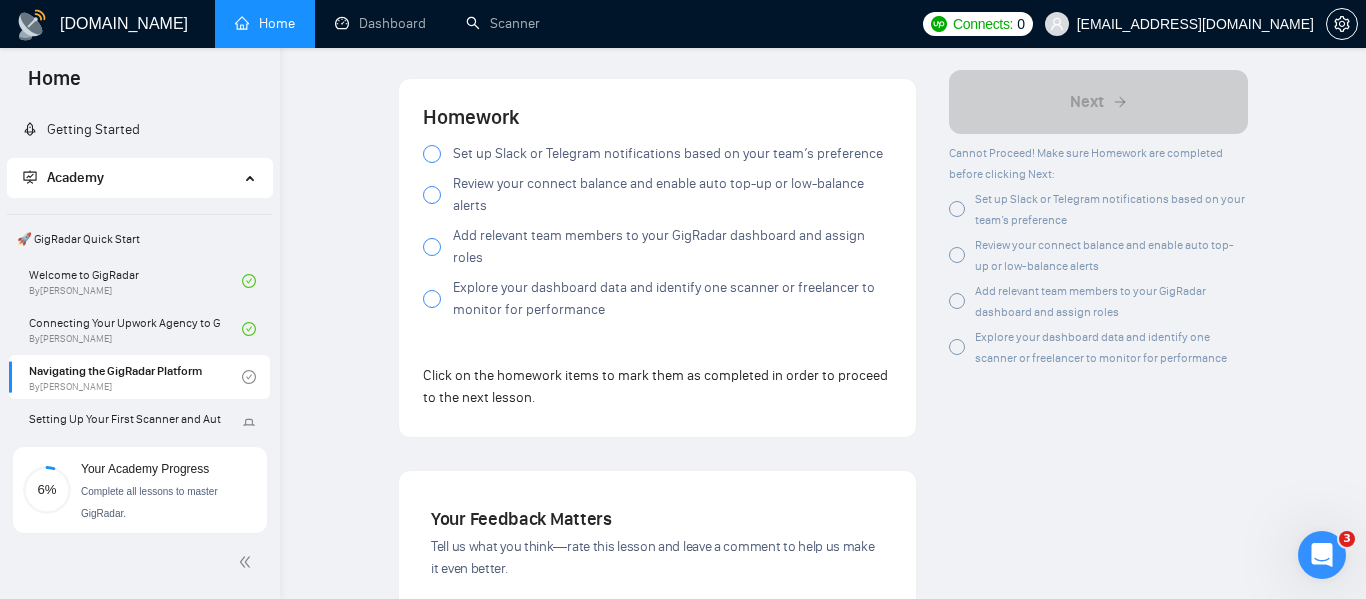
scroll to position [1832, 0]
click at [426, 157] on div at bounding box center [432, 157] width 18 height 18
click at [430, 199] on div at bounding box center [432, 198] width 18 height 18
click at [431, 241] on div at bounding box center [432, 250] width 18 height 18
click at [432, 293] on div at bounding box center [432, 302] width 18 height 18
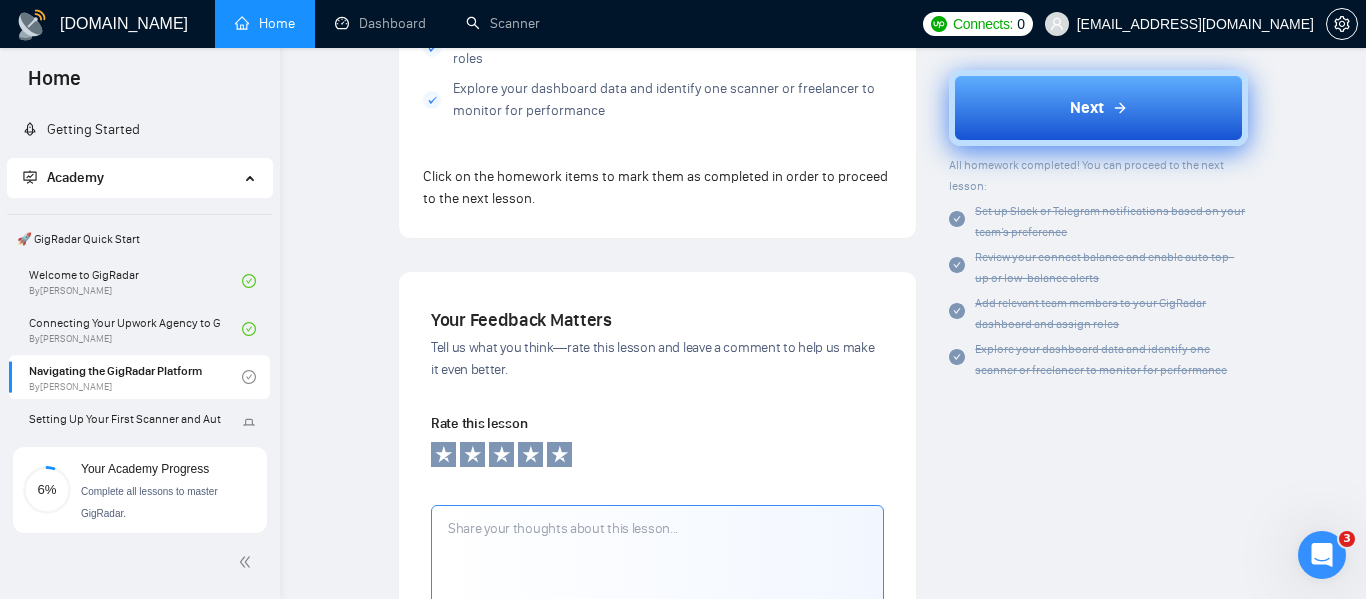
scroll to position [2351, 0]
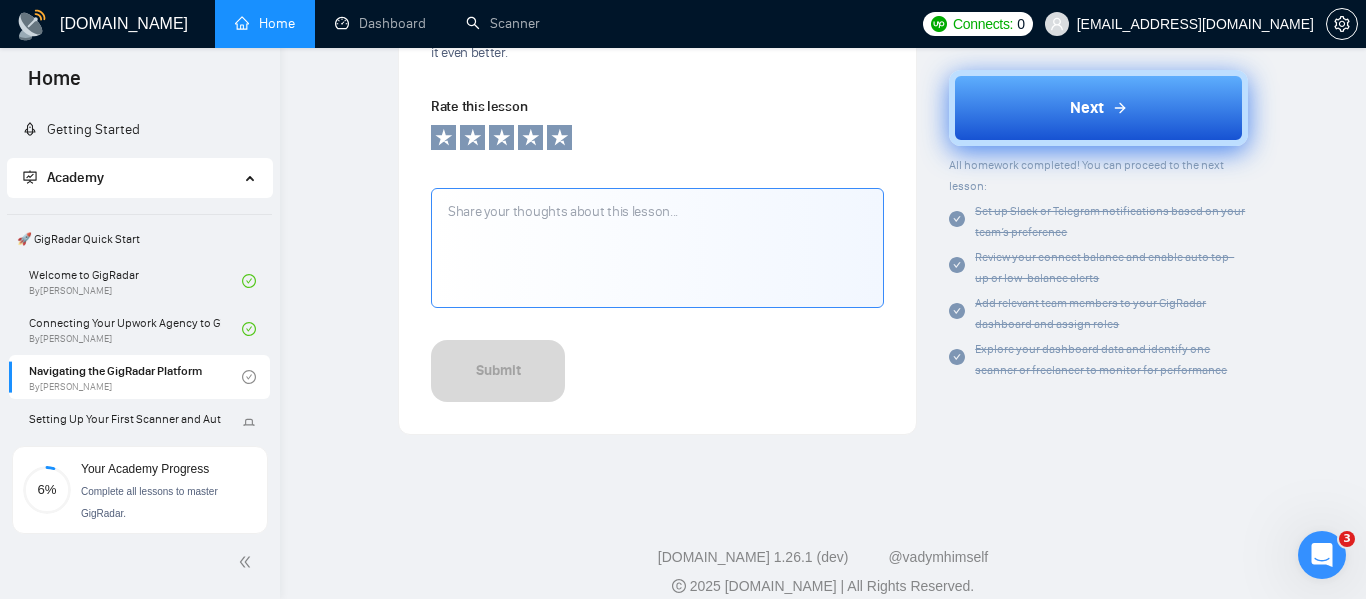
click at [1129, 95] on button "Next" at bounding box center [1098, 108] width 299 height 76
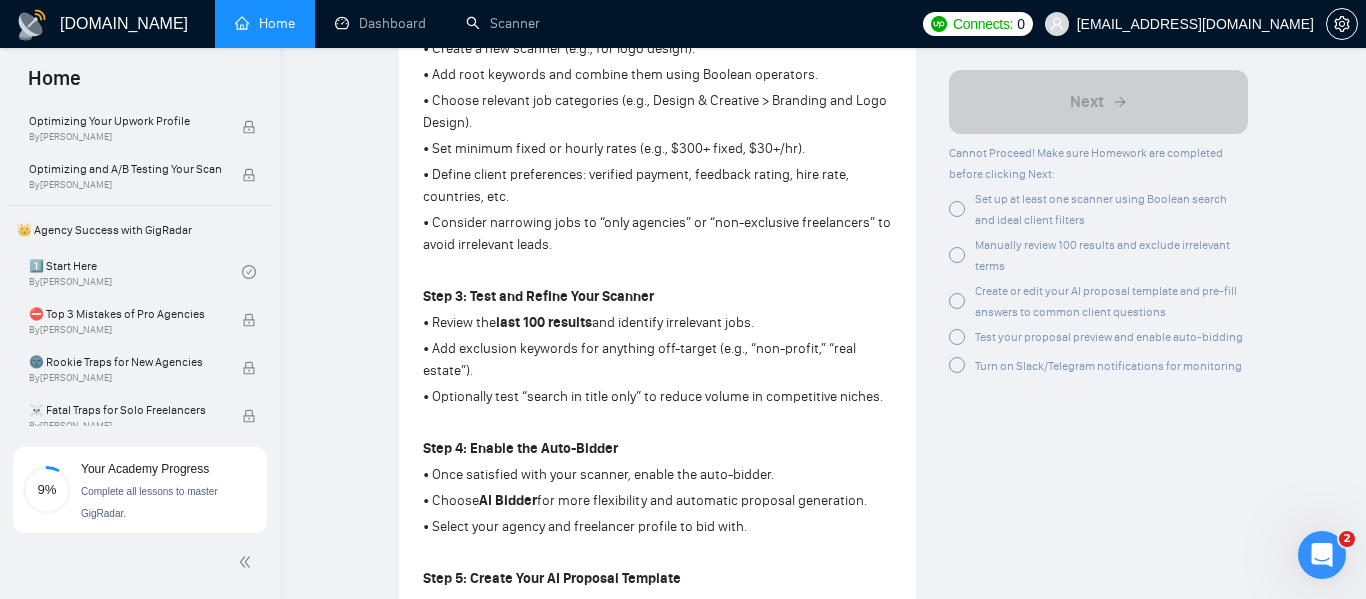
scroll to position [817, 0]
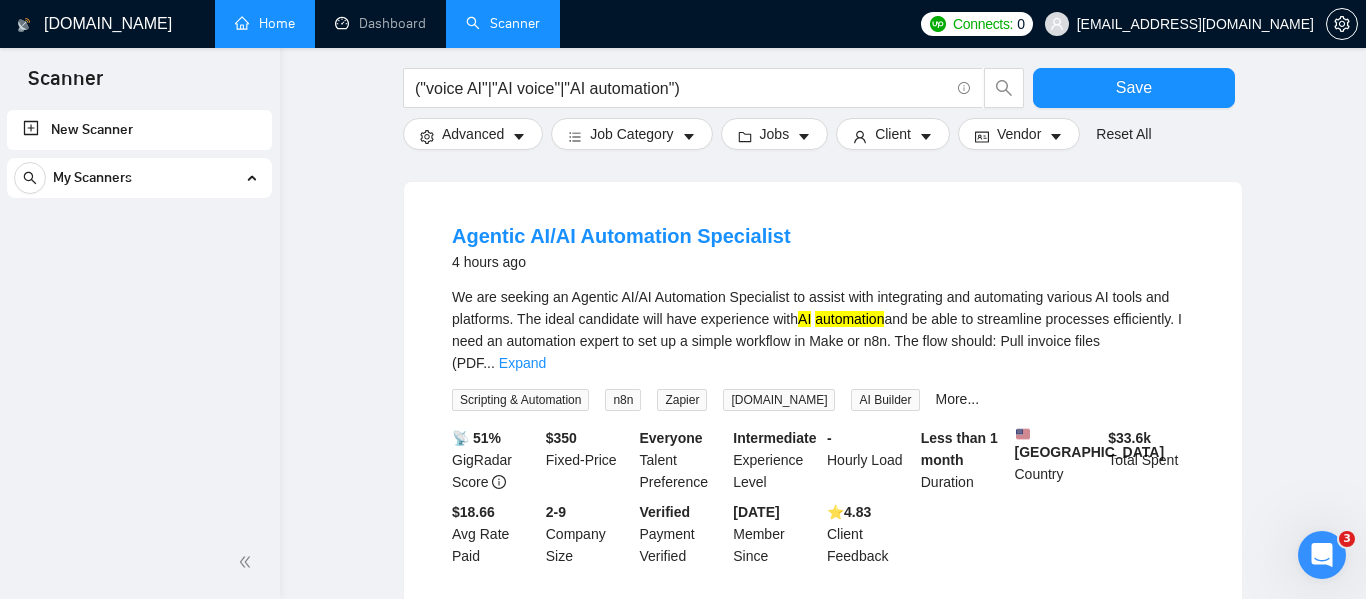
click at [292, 22] on link "Home" at bounding box center [265, 23] width 60 height 17
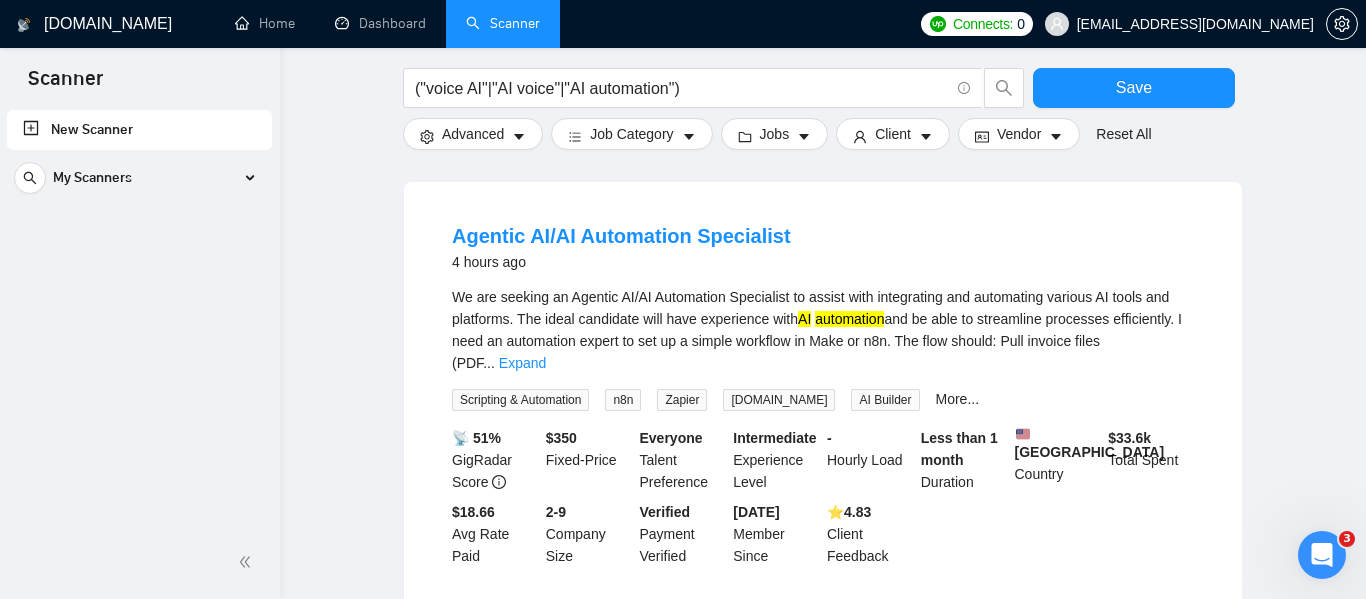
click at [1332, 548] on icon "Open Intercom Messenger" at bounding box center [1319, 552] width 33 height 33
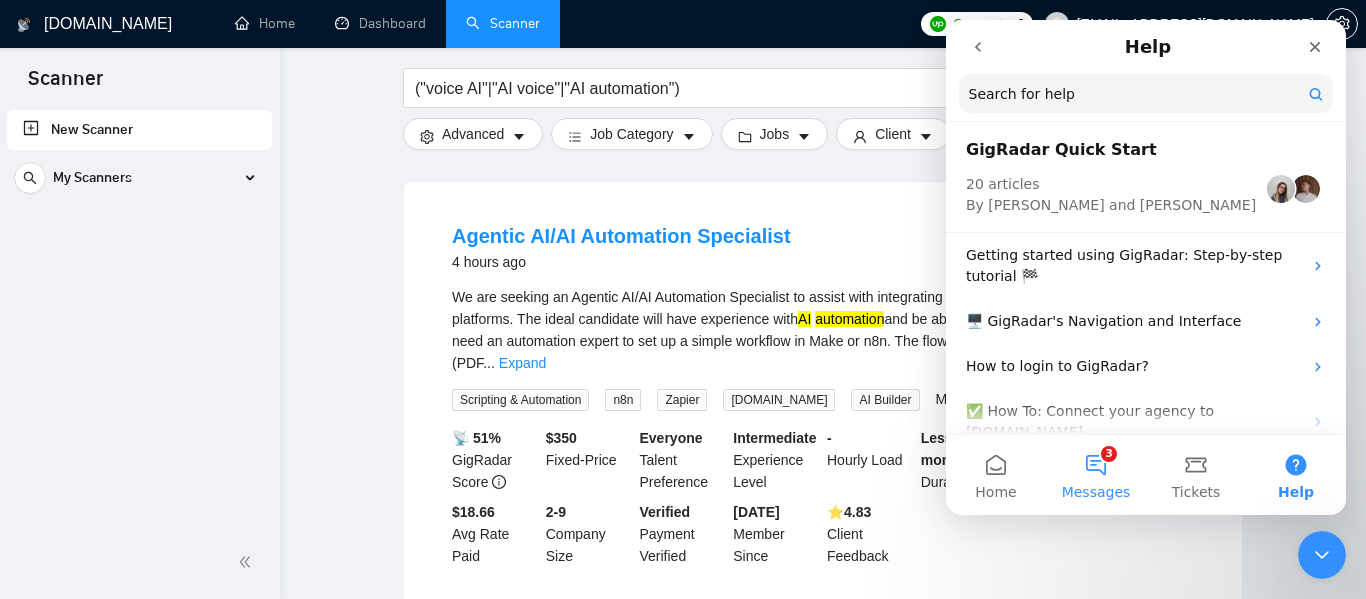
click at [1092, 468] on button "3 Messages" at bounding box center [1096, 475] width 100 height 80
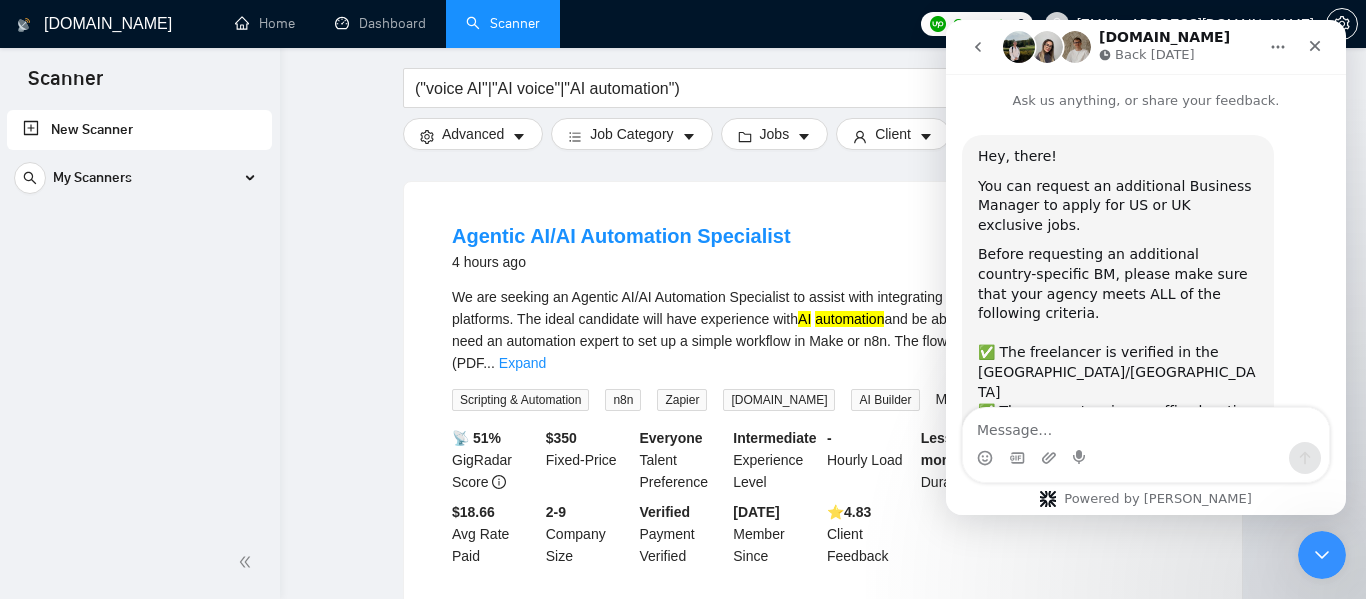
scroll to position [575, 0]
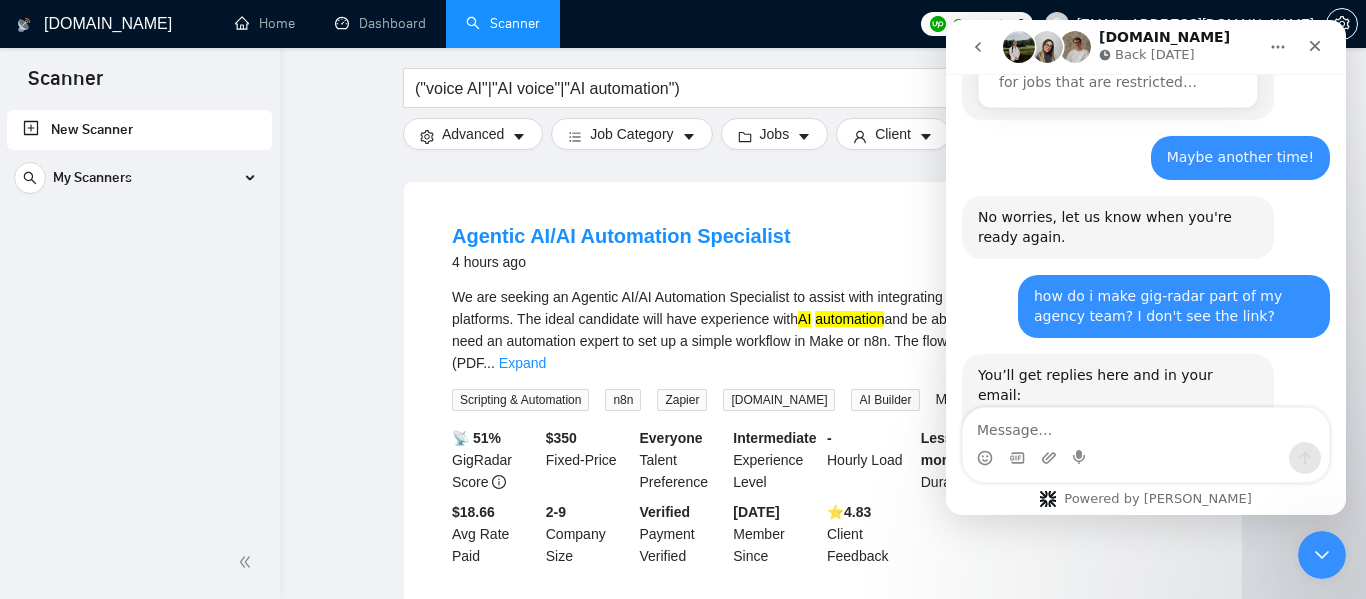
click at [978, 47] on icon "go back" at bounding box center [978, 47] width 16 height 16
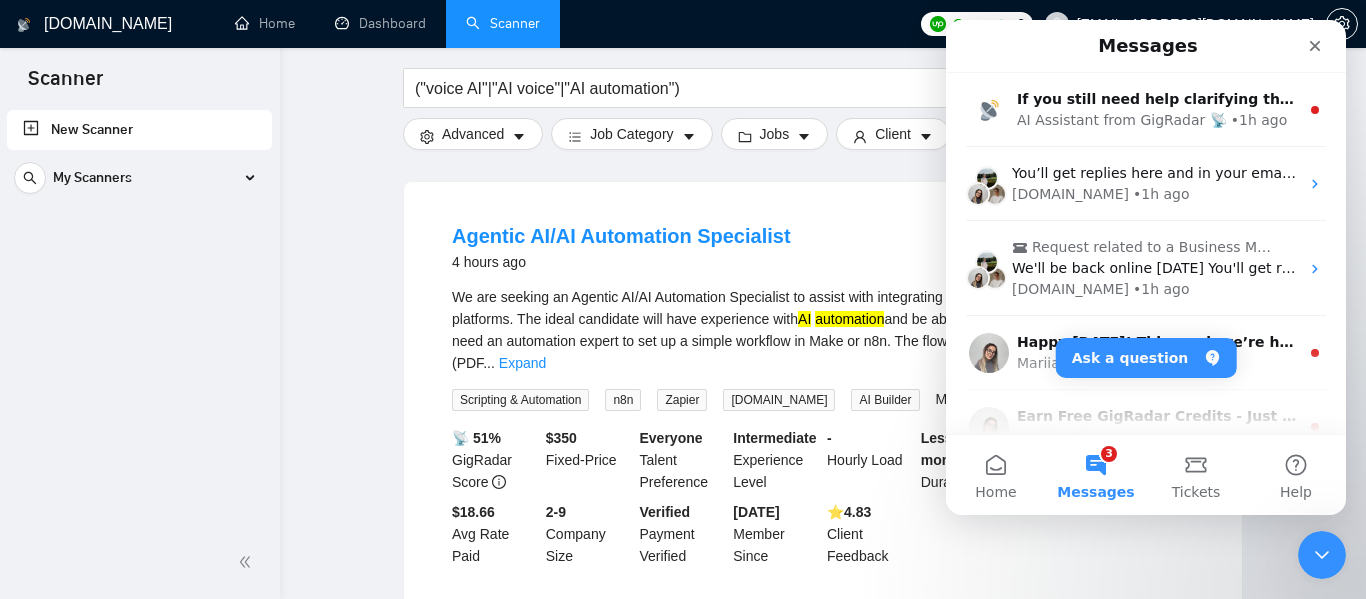
scroll to position [0, 0]
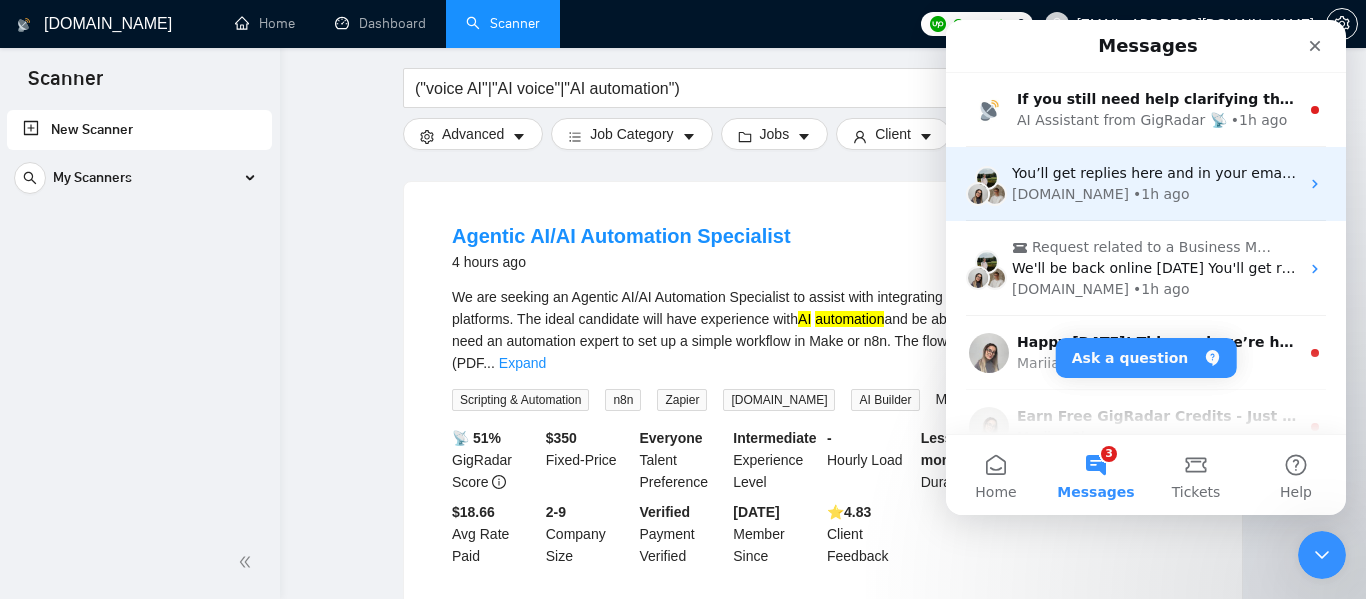
click at [1059, 199] on div "[DOMAIN_NAME]" at bounding box center [1070, 194] width 117 height 21
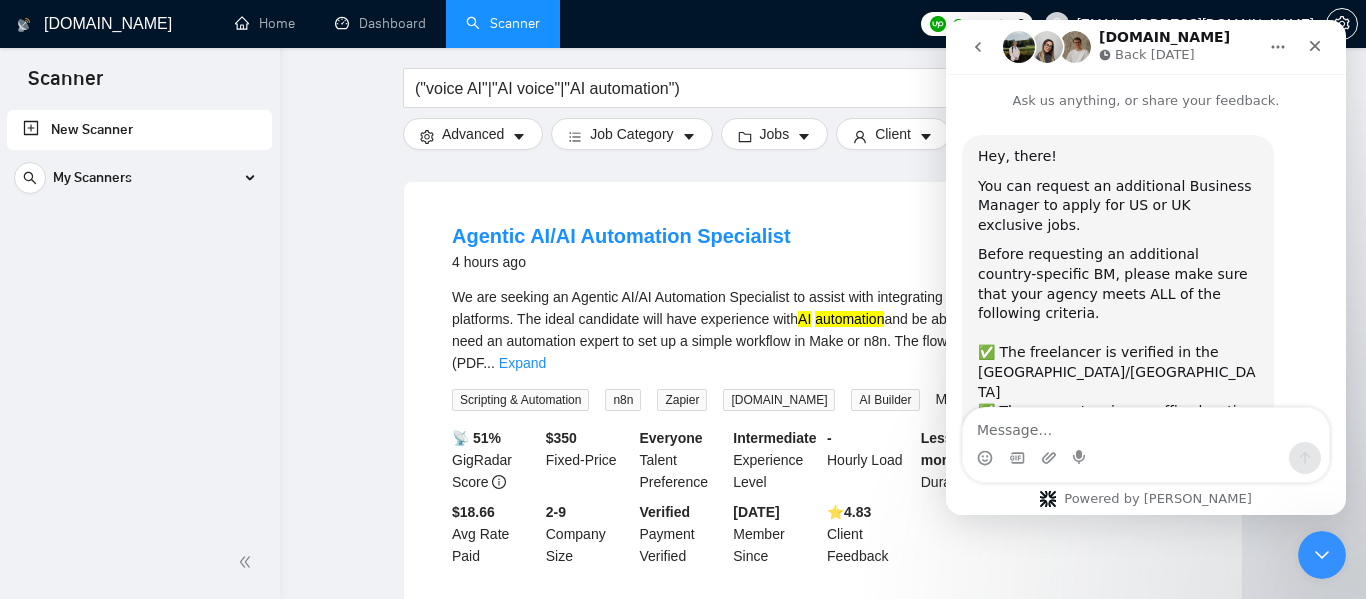
scroll to position [575, 0]
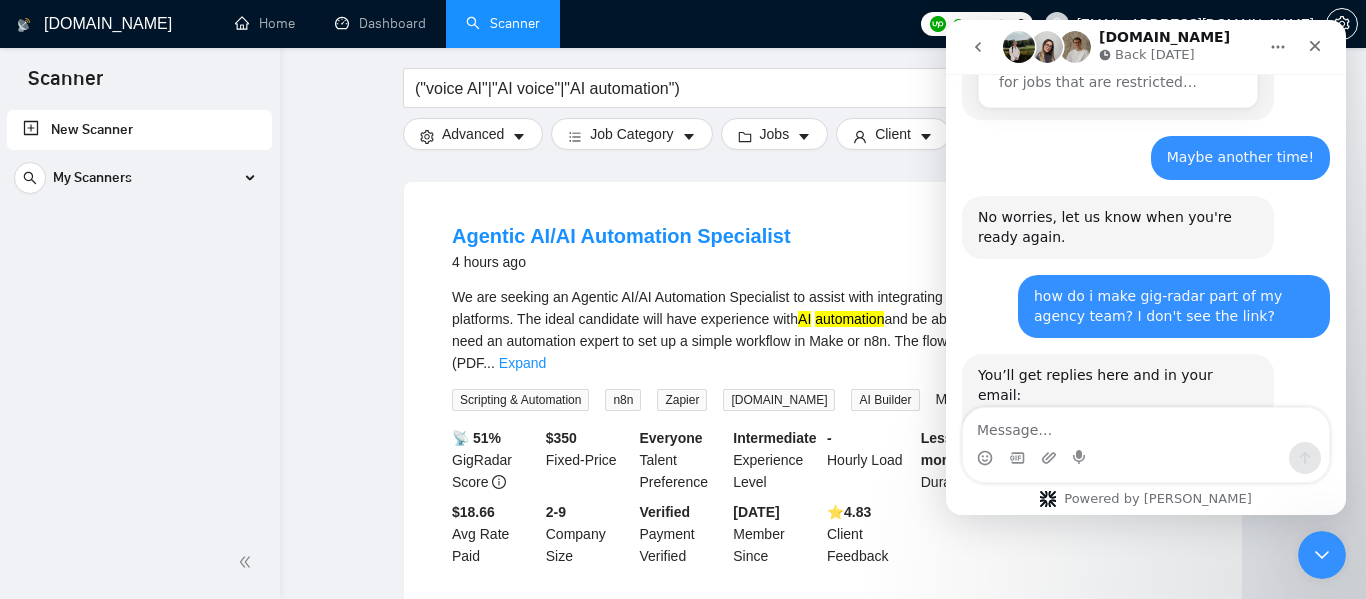
click at [982, 43] on icon "go back" at bounding box center [978, 47] width 16 height 16
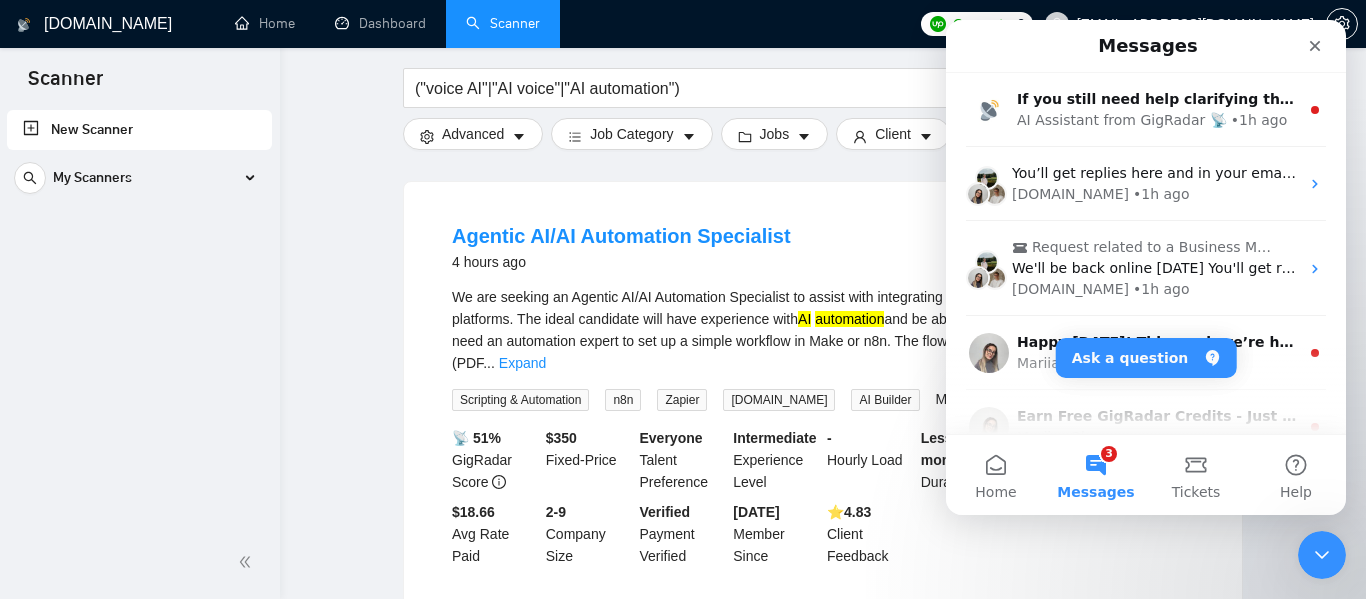
scroll to position [0, 0]
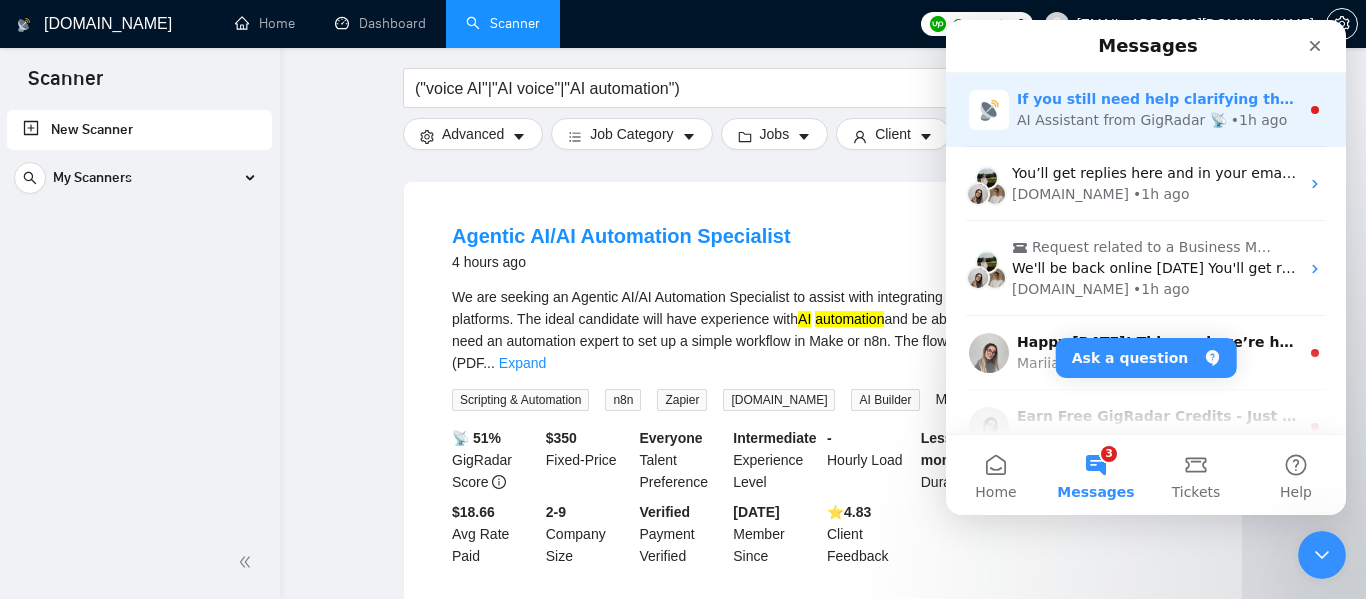
click at [1077, 119] on div "AI Assistant from GigRadar 📡" at bounding box center [1122, 120] width 210 height 21
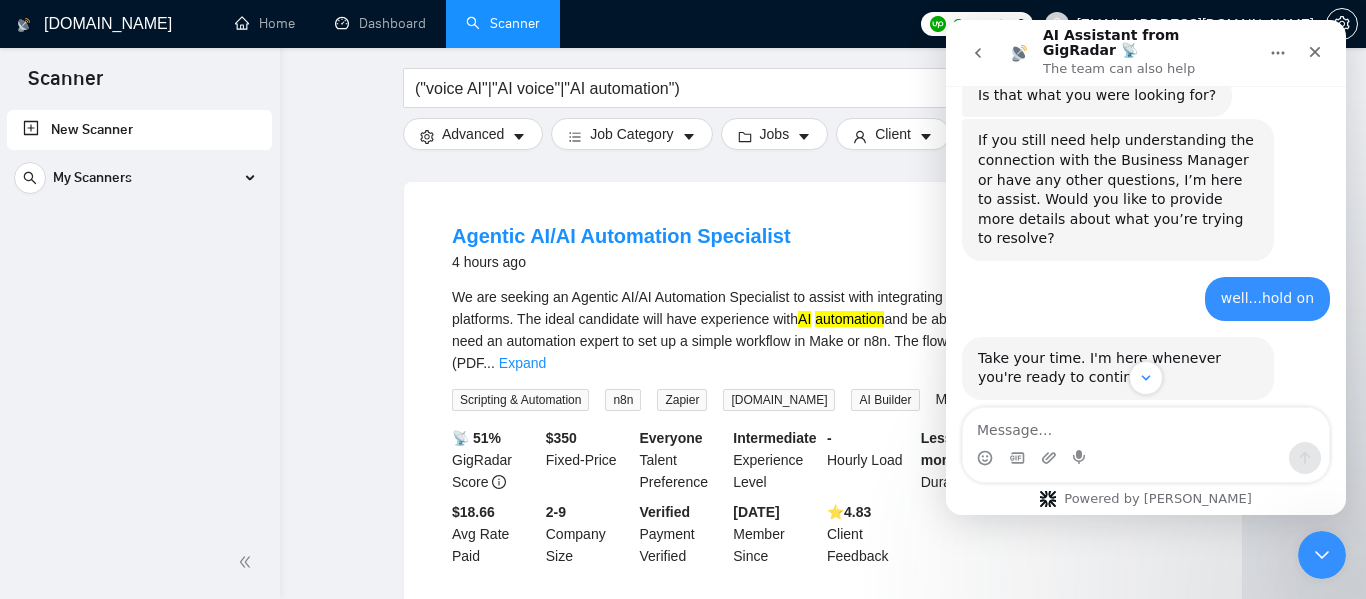
scroll to position [1551, 0]
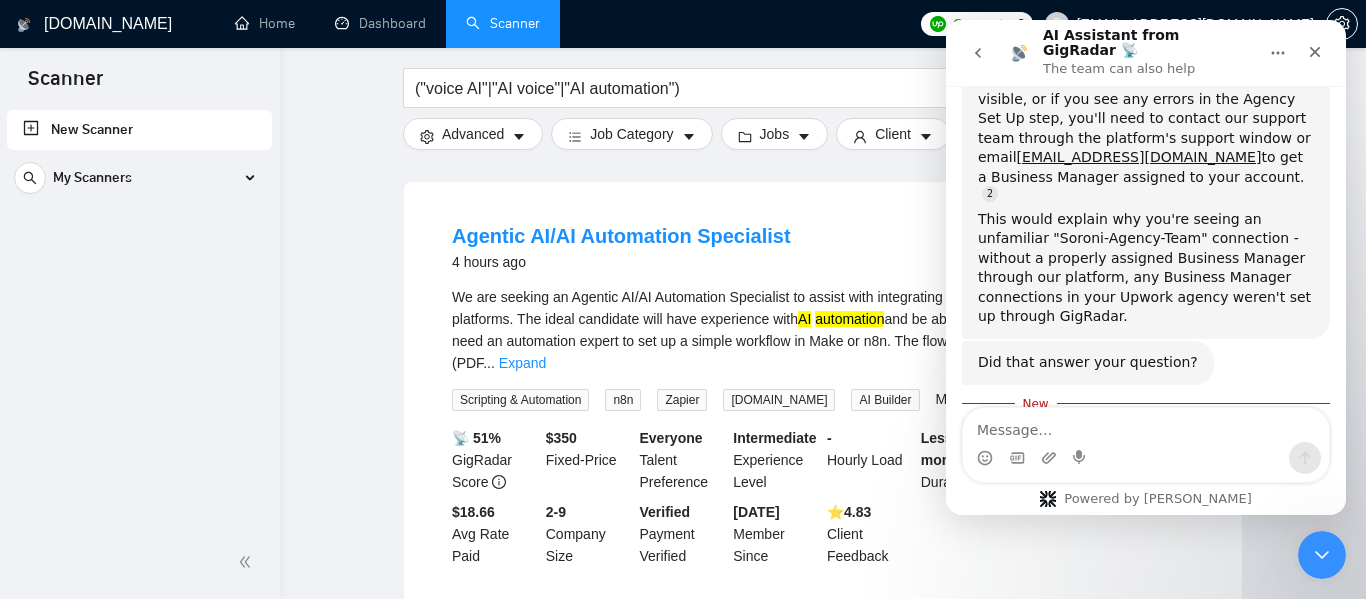
click at [1044, 432] on textarea "Message…" at bounding box center [1146, 425] width 366 height 34
type textarea "what time does support get back to chat?"
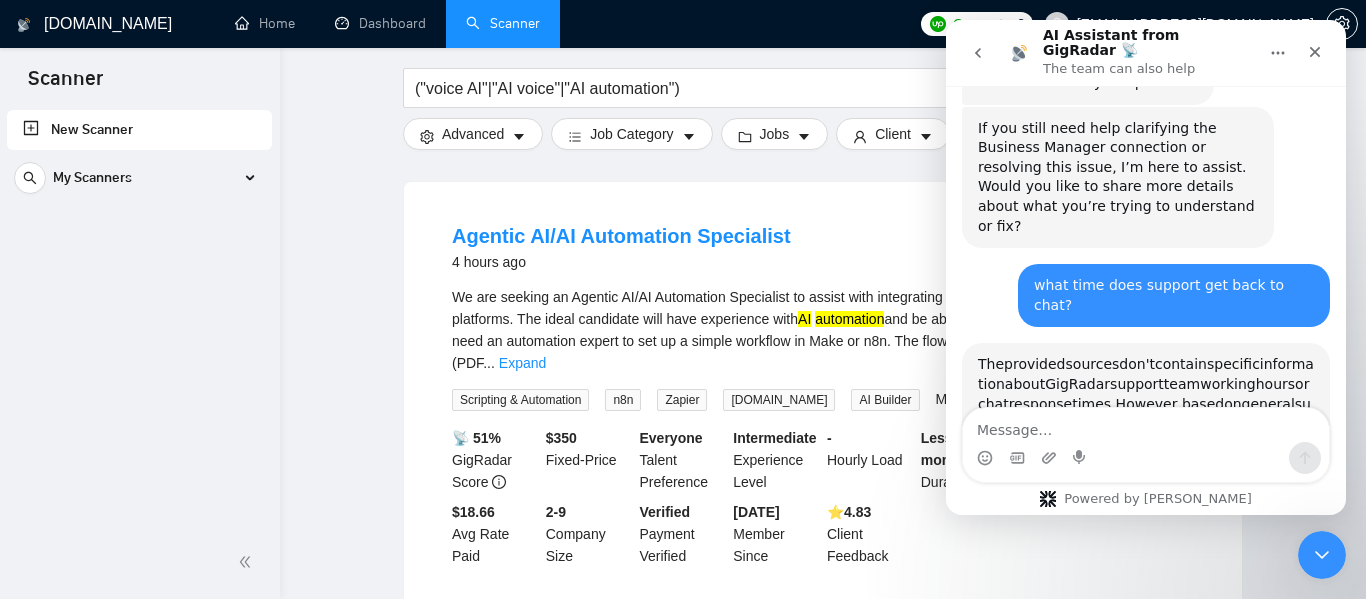
scroll to position [1872, 0]
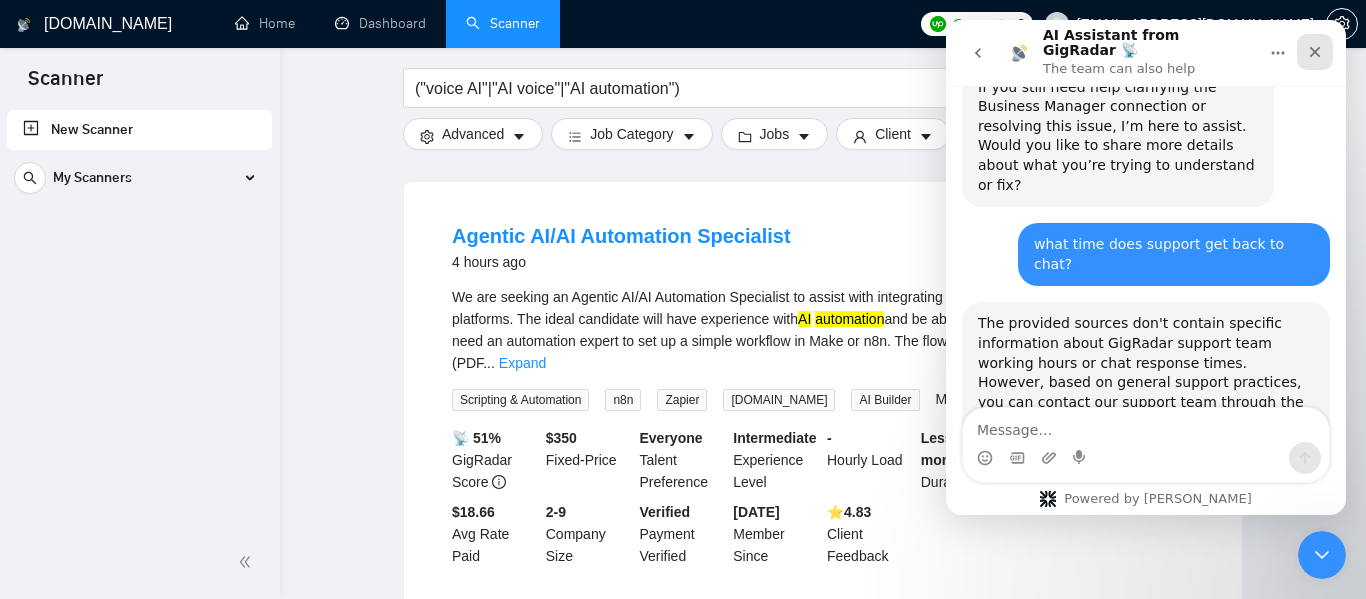
click at [1312, 47] on icon "Close" at bounding box center [1315, 52] width 11 height 11
